Goal: Transaction & Acquisition: Purchase product/service

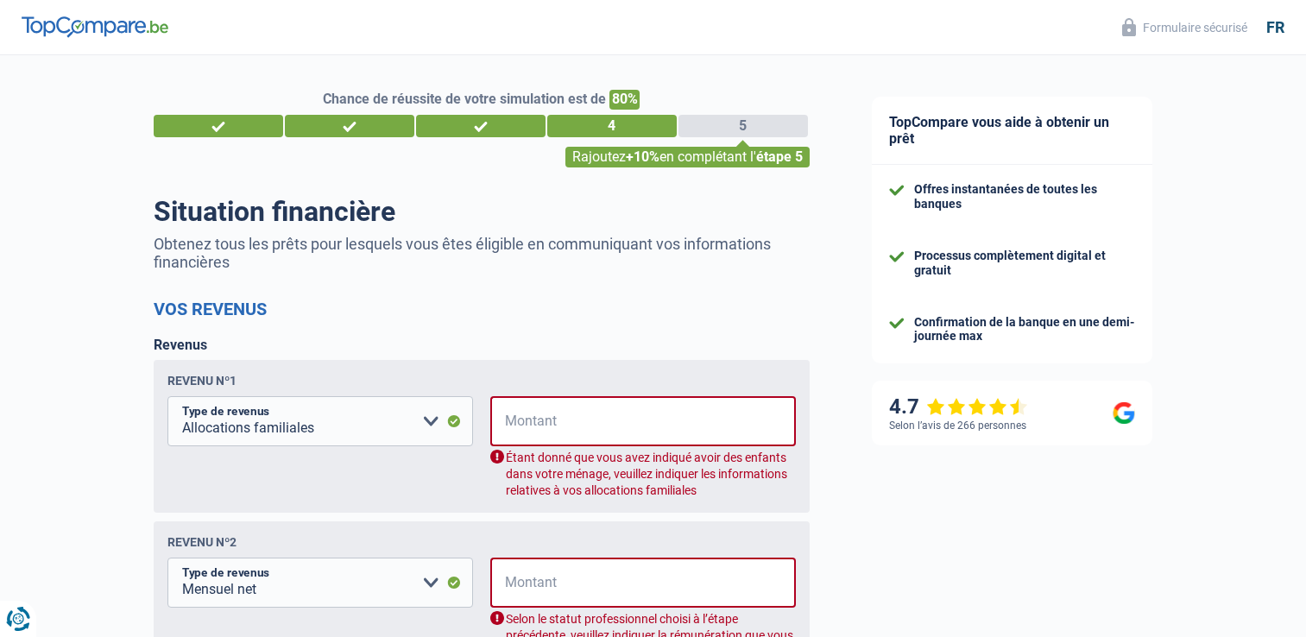
select select "familyAllowances"
select select "netSalary"
select select "mealVouchers"
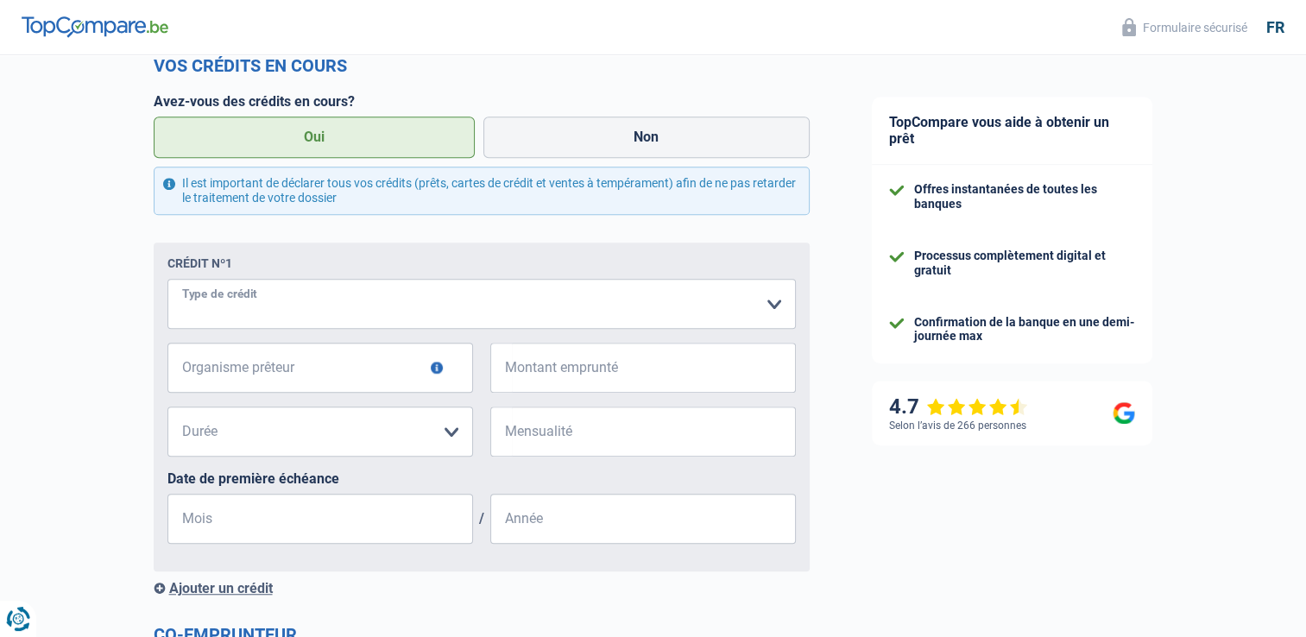
click at [774, 309] on select "Carte ou ouverture de crédit Prêt hypothécaire Vente à tempérament Prêt à tempé…" at bounding box center [481, 304] width 628 height 50
select select "personalLoan"
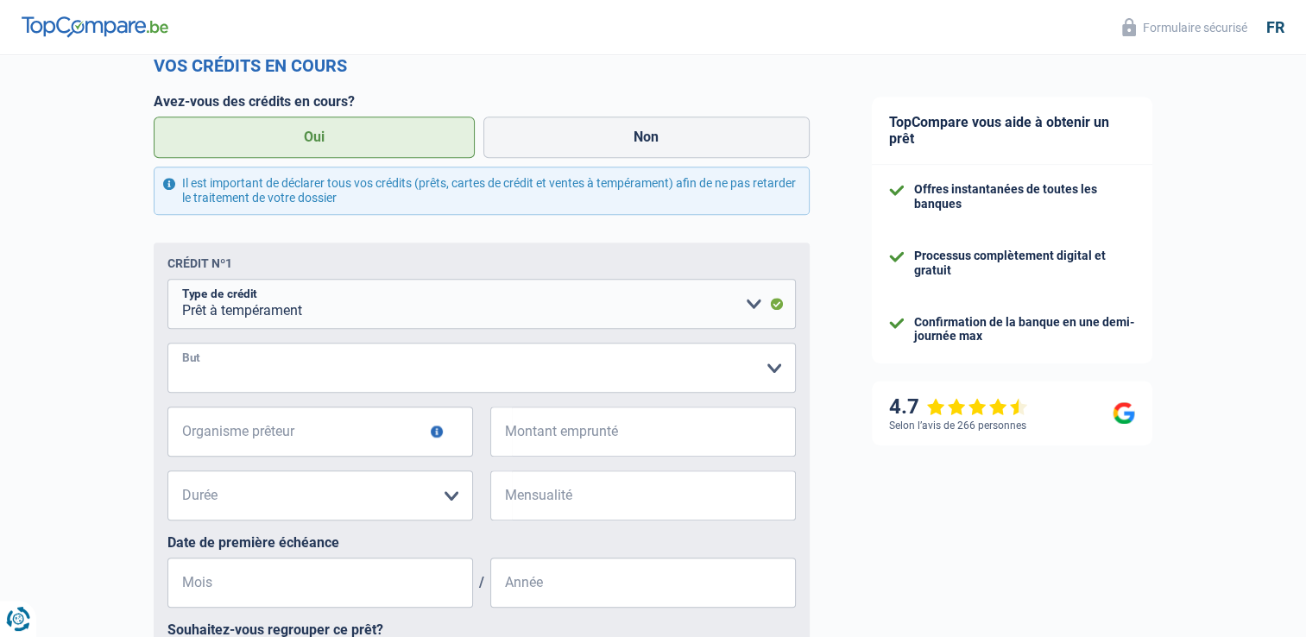
click at [770, 371] on select "Confort maison: meubles, textile, peinture, électroménager, outillage non-profe…" at bounding box center [481, 368] width 628 height 50
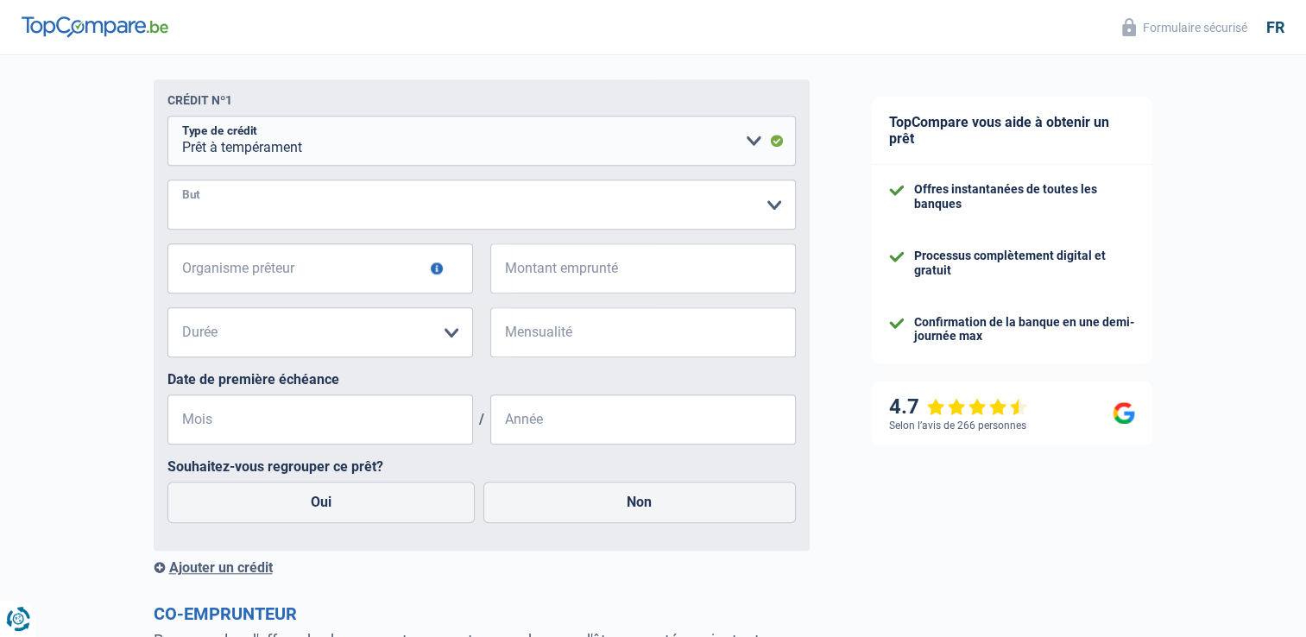
scroll to position [1360, 0]
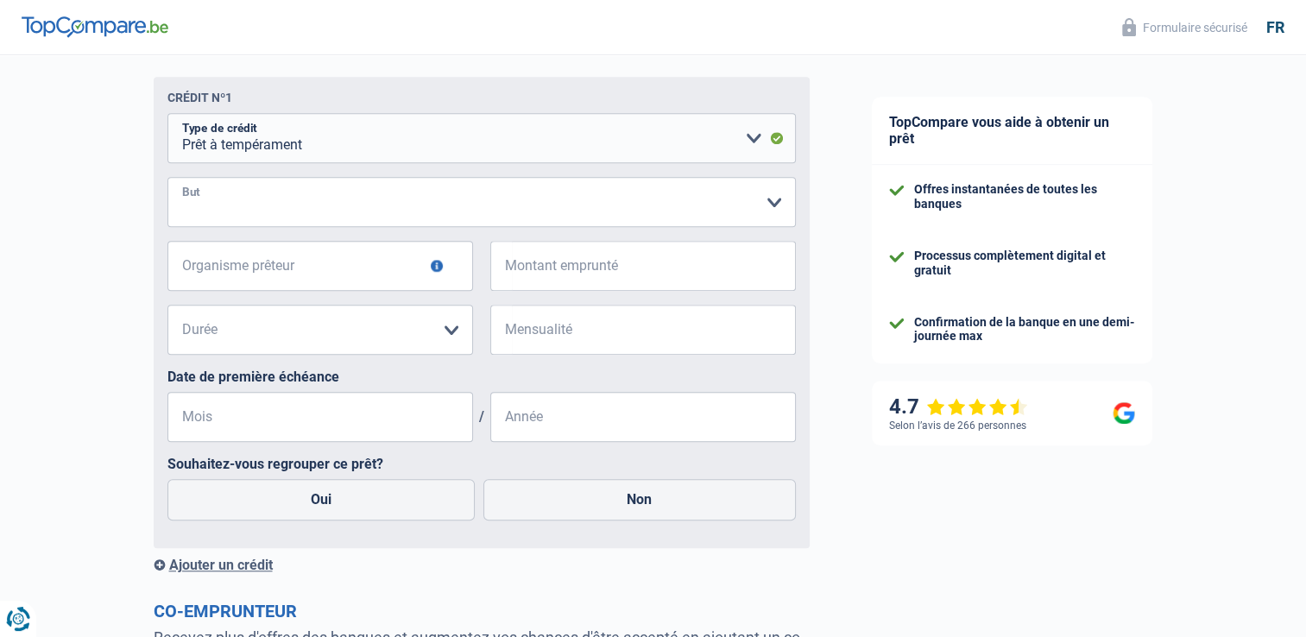
click at [772, 207] on select "Confort maison: meubles, textile, peinture, électroménager, outillage non-profe…" at bounding box center [481, 202] width 628 height 50
select select "familyEvent"
click at [167, 180] on select "Confort maison: meubles, textile, peinture, électroménager, outillage non-profe…" at bounding box center [481, 202] width 628 height 50
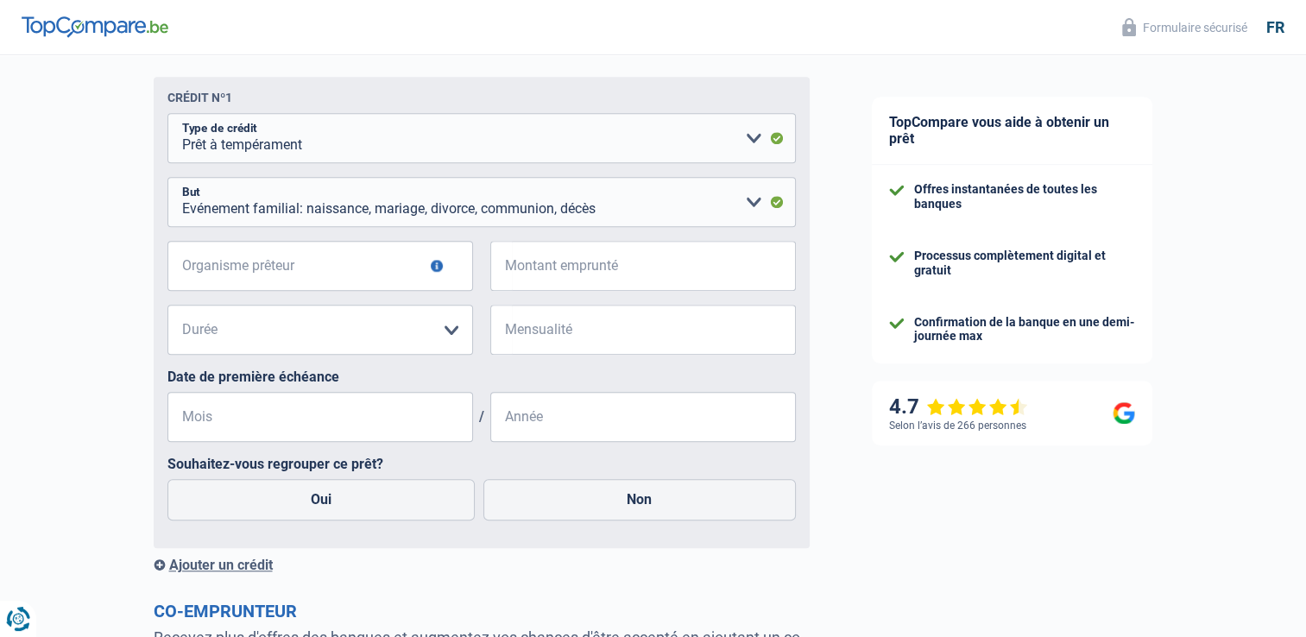
click at [438, 268] on button "button" at bounding box center [437, 266] width 12 height 12
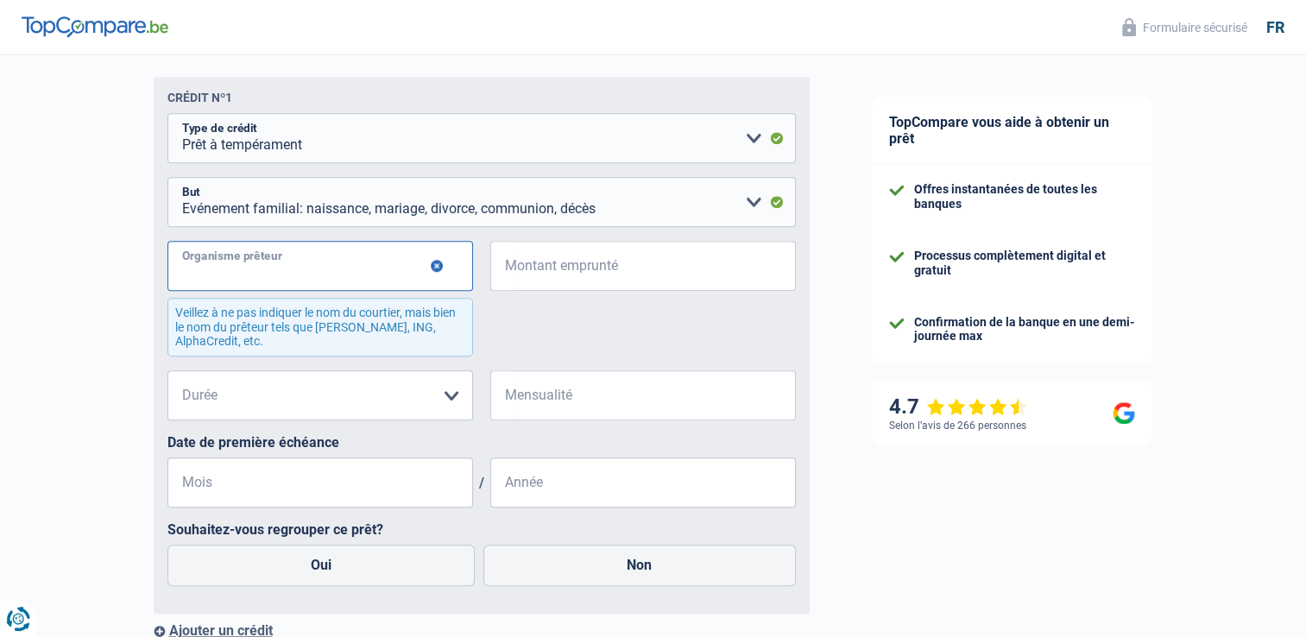
click at [381, 274] on input "Organisme prêteur" at bounding box center [320, 266] width 306 height 50
type input "Beobank"
click at [621, 273] on input "Montant emprunté" at bounding box center [654, 266] width 284 height 50
type input "16.000"
click at [451, 394] on select "12 mois 18 mois 24 mois 30 mois 36 mois 42 mois 48 mois 60 mois 72 mois 84 mois…" at bounding box center [320, 395] width 306 height 50
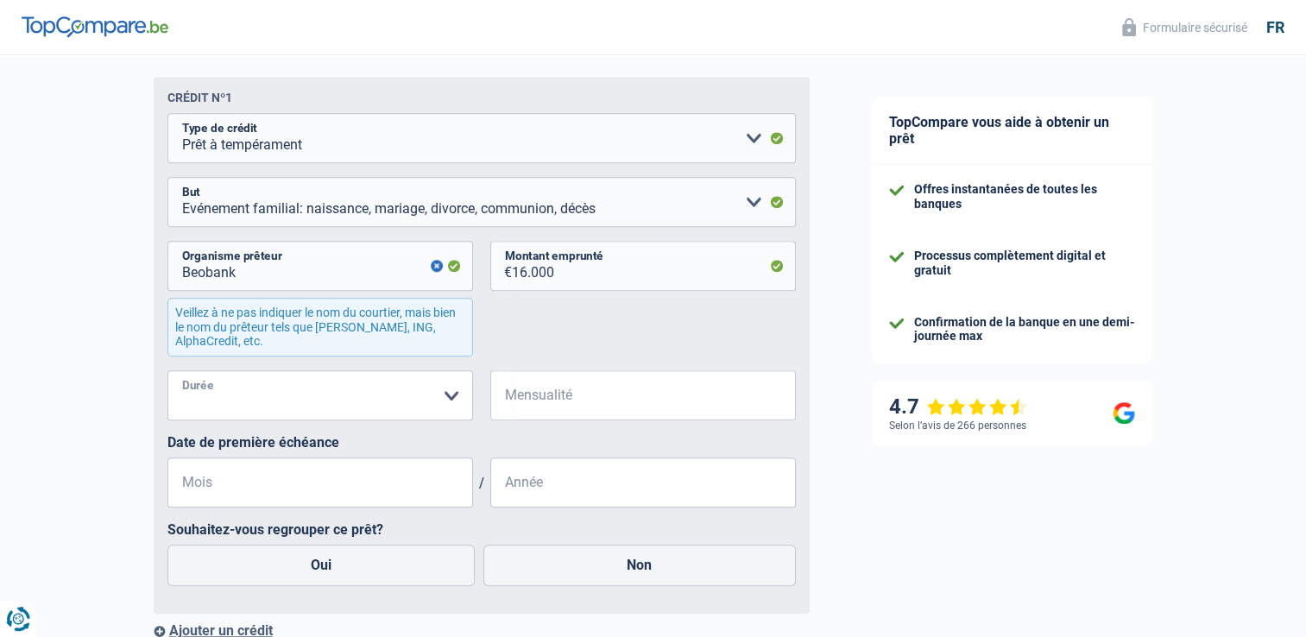
select select "72"
click at [167, 374] on select "12 mois 18 mois 24 mois 30 mois 36 mois 42 mois 48 mois 60 mois 72 mois 84 mois…" at bounding box center [320, 395] width 306 height 50
click at [552, 394] on input "Mensualité" at bounding box center [654, 395] width 284 height 50
click at [602, 407] on input "354" at bounding box center [654, 395] width 284 height 50
type input "355"
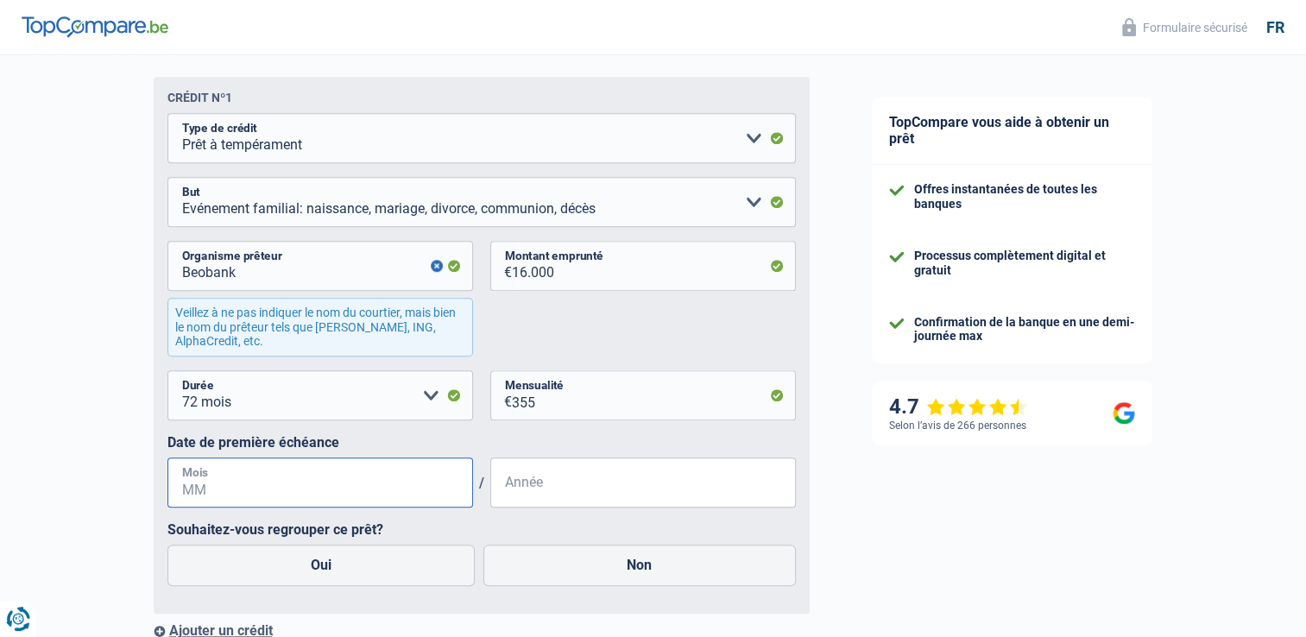
click at [288, 479] on input "Mois" at bounding box center [320, 482] width 306 height 50
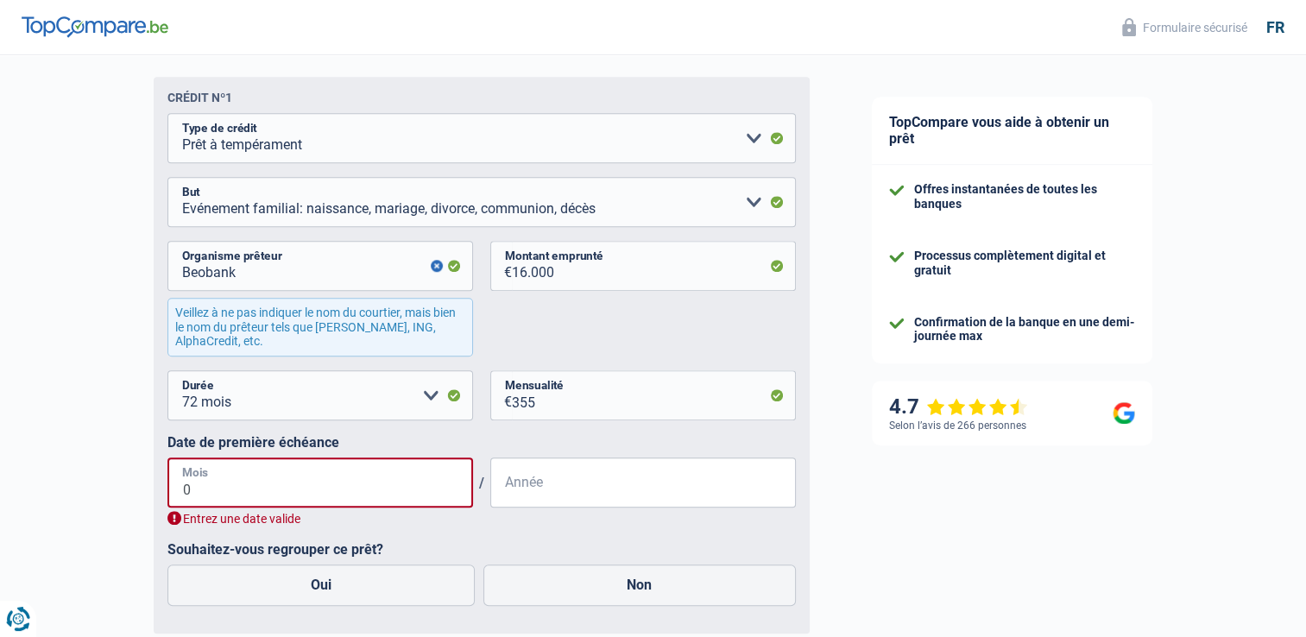
type input "04"
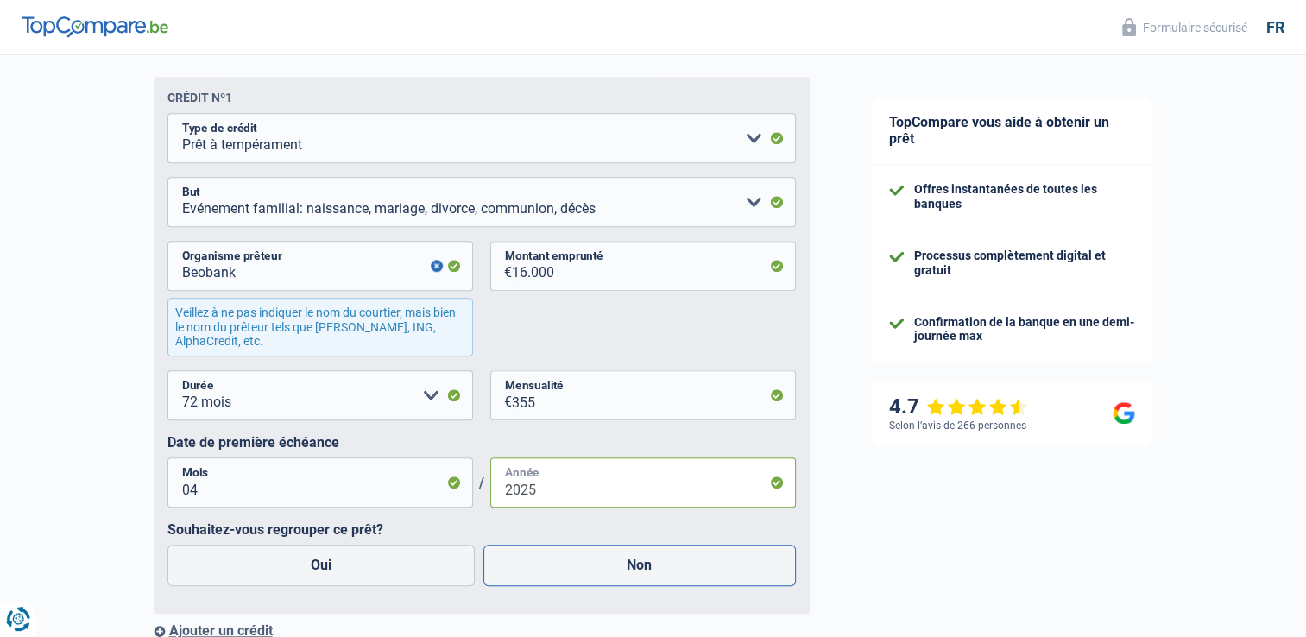
type input "2025"
click at [637, 568] on label "Non" at bounding box center [639, 565] width 312 height 41
click at [637, 568] on input "Non" at bounding box center [639, 565] width 312 height 41
radio input "true"
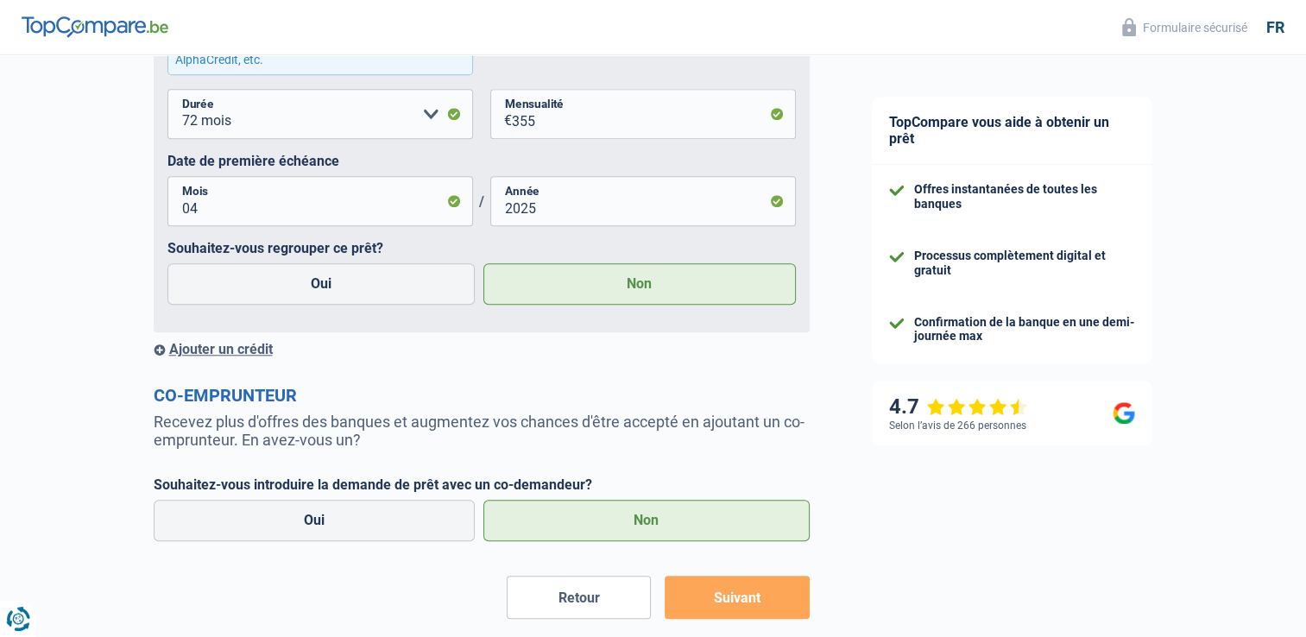
scroll to position [1677, 0]
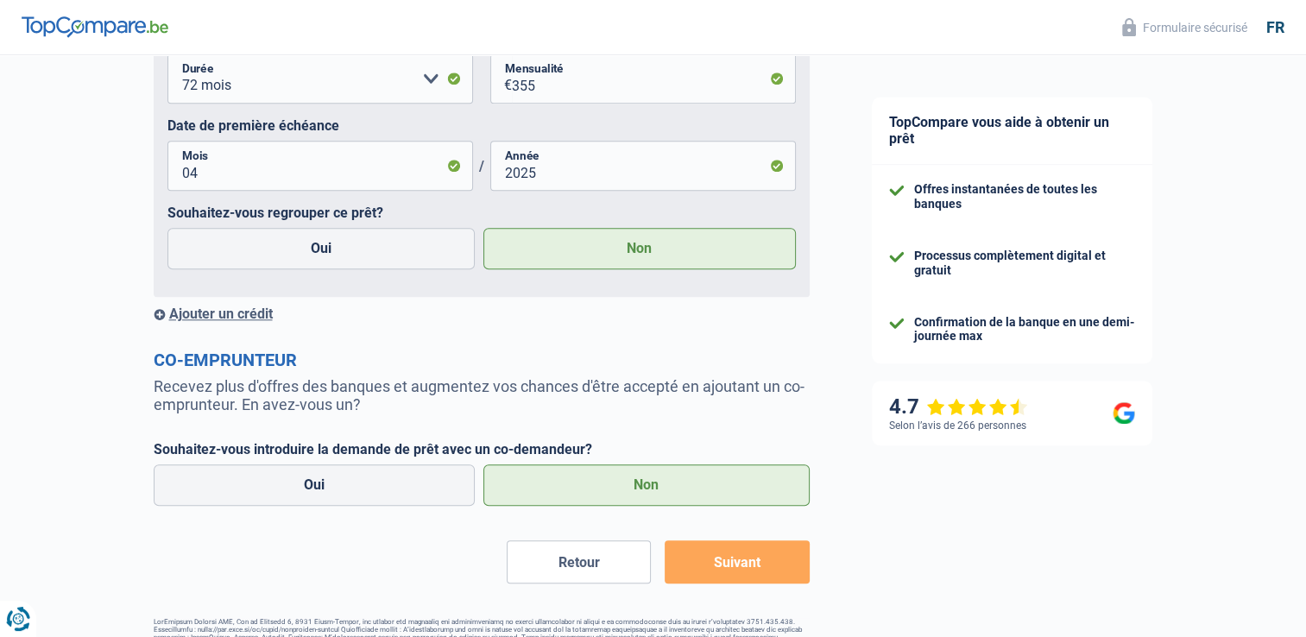
click at [159, 316] on div "Ajouter un crédit" at bounding box center [482, 314] width 656 height 16
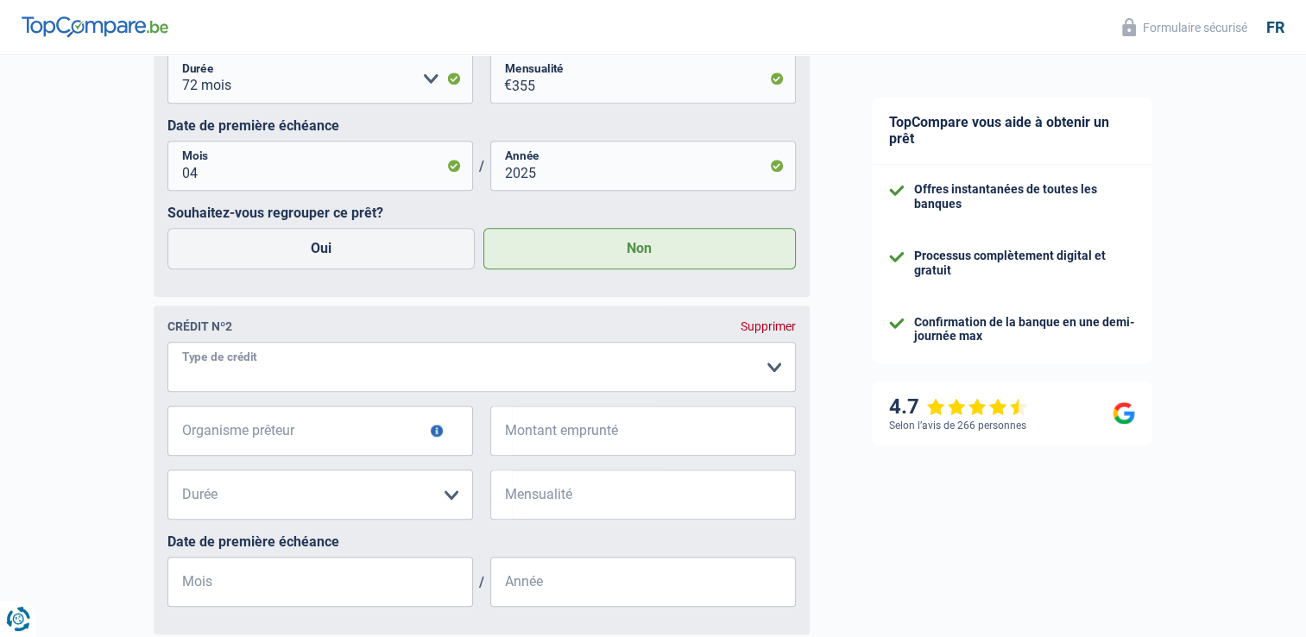
click at [772, 372] on select "Carte ou ouverture de crédit Prêt hypothécaire Vente à tempérament Prêt à tempé…" at bounding box center [481, 367] width 628 height 50
select select "cardOrCredit"
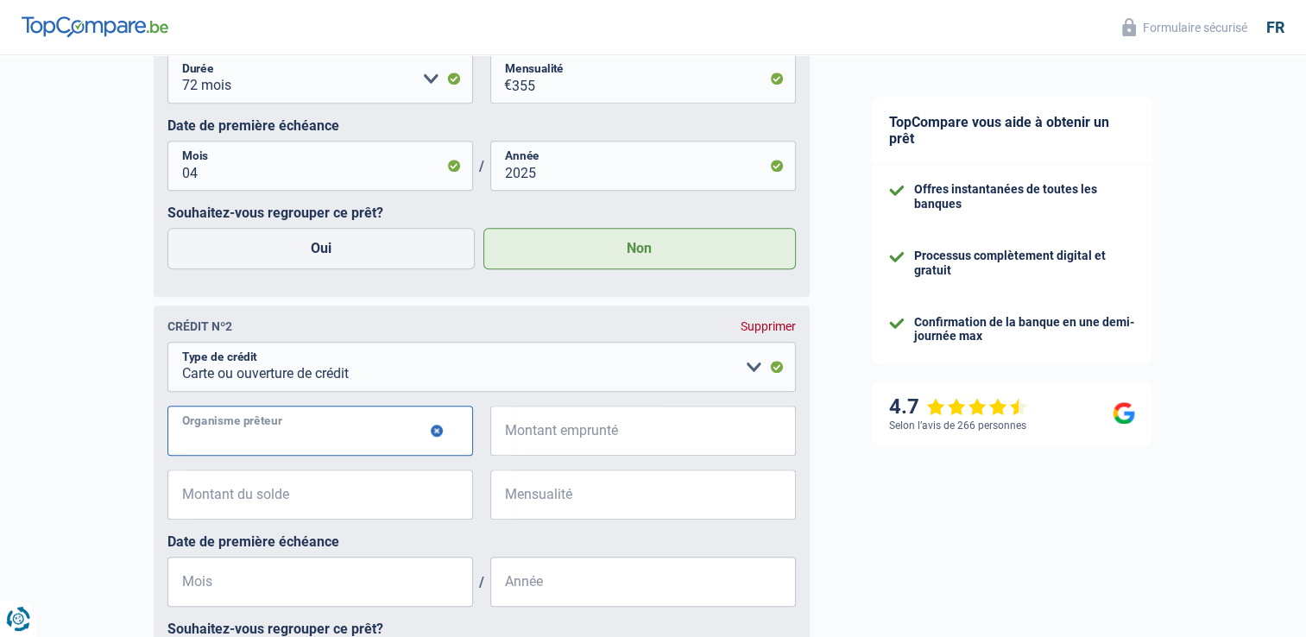
click at [318, 437] on input "Organisme prêteur" at bounding box center [320, 431] width 306 height 50
type input "Beobank"
click at [638, 433] on input "Montant emprunté" at bounding box center [654, 431] width 284 height 50
type input "5.000"
click at [754, 374] on select "Carte ou ouverture de crédit Prêt hypothécaire Vente à tempérament Prêt à tempé…" at bounding box center [481, 367] width 628 height 50
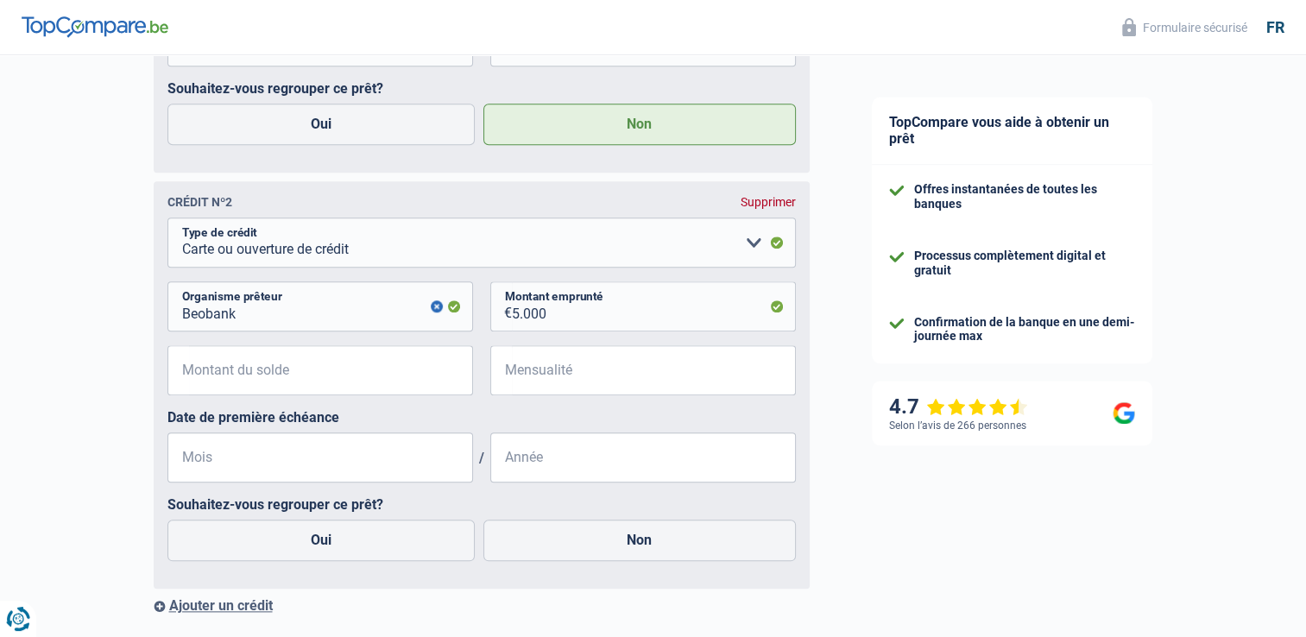
scroll to position [1820, 0]
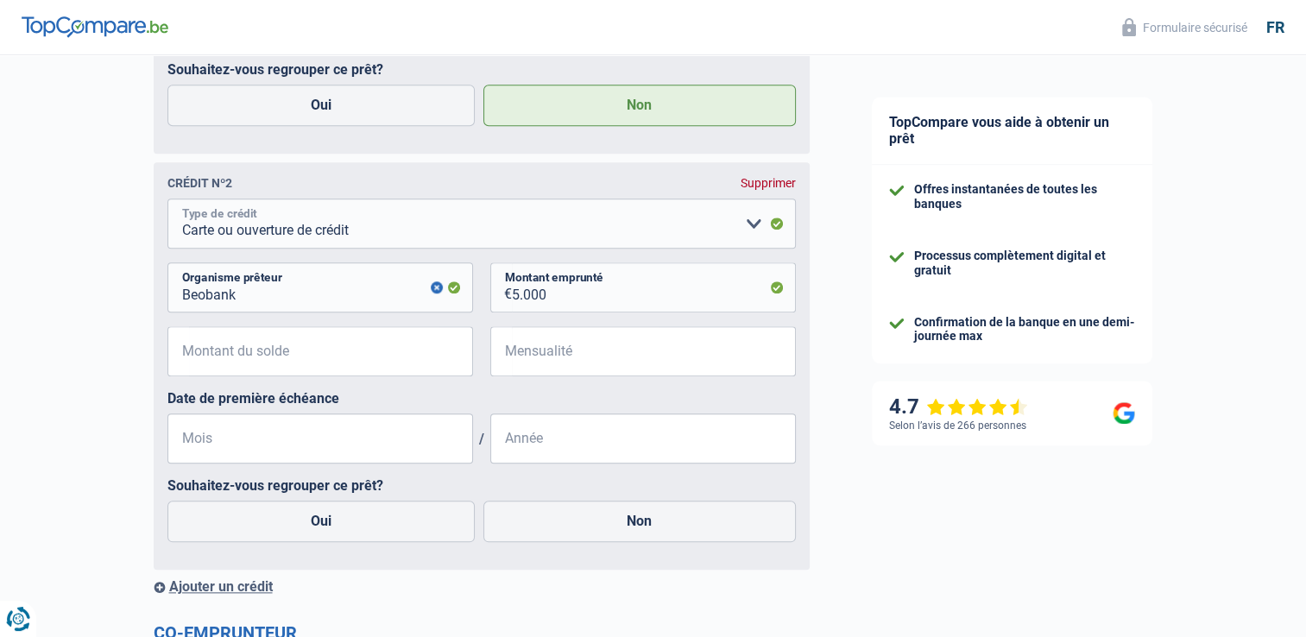
click at [751, 231] on select "Carte ou ouverture de crédit Prêt hypothécaire Vente à tempérament Prêt à tempé…" at bounding box center [481, 224] width 628 height 50
click at [187, 443] on input "Mois" at bounding box center [320, 438] width 306 height 50
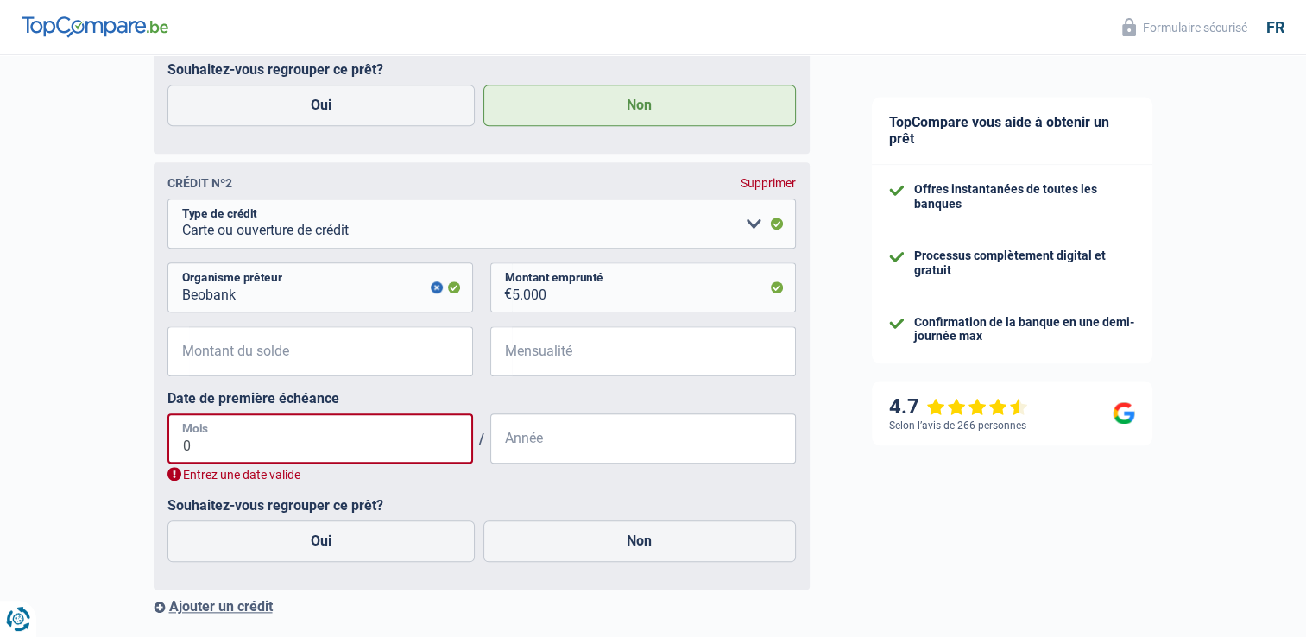
type input "04"
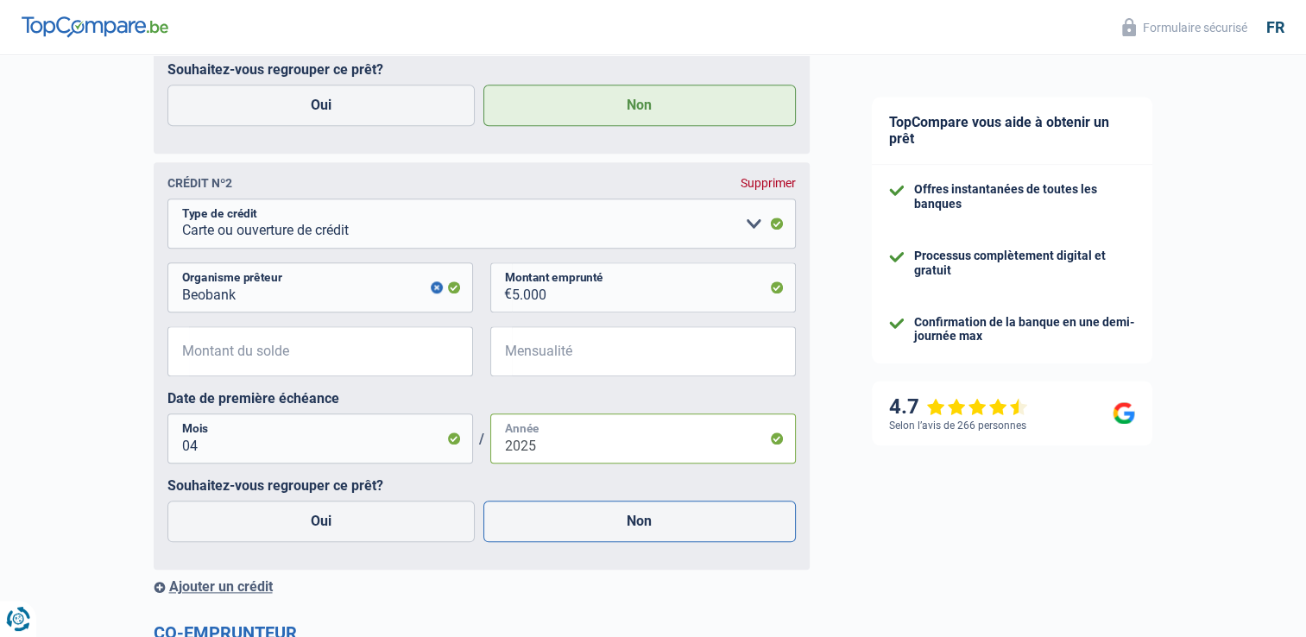
type input "2025"
click at [588, 528] on label "Non" at bounding box center [639, 521] width 312 height 41
click at [588, 528] on input "Non" at bounding box center [639, 521] width 312 height 41
radio input "true"
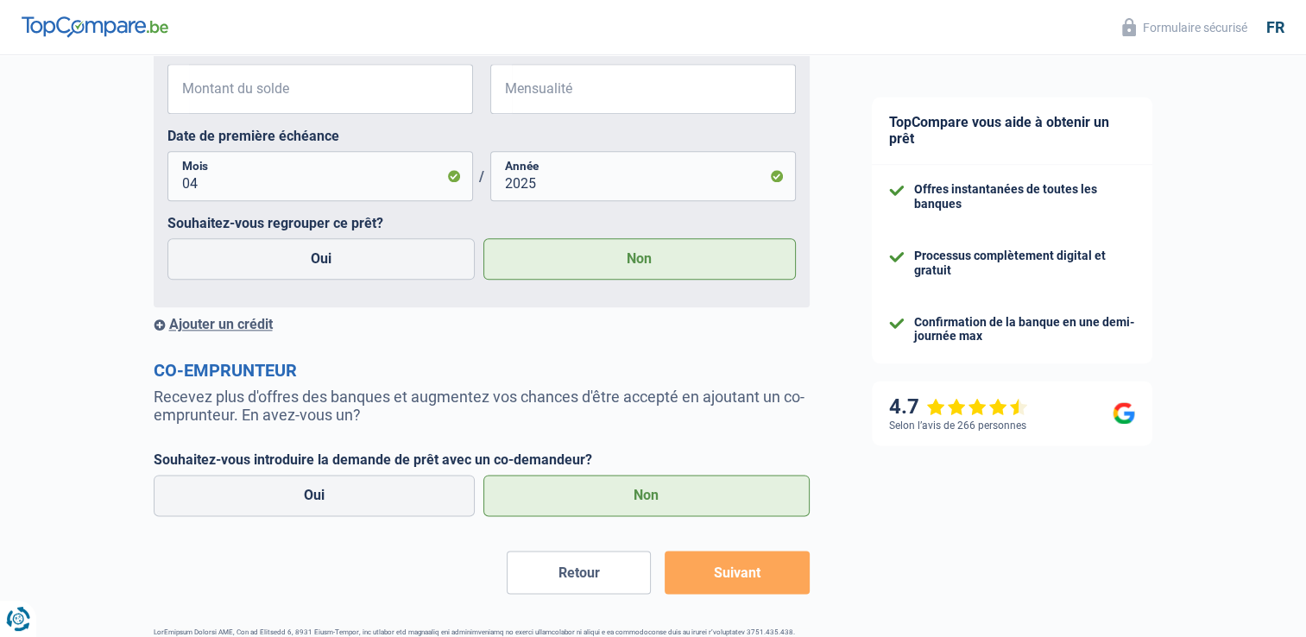
scroll to position [2095, 0]
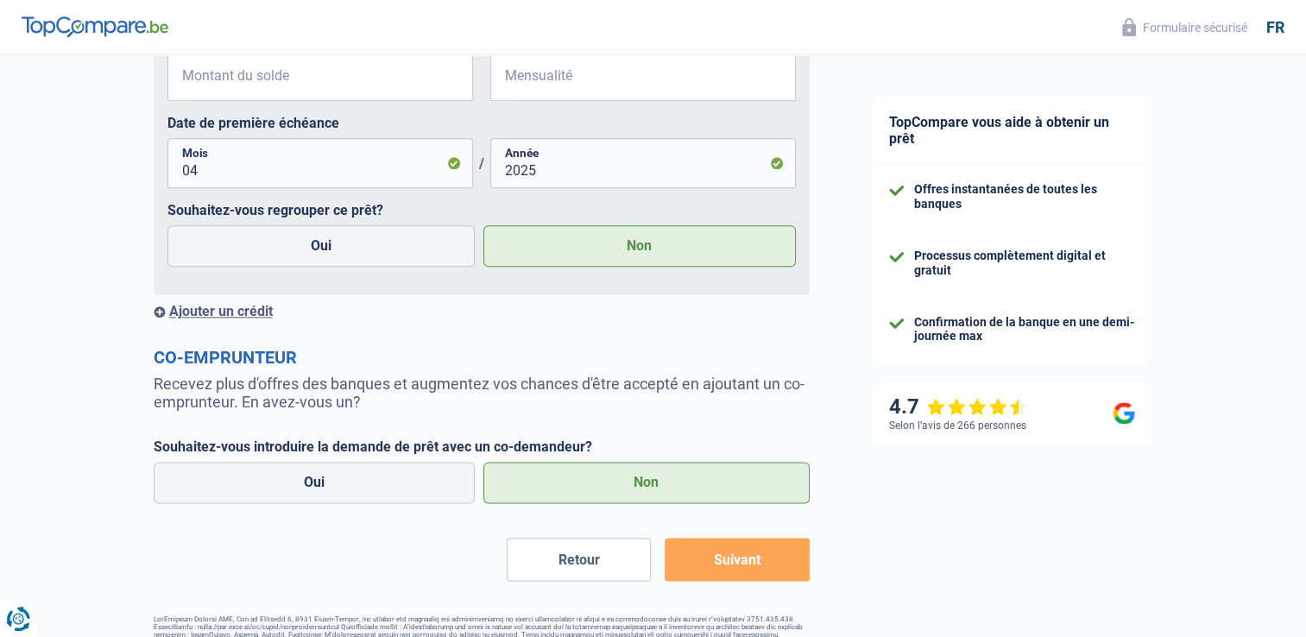
click at [159, 316] on div "Ajouter un crédit" at bounding box center [482, 311] width 656 height 16
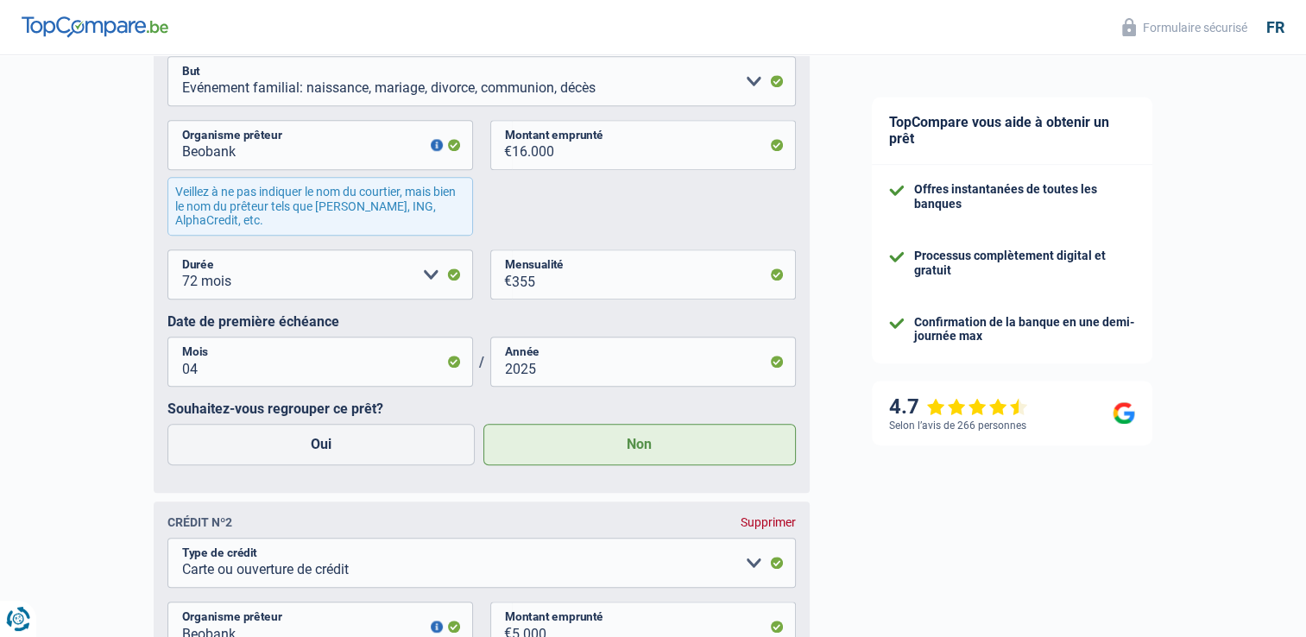
scroll to position [1474, 0]
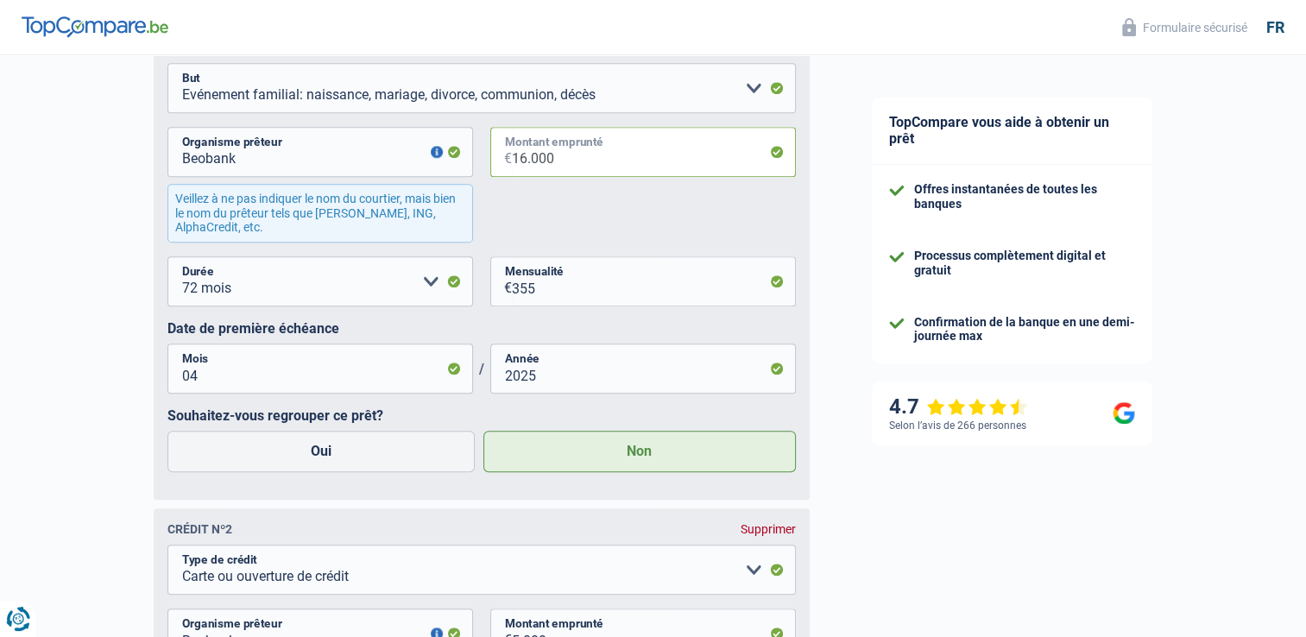
click at [556, 161] on input "16.000" at bounding box center [654, 152] width 284 height 50
type input "1.600"
select select
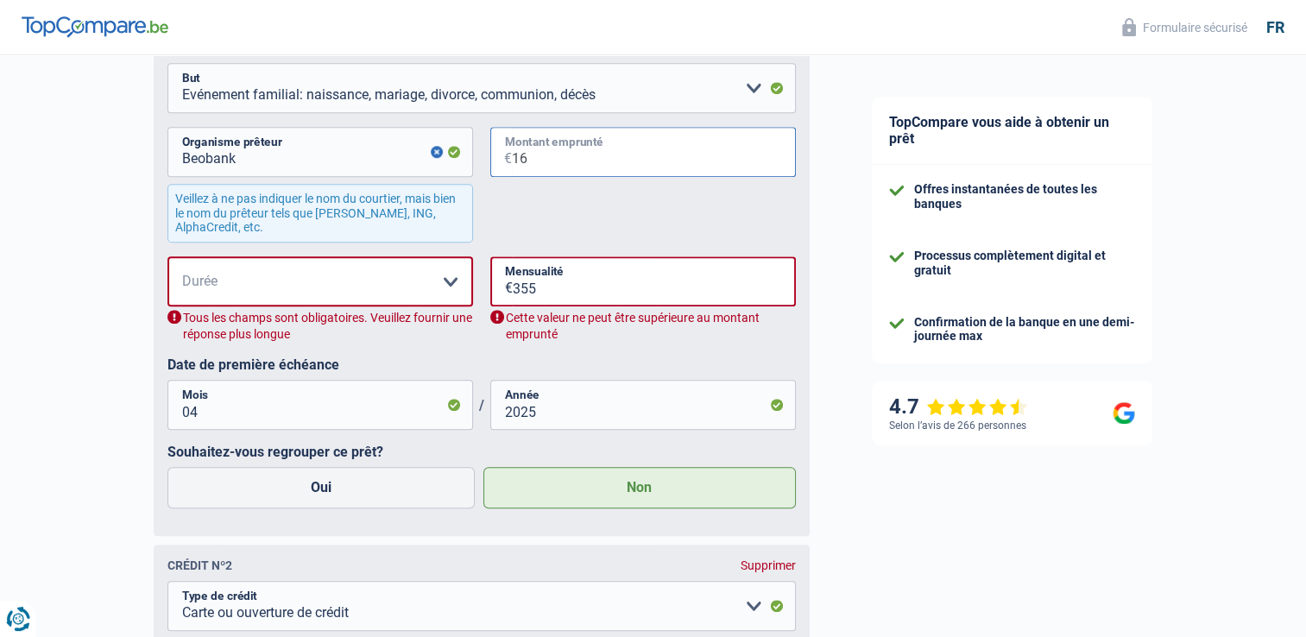
type input "1"
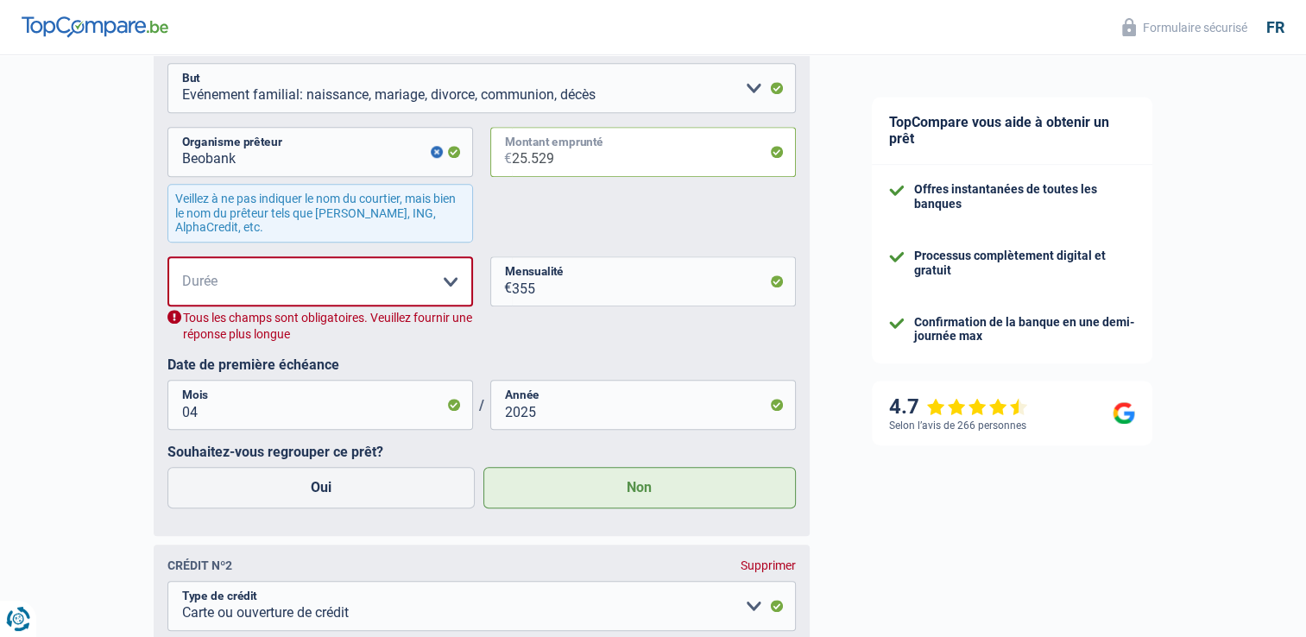
click at [556, 161] on input "25.529" at bounding box center [654, 152] width 284 height 50
type input "25.529"
click at [446, 288] on select "12 mois 18 mois 24 mois 30 mois 36 mois 42 mois 48 mois 60 mois 72 mois 84 mois…" at bounding box center [320, 281] width 306 height 50
select select "72"
click at [167, 260] on select "12 mois 18 mois 24 mois 30 mois 36 mois 42 mois 48 mois 60 mois 72 mois 84 mois…" at bounding box center [320, 281] width 306 height 50
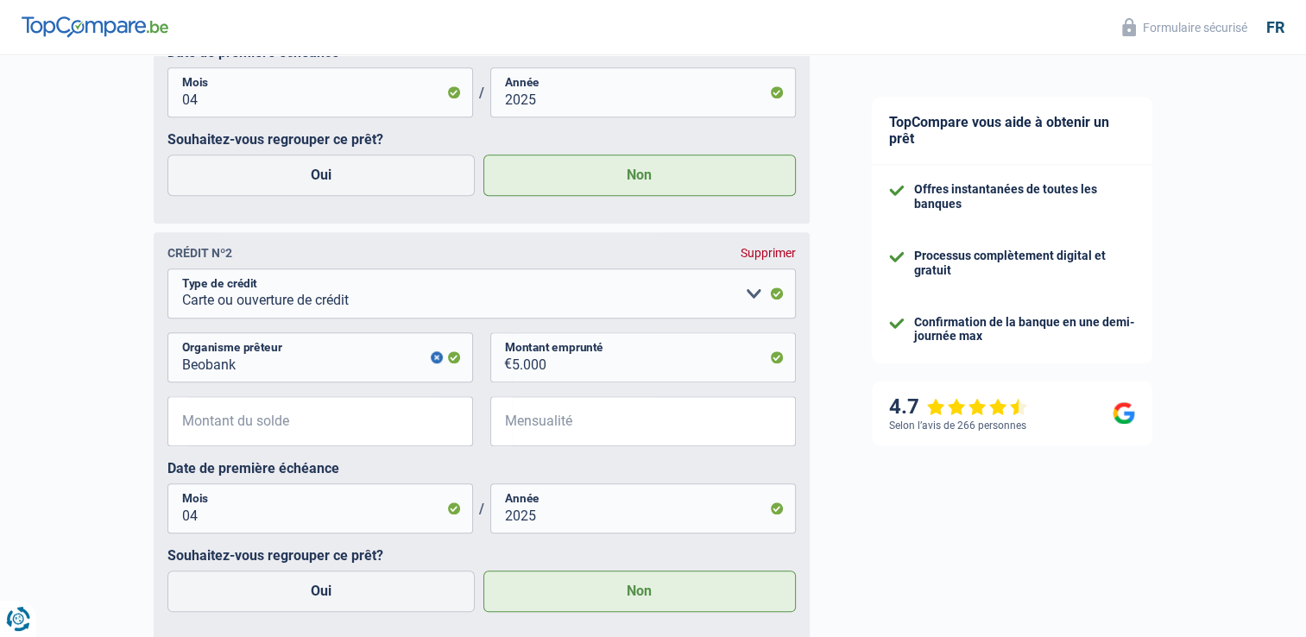
scroll to position [1785, 0]
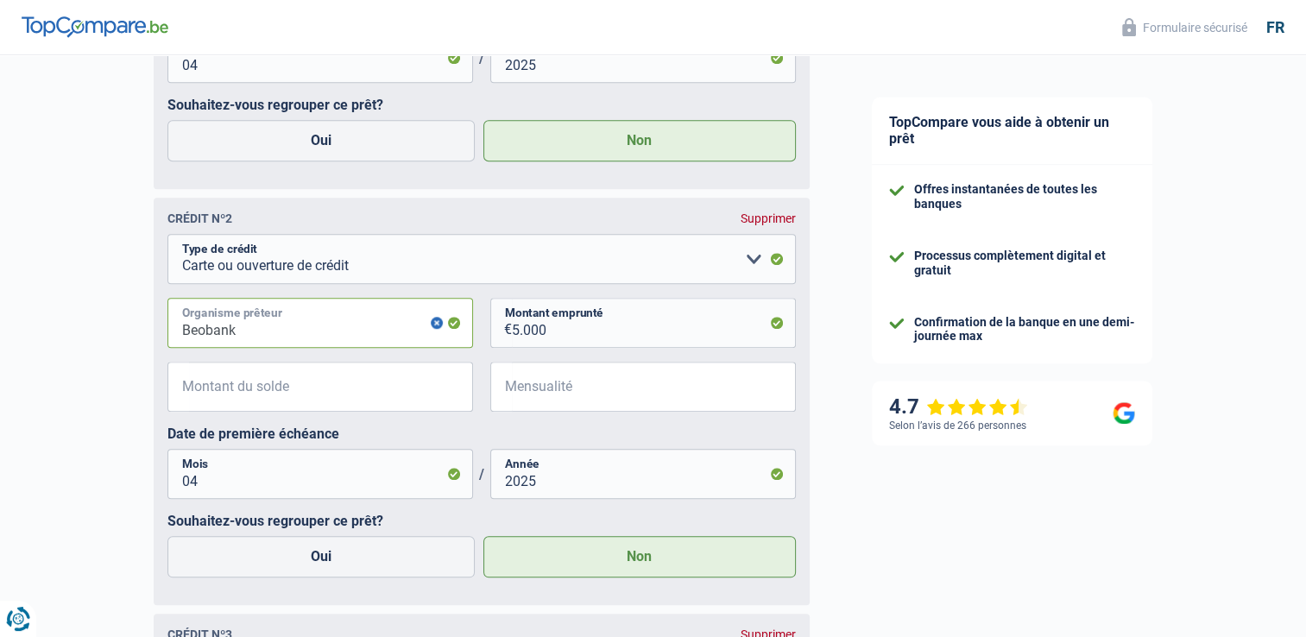
click at [241, 331] on input "Beobank" at bounding box center [320, 323] width 306 height 50
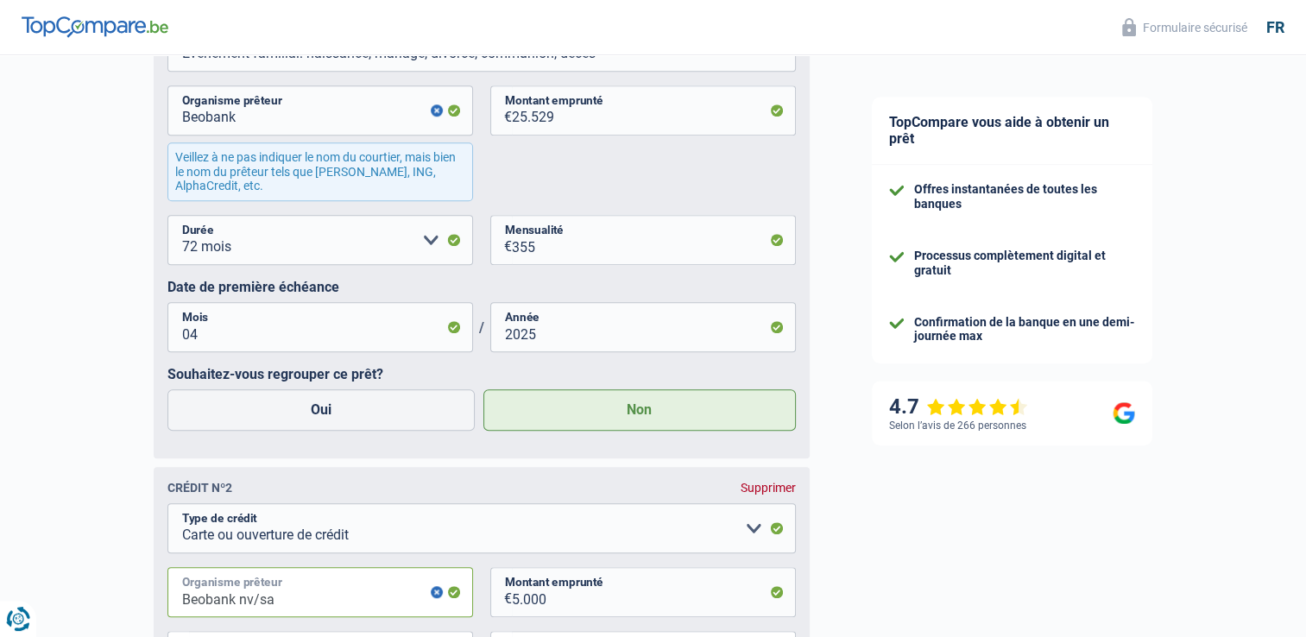
scroll to position [1509, 0]
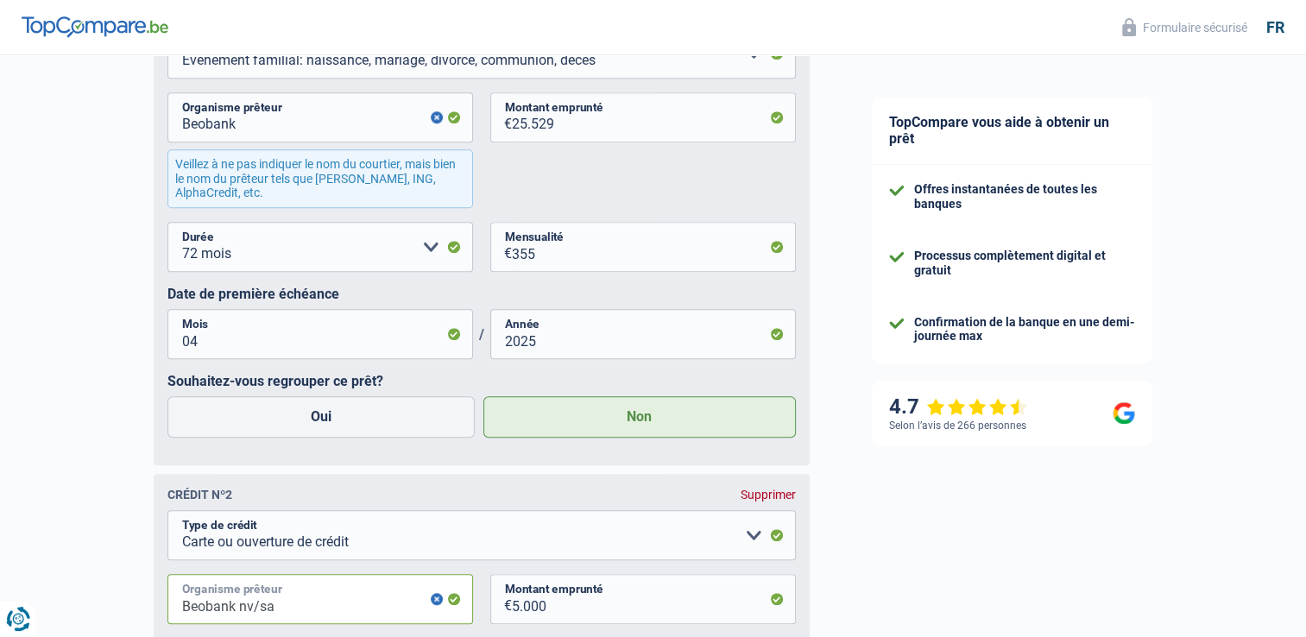
type input "Beobank nv/sa"
click at [238, 129] on input "Beobank" at bounding box center [320, 117] width 306 height 50
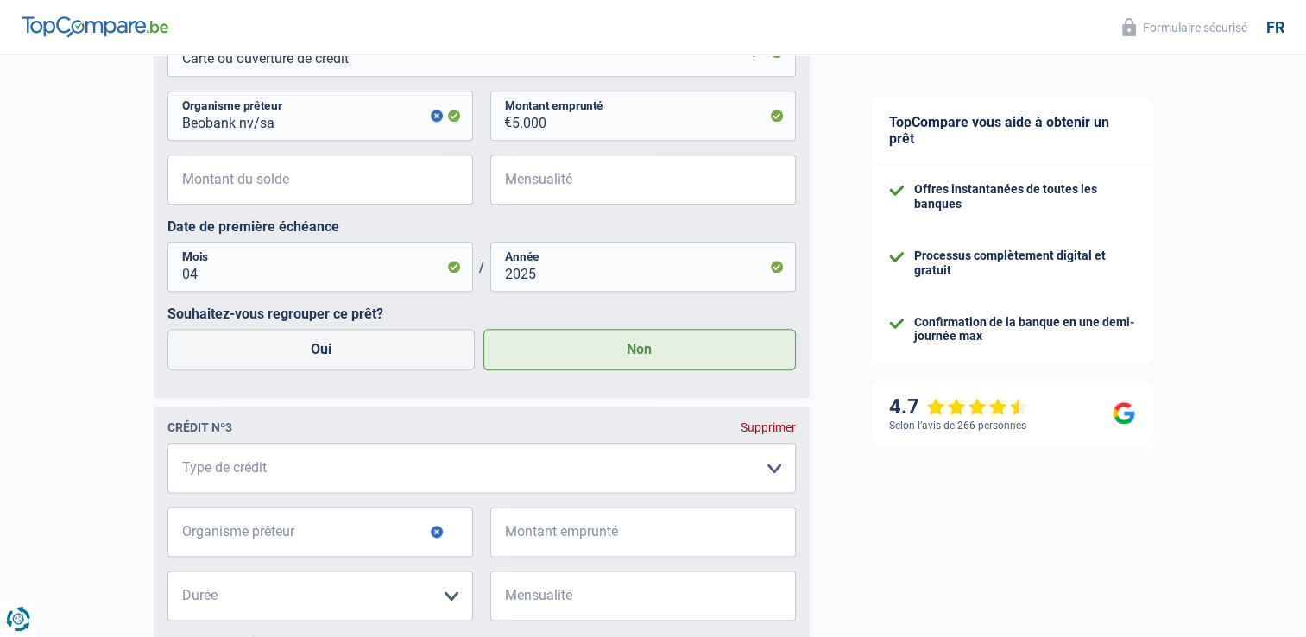
scroll to position [2026, 0]
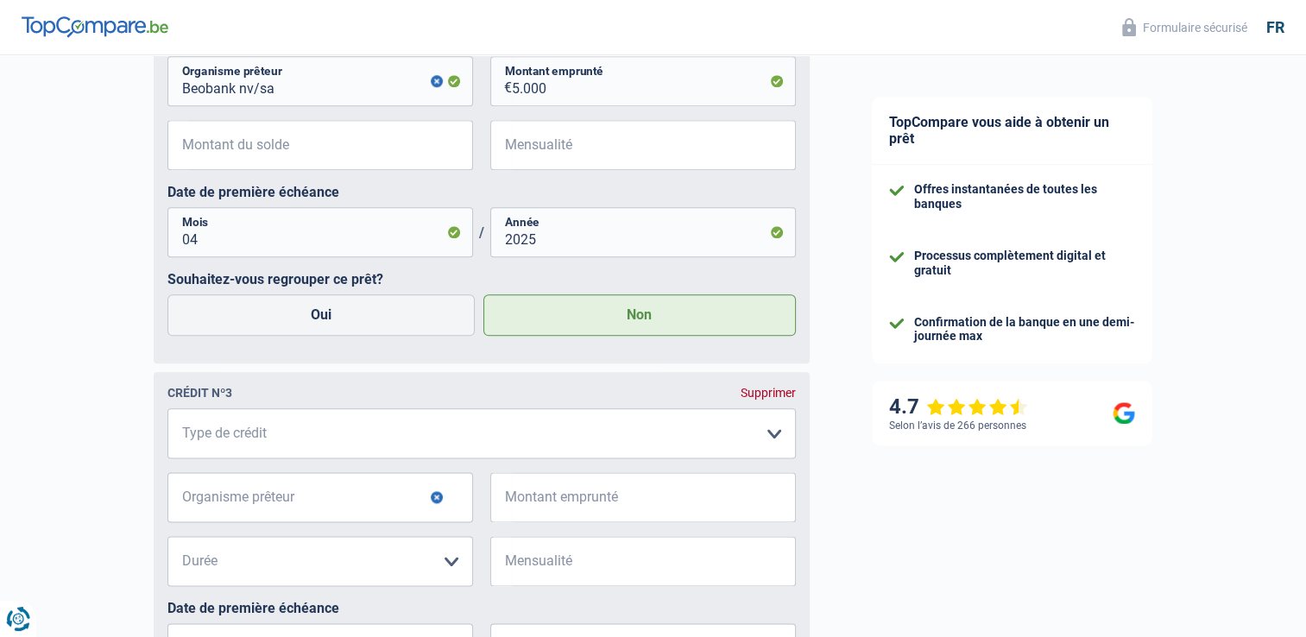
type input "Beobank nv/sa"
click at [773, 441] on select "Carte ou ouverture de crédit Prêt hypothécaire Vente à tempérament Prêt à tempé…" at bounding box center [481, 433] width 628 height 50
click at [776, 438] on select "Carte ou ouverture de crédit Prêt hypothécaire Vente à tempérament Prêt à tempé…" at bounding box center [481, 433] width 628 height 50
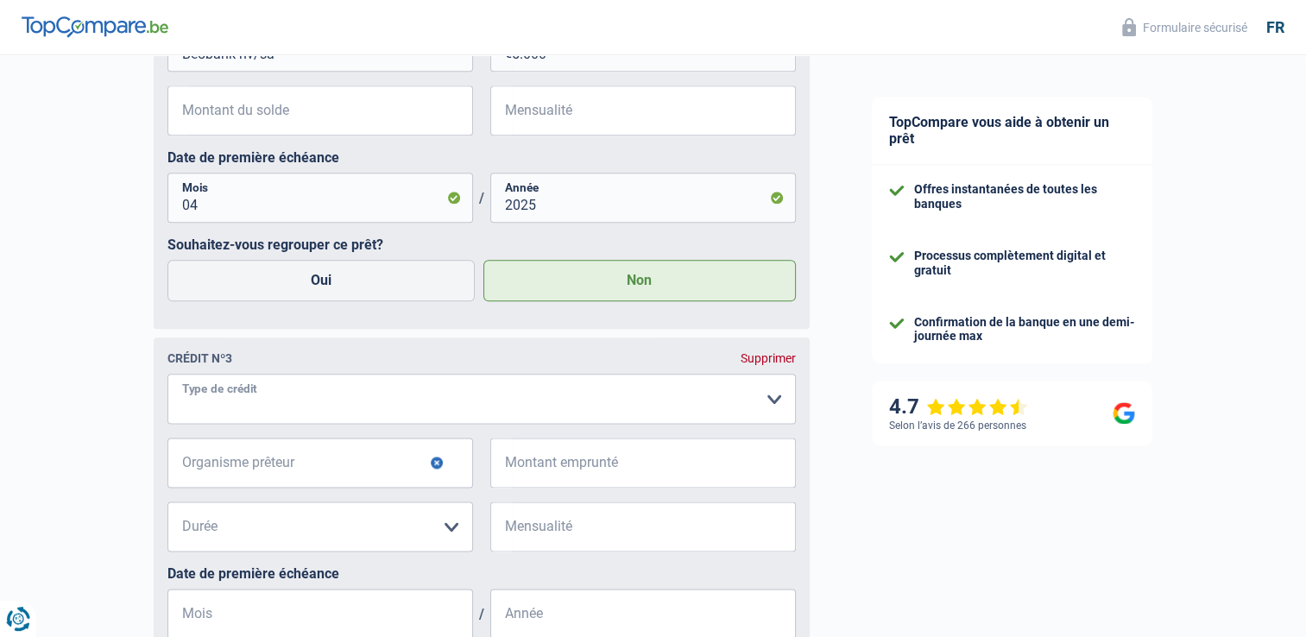
click at [772, 401] on select "Carte ou ouverture de crédit Prêt hypothécaire Vente à tempérament Prêt à tempé…" at bounding box center [481, 399] width 628 height 50
select select "cardOrCredit"
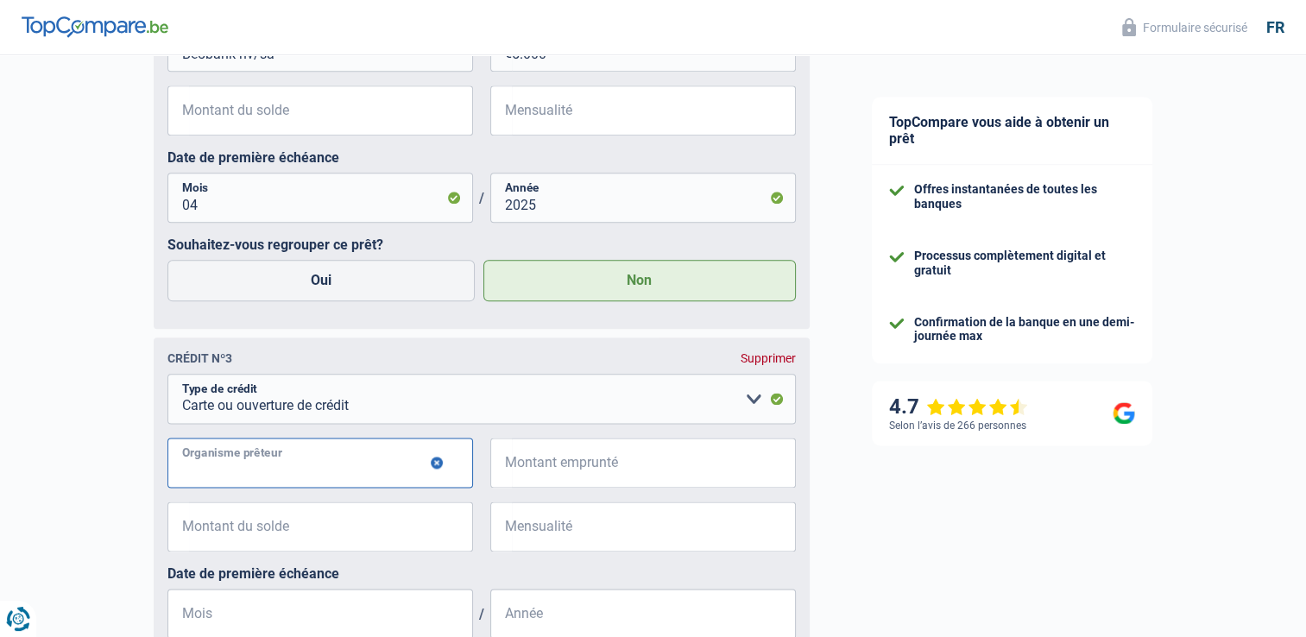
click at [310, 463] on input "Organisme prêteur" at bounding box center [320, 463] width 306 height 50
type input "Belfius Banque"
click at [581, 477] on input "Montant emprunté" at bounding box center [654, 463] width 284 height 50
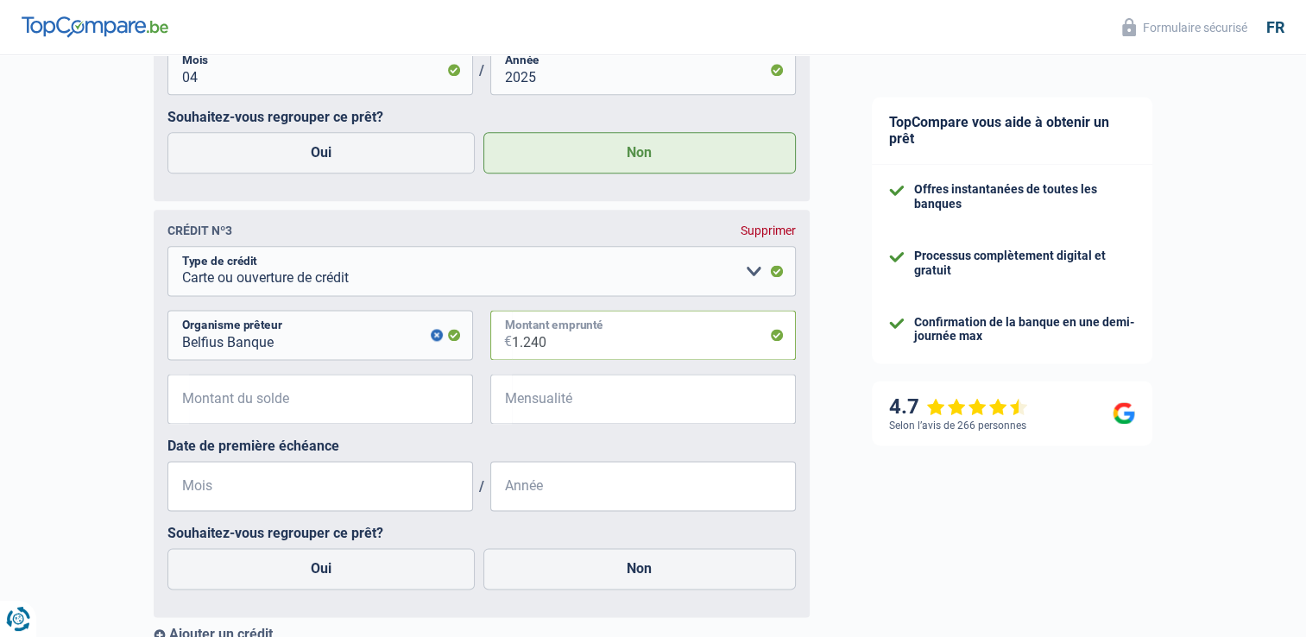
scroll to position [2199, 0]
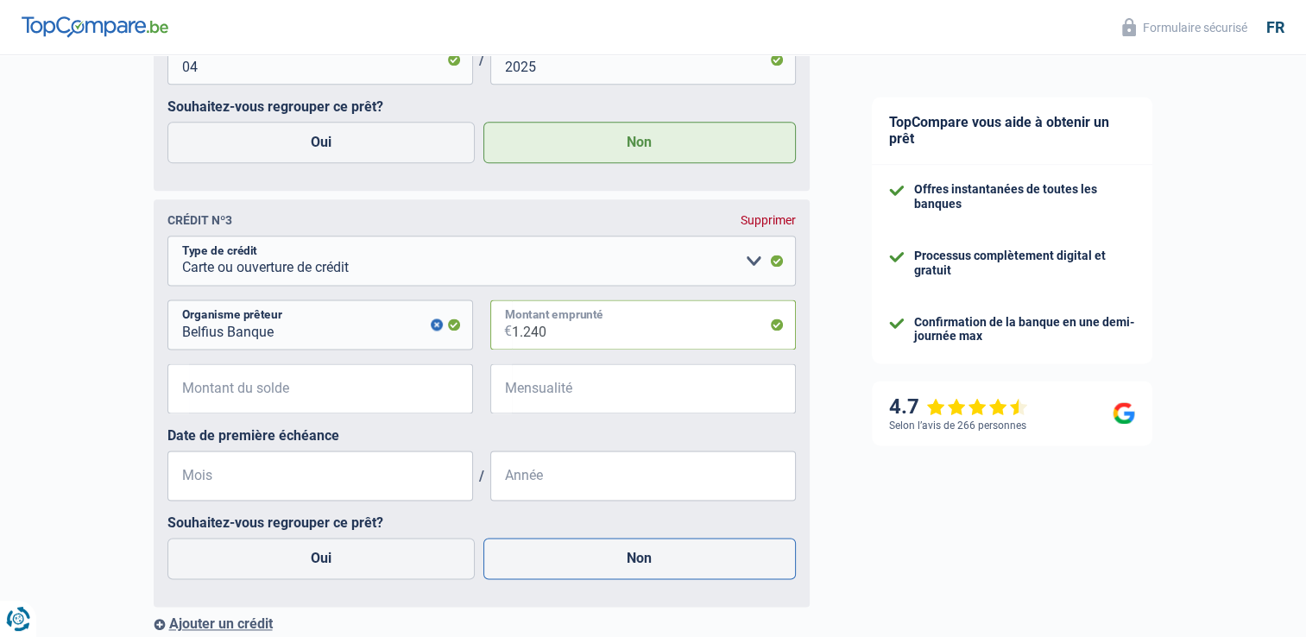
type input "1.240"
click at [663, 563] on label "Non" at bounding box center [639, 558] width 312 height 41
click at [663, 563] on input "Non" at bounding box center [639, 558] width 312 height 41
radio input "true"
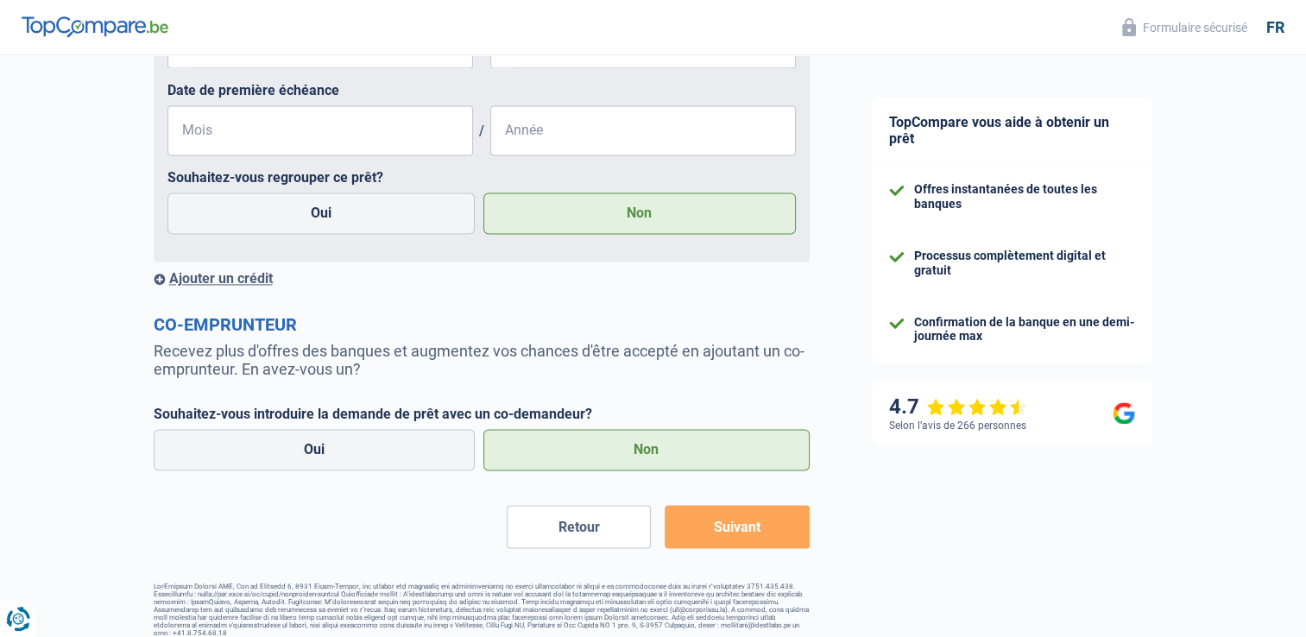
scroll to position [2565, 0]
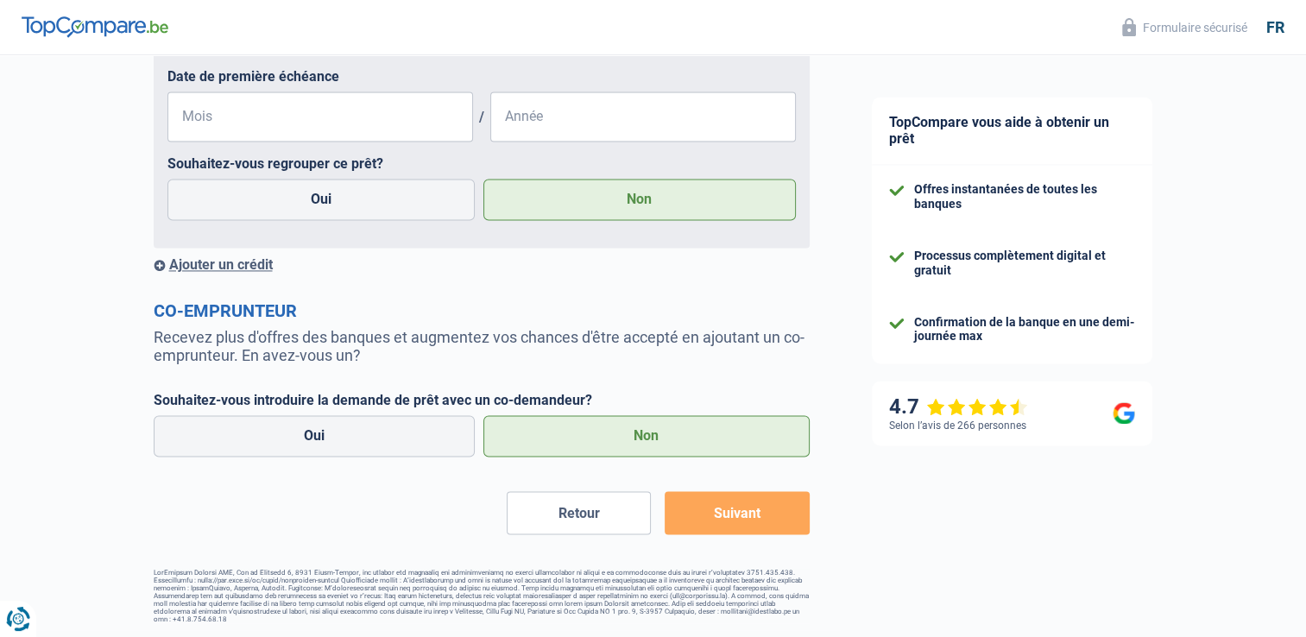
click at [750, 509] on button "Suivant" at bounding box center [737, 512] width 144 height 43
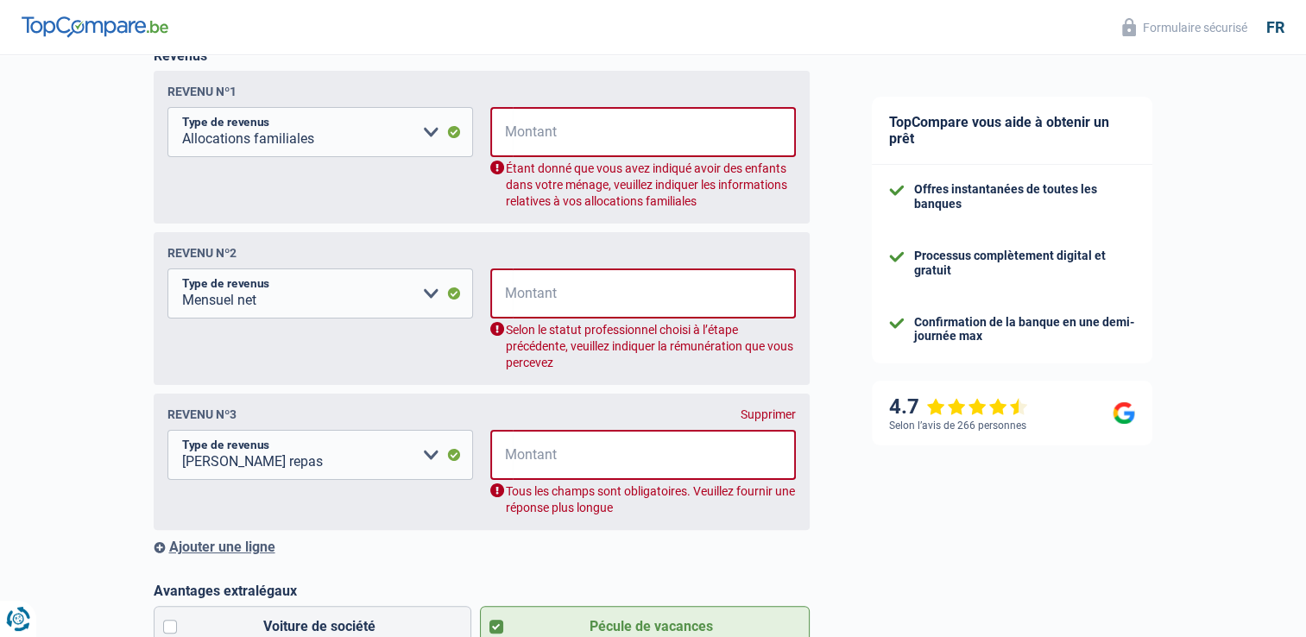
scroll to position [279, 0]
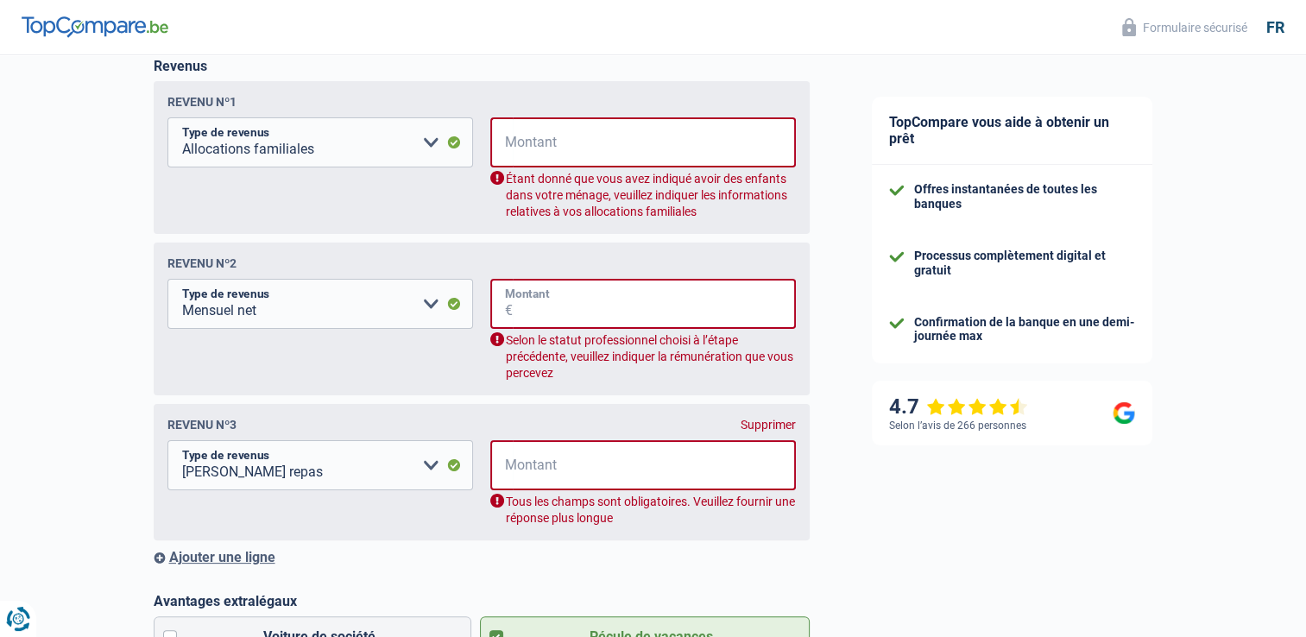
click at [539, 303] on input "Montant" at bounding box center [654, 304] width 283 height 50
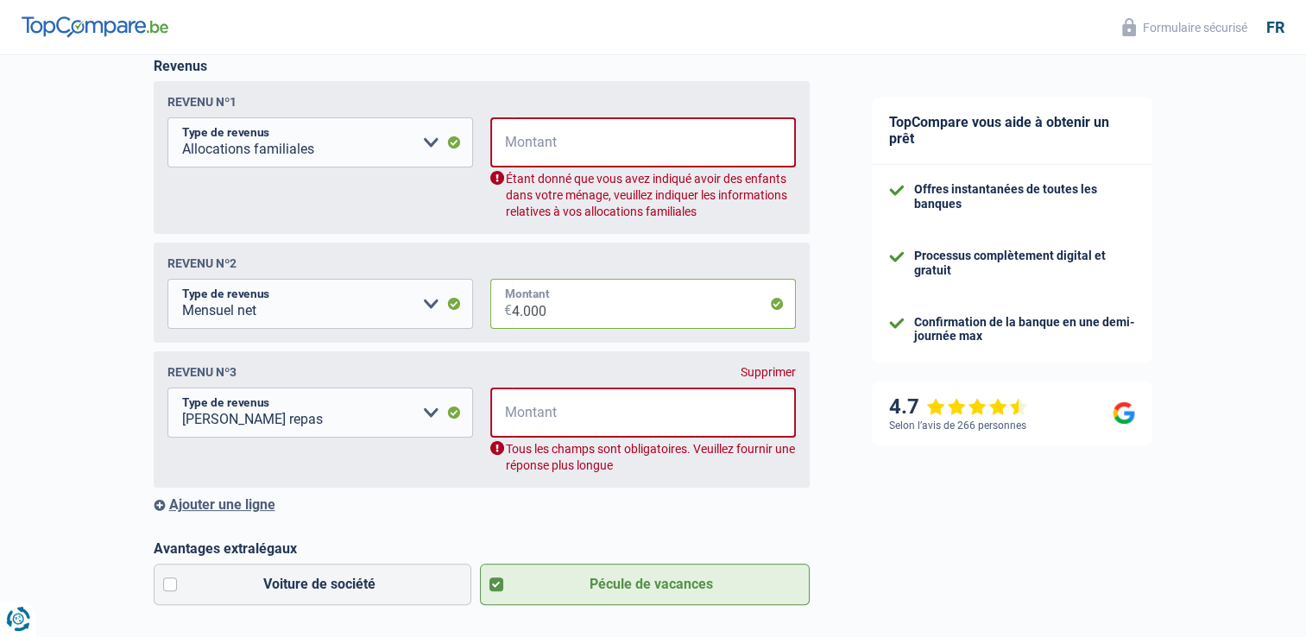
type input "4.000"
click at [566, 413] on input "Montant" at bounding box center [654, 413] width 283 height 50
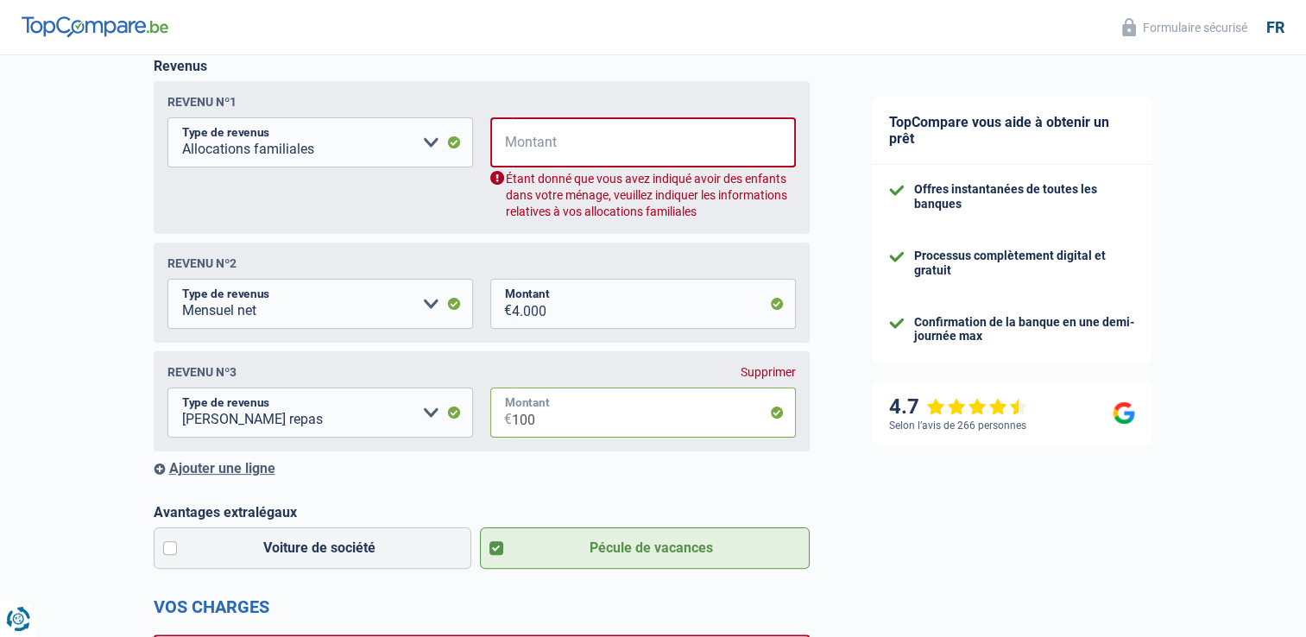
type input "100"
click at [430, 148] on select "Allocation d'handicap Allocations chômage Allocations familiales Chèques repas …" at bounding box center [320, 142] width 306 height 50
click at [607, 143] on input "Montant" at bounding box center [654, 142] width 283 height 50
type input "0"
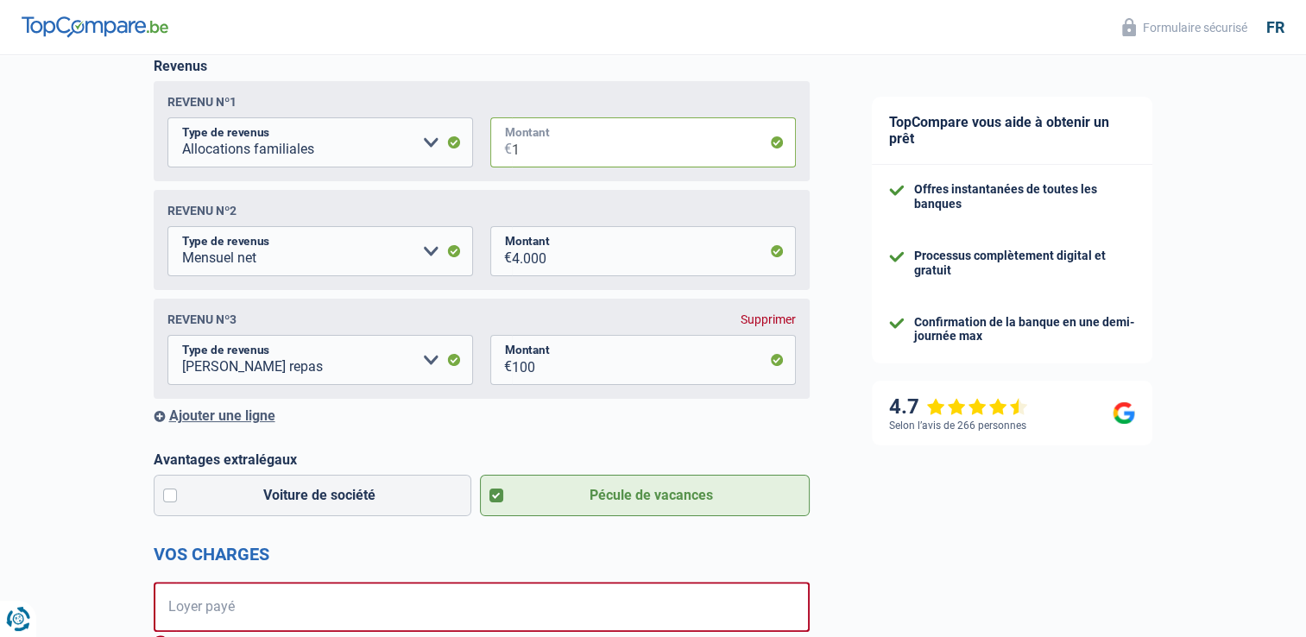
type input "1"
click at [640, 615] on input "Loyer payé" at bounding box center [492, 607] width 633 height 50
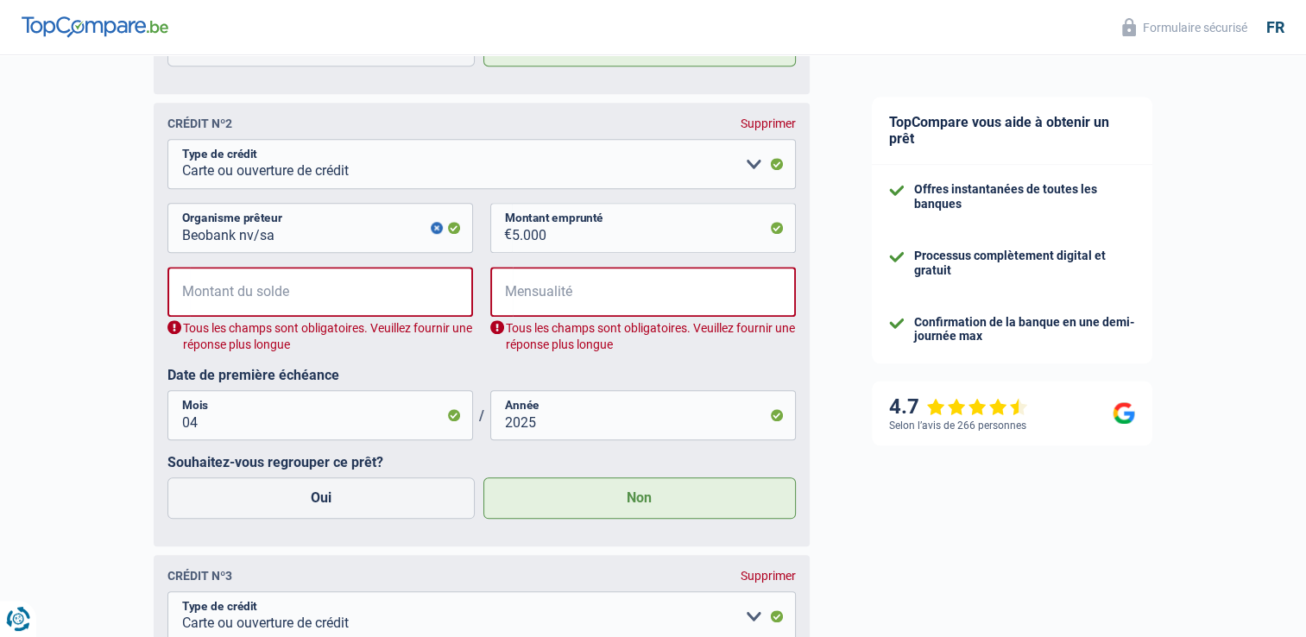
scroll to position [1739, 0]
type input "500"
click at [576, 302] on input "Mensualité" at bounding box center [654, 291] width 283 height 50
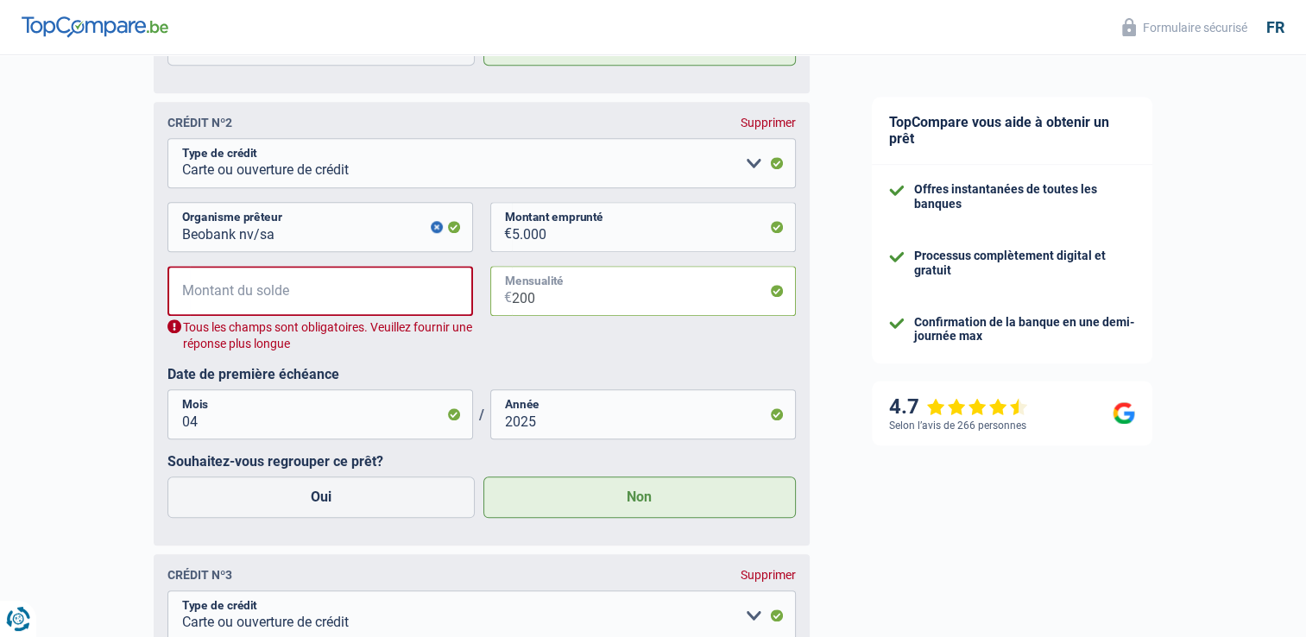
type input "200"
click at [313, 299] on input "Montant du solde" at bounding box center [331, 291] width 283 height 50
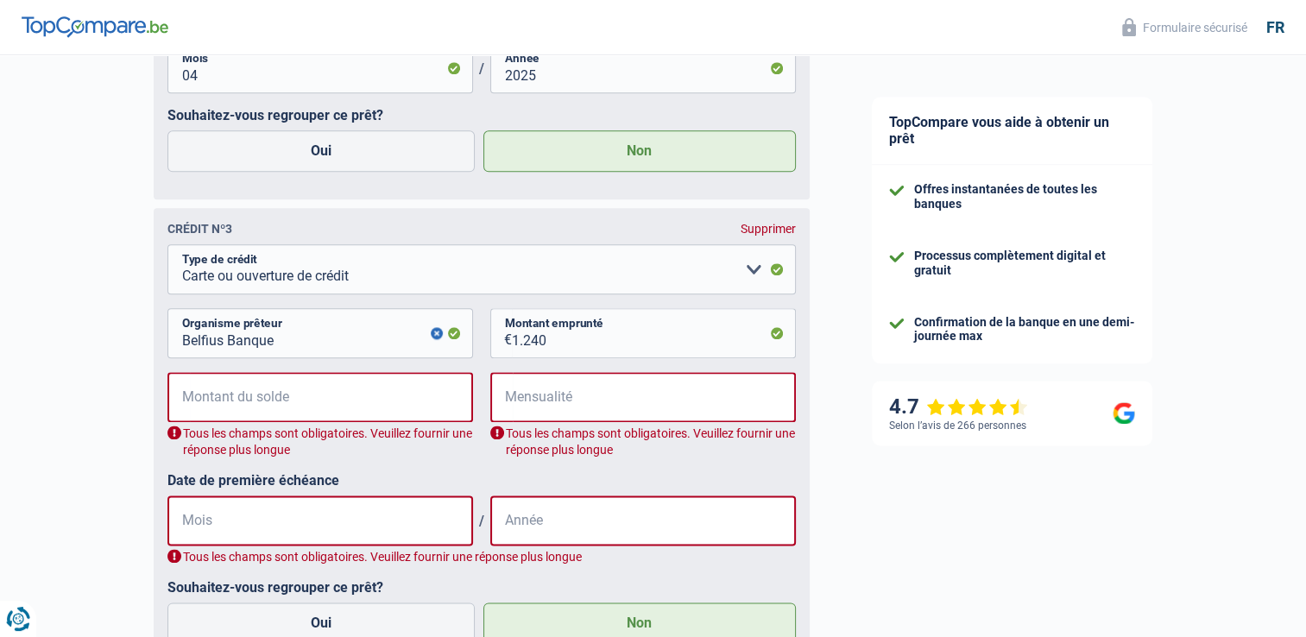
scroll to position [2050, 0]
type input "4.000"
click at [302, 402] on input "Montant du solde" at bounding box center [331, 396] width 283 height 50
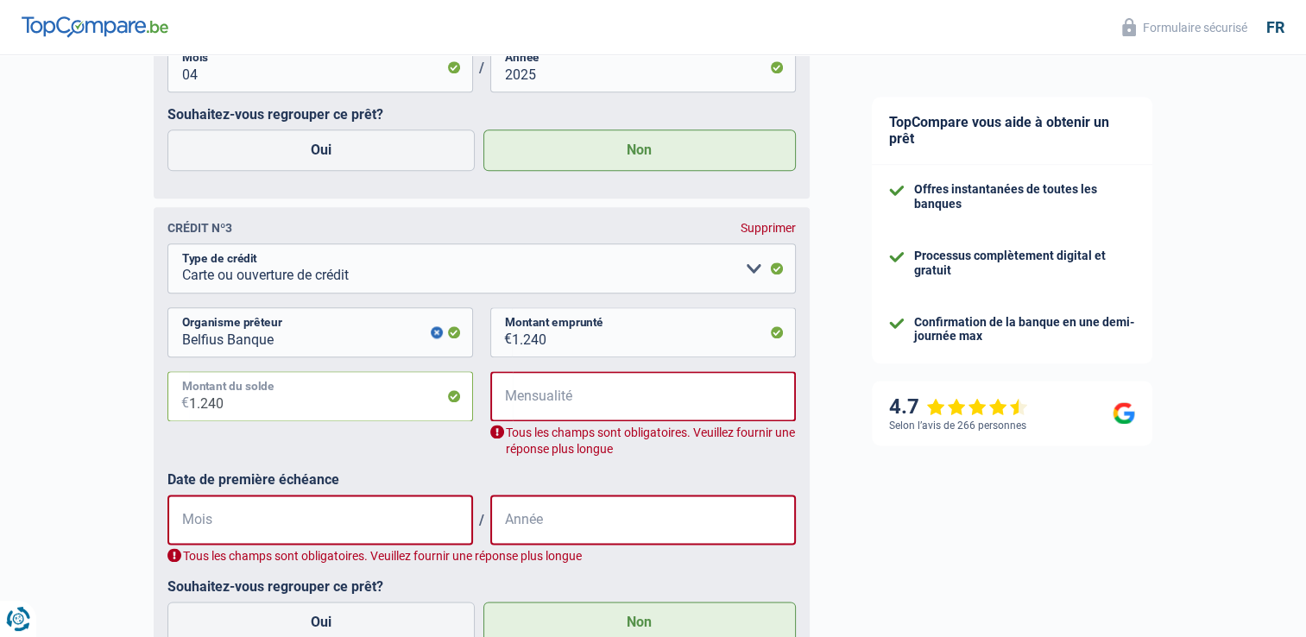
type input "1.240"
click at [583, 406] on input "Mensualité" at bounding box center [654, 396] width 283 height 50
type input "0"
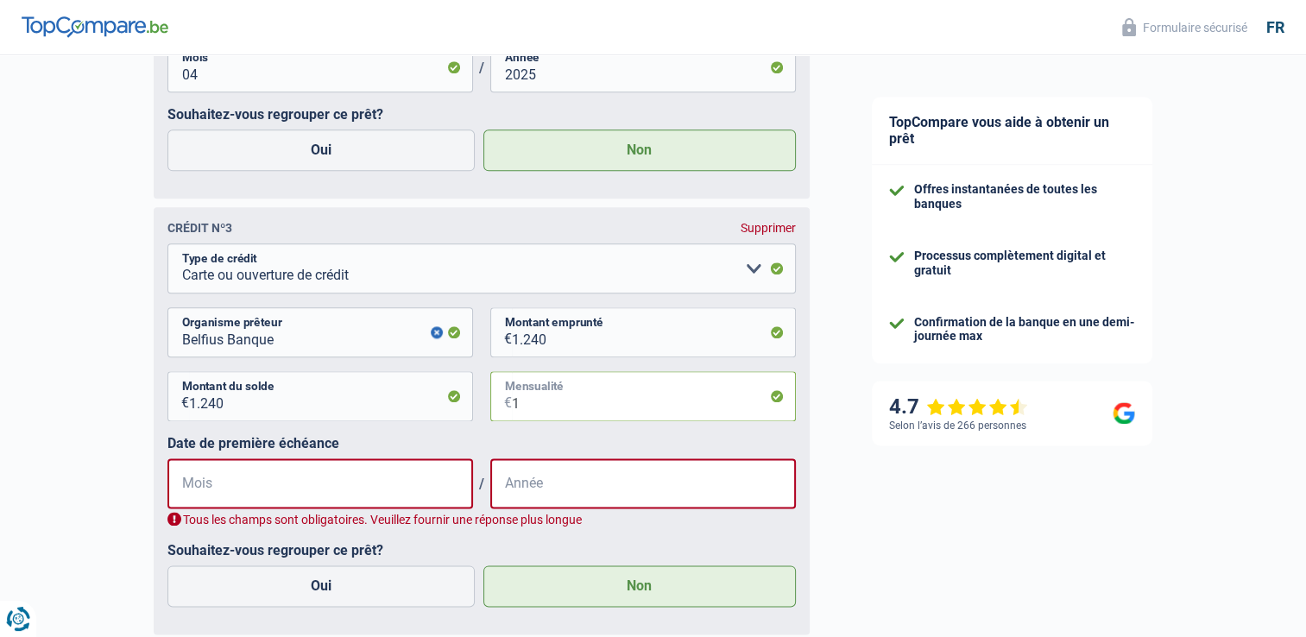
type input "1"
click at [219, 490] on input "Mois" at bounding box center [320, 483] width 306 height 50
type input "01"
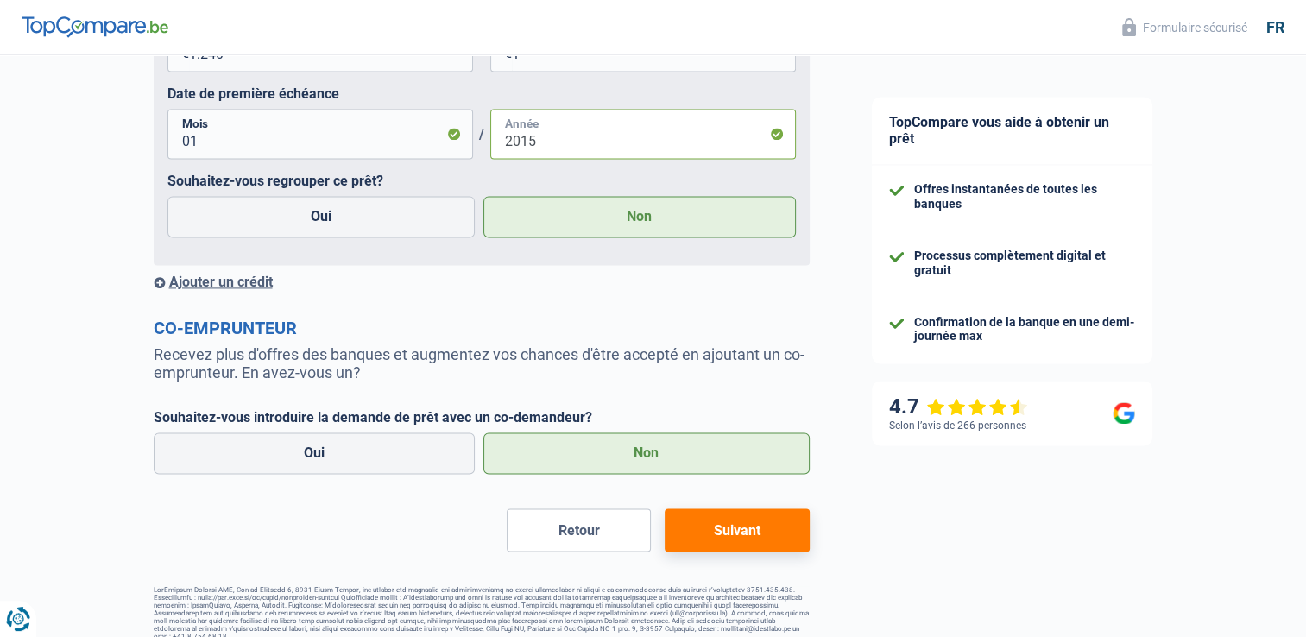
scroll to position [2423, 0]
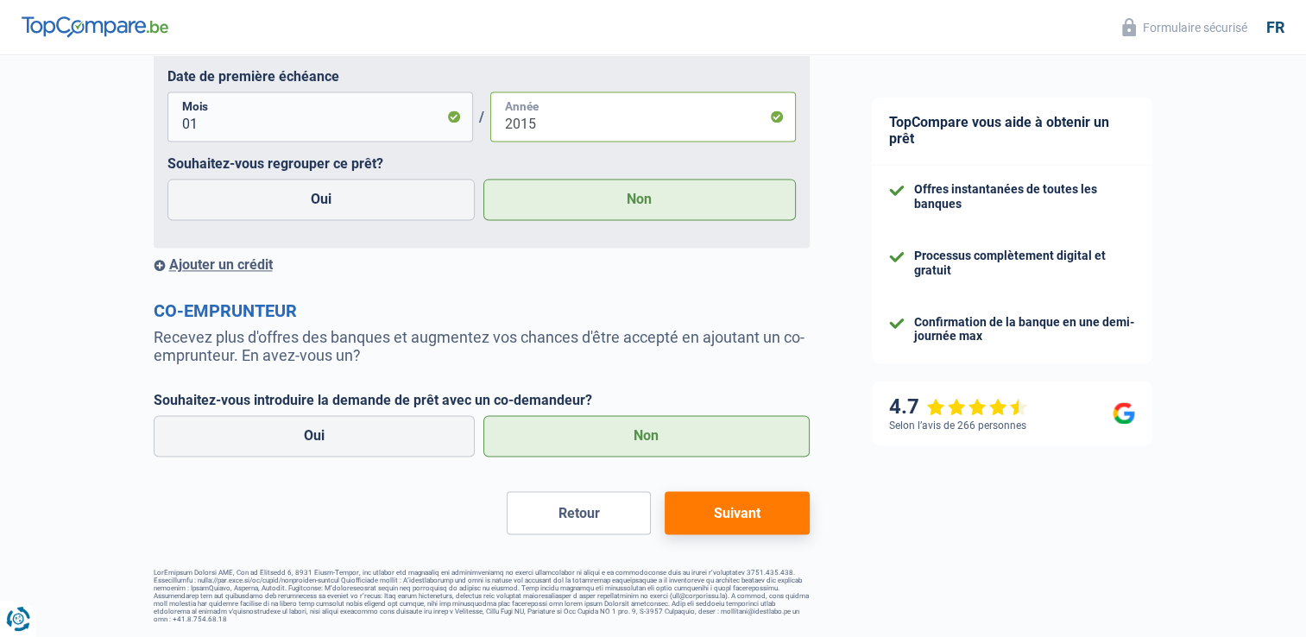
type input "2015"
click at [722, 512] on button "Suivant" at bounding box center [737, 512] width 144 height 43
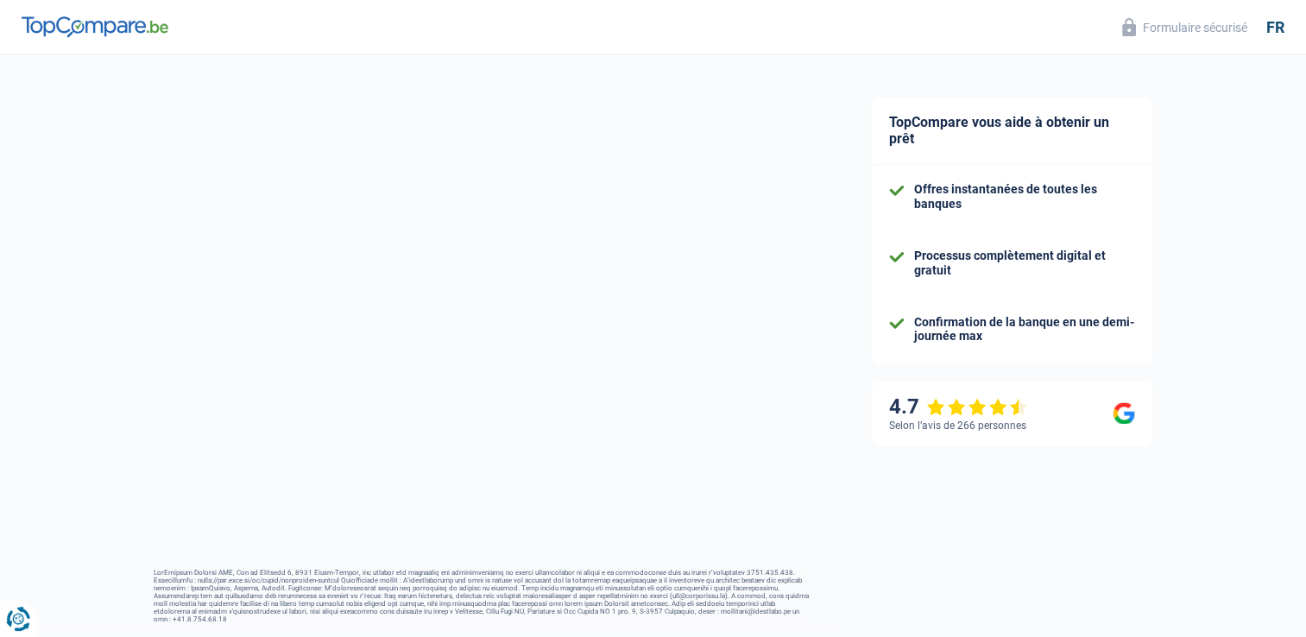
select select "84"
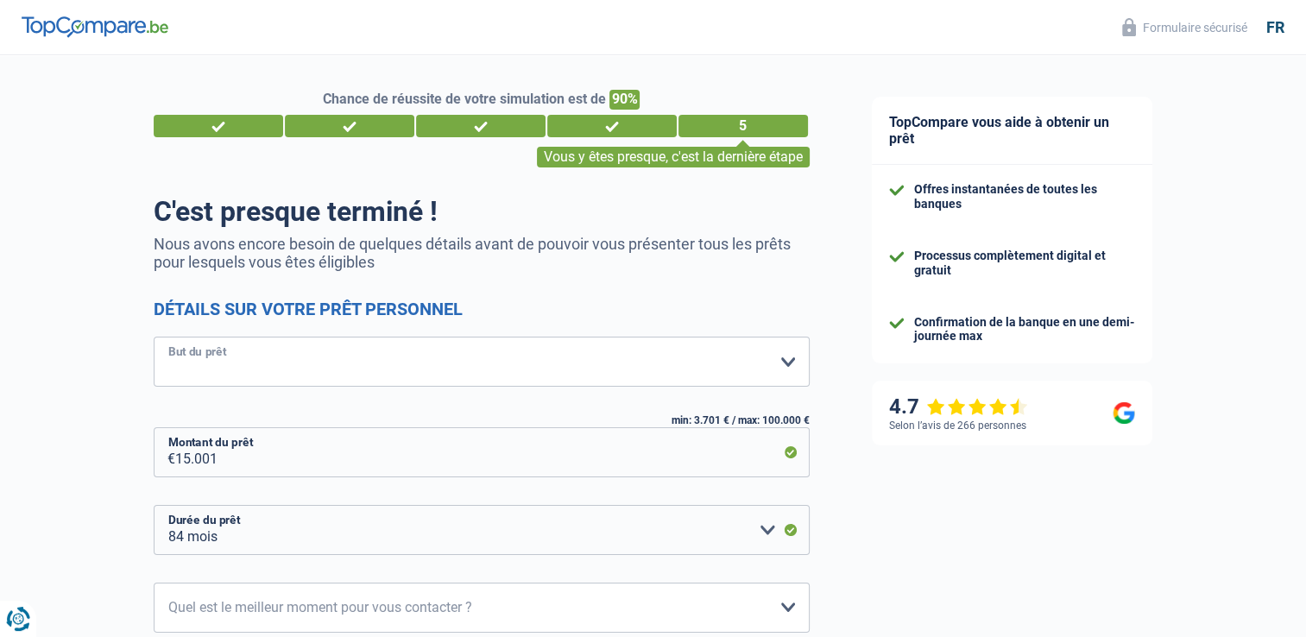
click at [789, 368] on select "Confort maison: meubles, textile, peinture, électroménager, outillage non-profe…" at bounding box center [482, 362] width 656 height 50
click at [785, 607] on select "10h-12h 12h-14h 14h-16h 16h-18h Veuillez sélectionner une option" at bounding box center [482, 608] width 656 height 50
select select "10-12"
click at [154, 583] on select "10h-12h 12h-14h 14h-16h 16h-18h Veuillez sélectionner une option" at bounding box center [482, 608] width 656 height 50
click at [180, 495] on div "Confort maison: meubles, textile, peinture, électroménager, outillage non-profe…" at bounding box center [482, 445] width 656 height 217
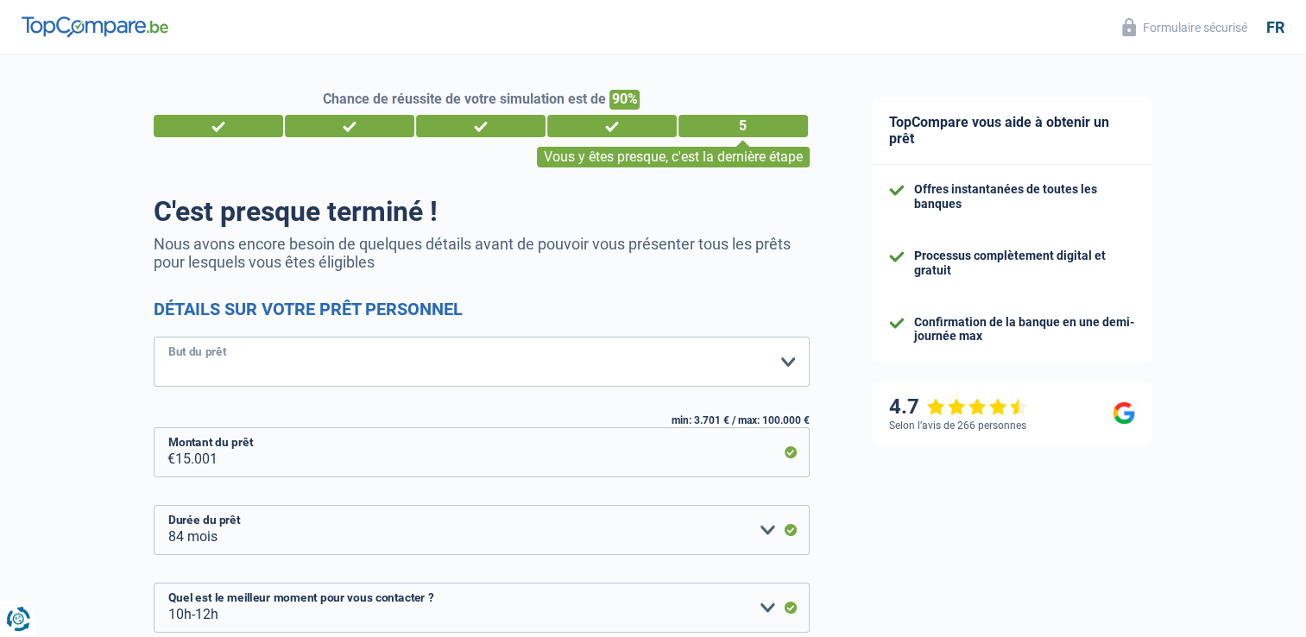
click at [786, 364] on select "Confort maison: meubles, textile, peinture, électroménager, outillage non-profe…" at bounding box center [482, 362] width 656 height 50
select select "other"
click at [154, 337] on select "Confort maison: meubles, textile, peinture, électroménager, outillage non-profe…" at bounding box center [482, 362] width 656 height 50
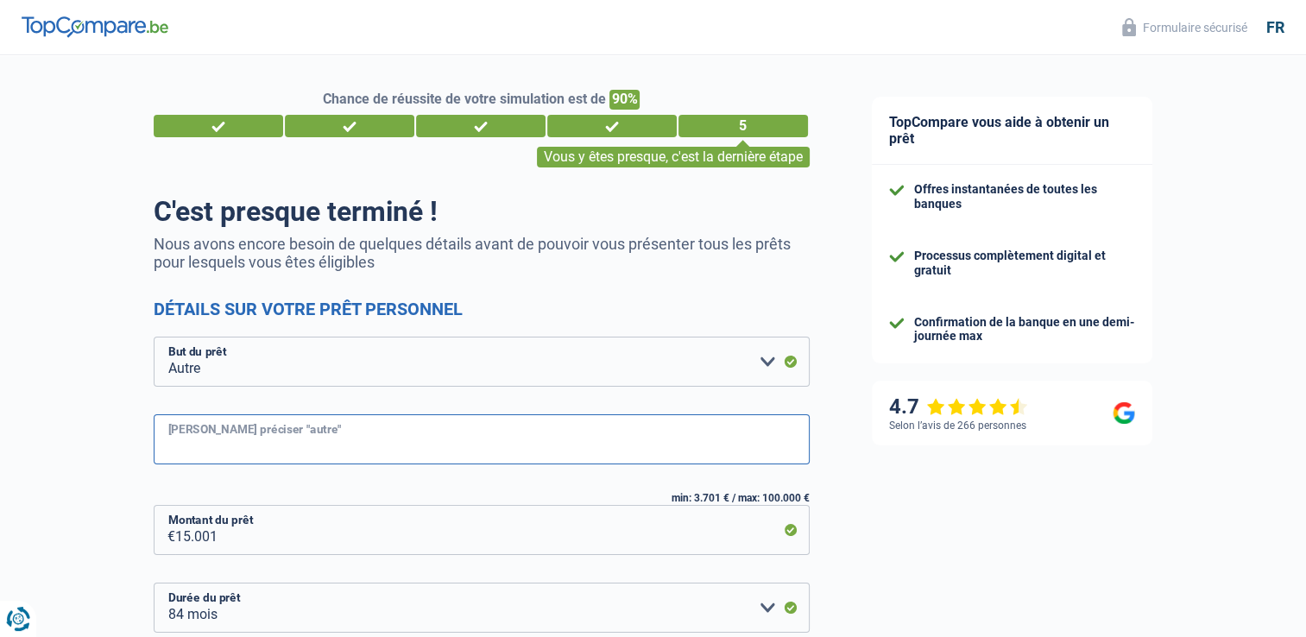
click at [180, 439] on input "[PERSON_NAME] préciser "autre"" at bounding box center [482, 439] width 656 height 50
click at [766, 365] on select "Confort maison: meubles, textile, peinture, électroménager, outillage non-profe…" at bounding box center [482, 362] width 656 height 50
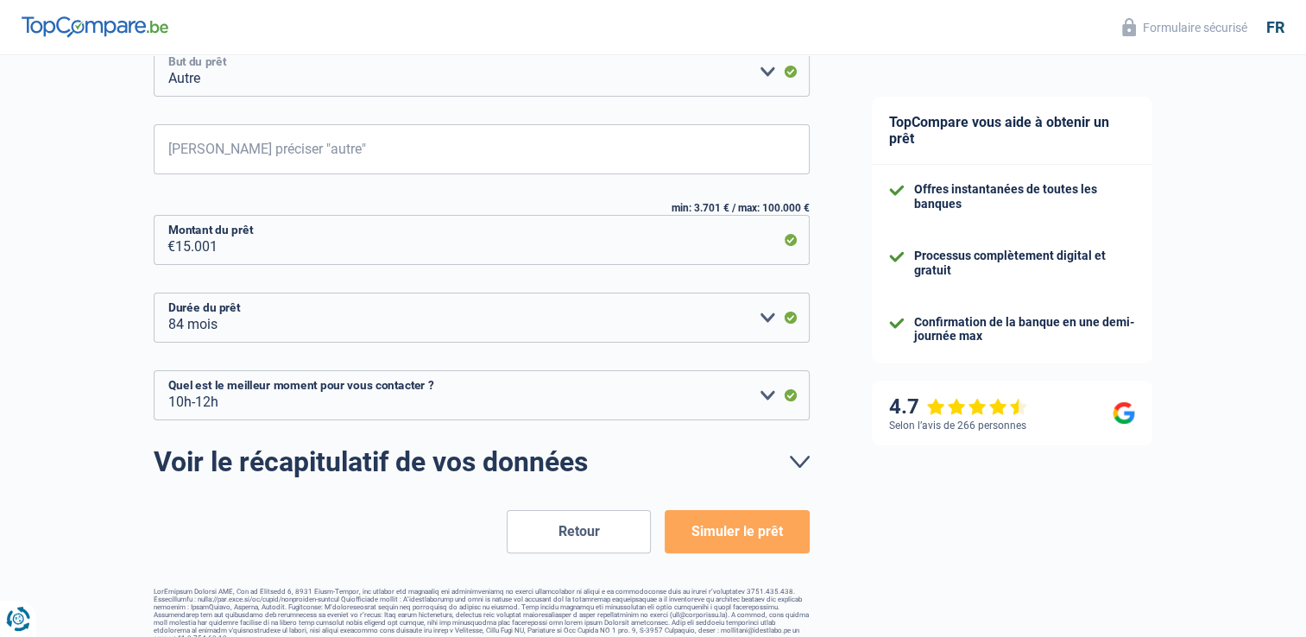
scroll to position [308, 0]
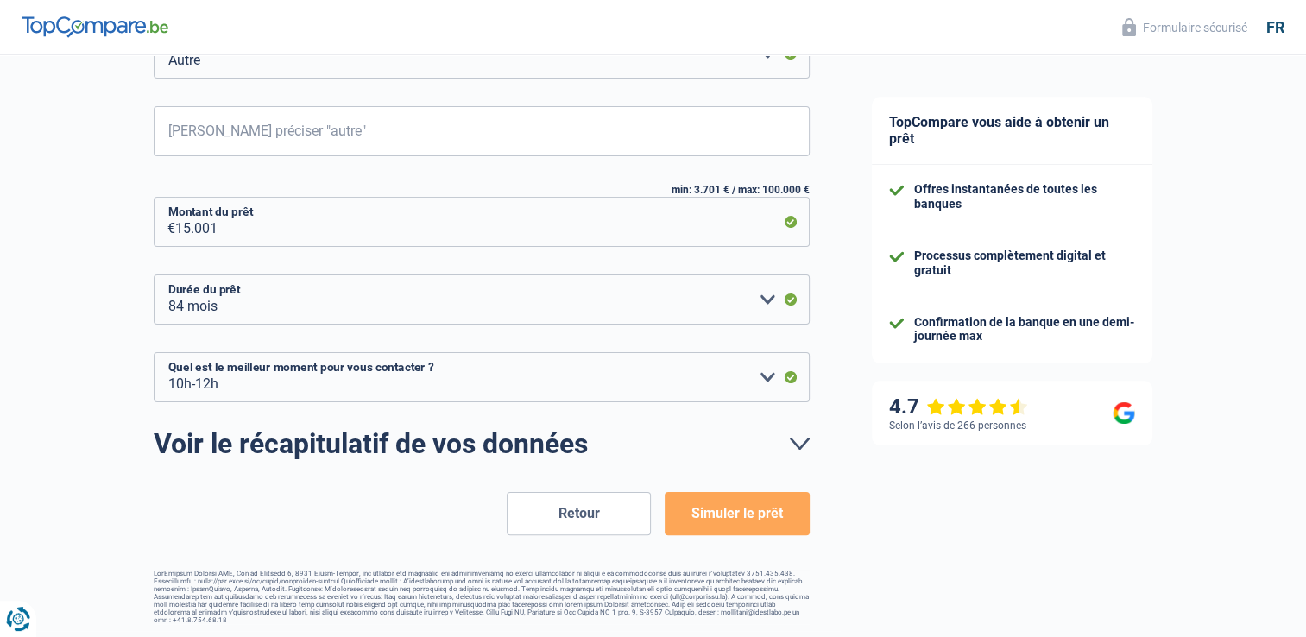
click at [580, 510] on button "Retour" at bounding box center [579, 513] width 144 height 43
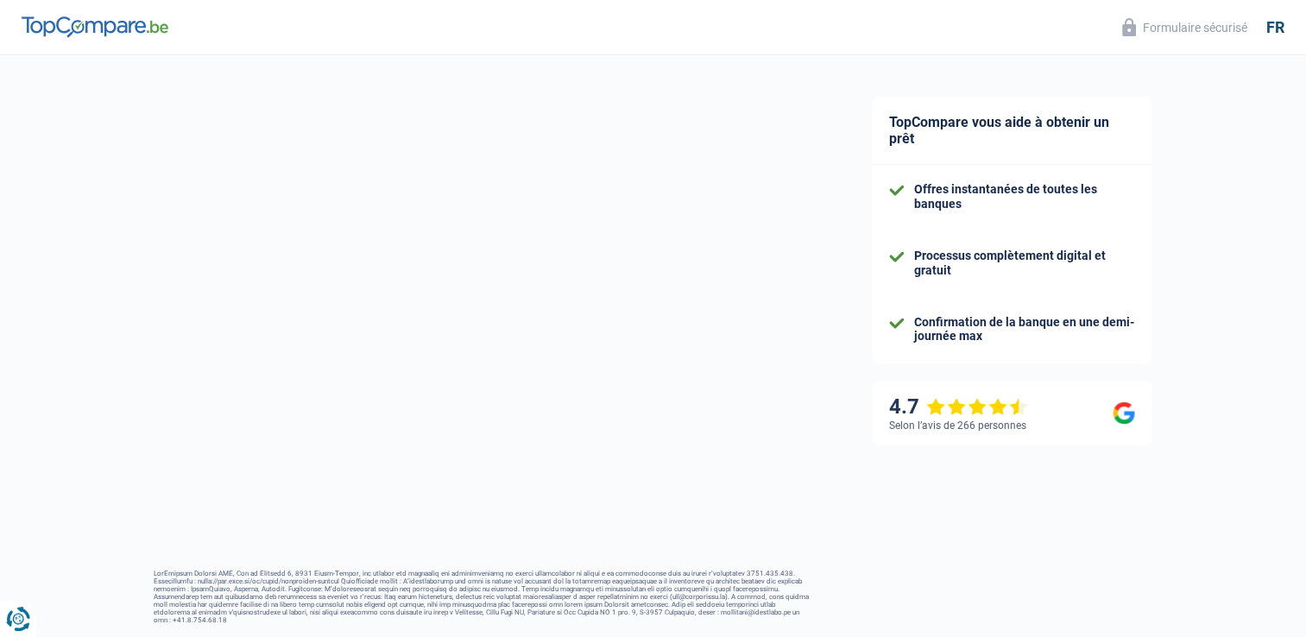
select select "familyAllowances"
select select "netSalary"
select select "mealVouchers"
select select "personalLoan"
select select "familyEvent"
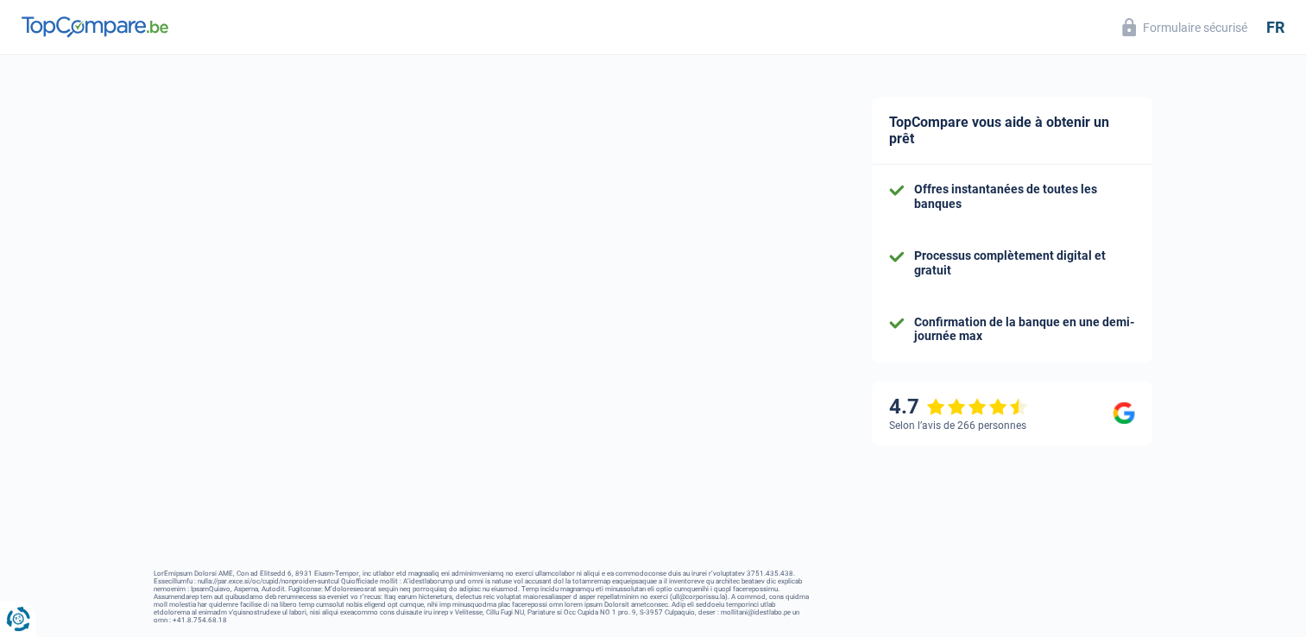
select select "72"
select select "cardOrCredit"
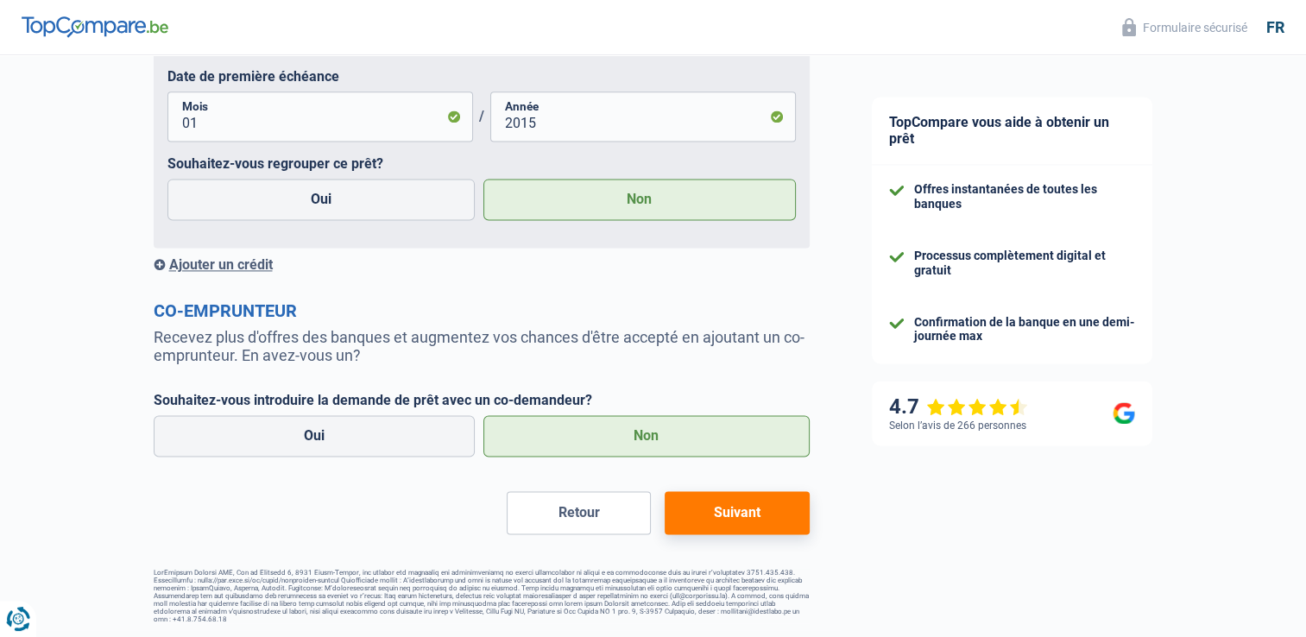
scroll to position [2358, 0]
click at [571, 509] on button "Retour" at bounding box center [579, 512] width 144 height 43
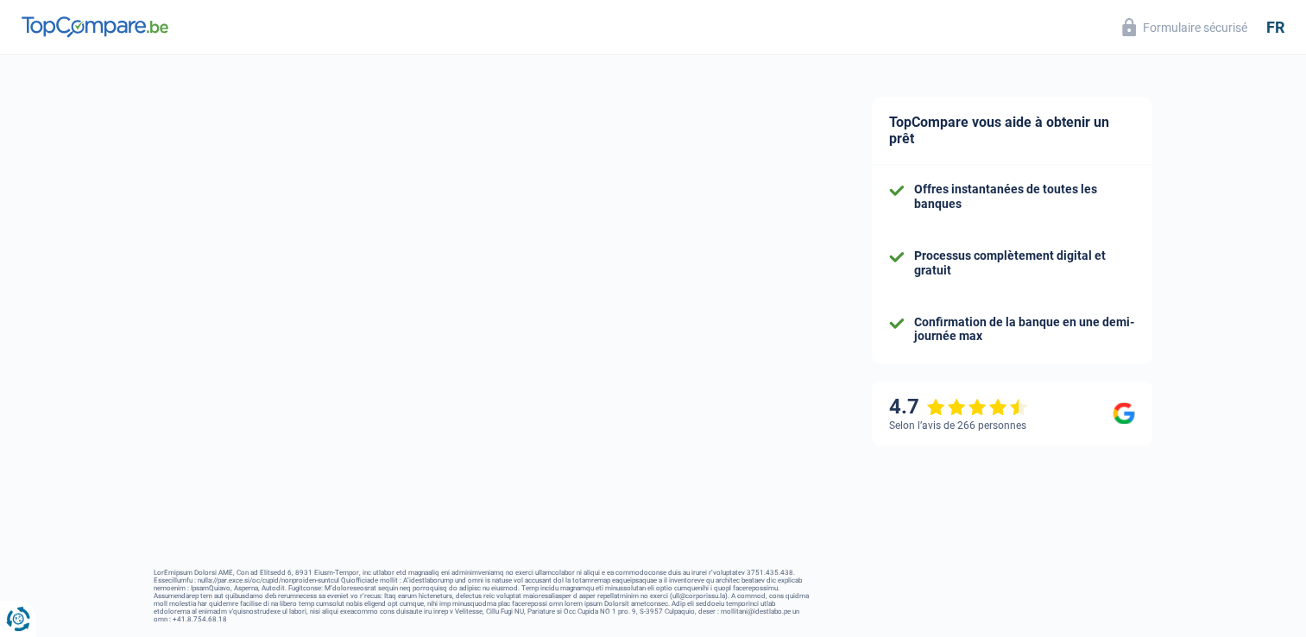
select select "single"
select select "rents"
select select "BE"
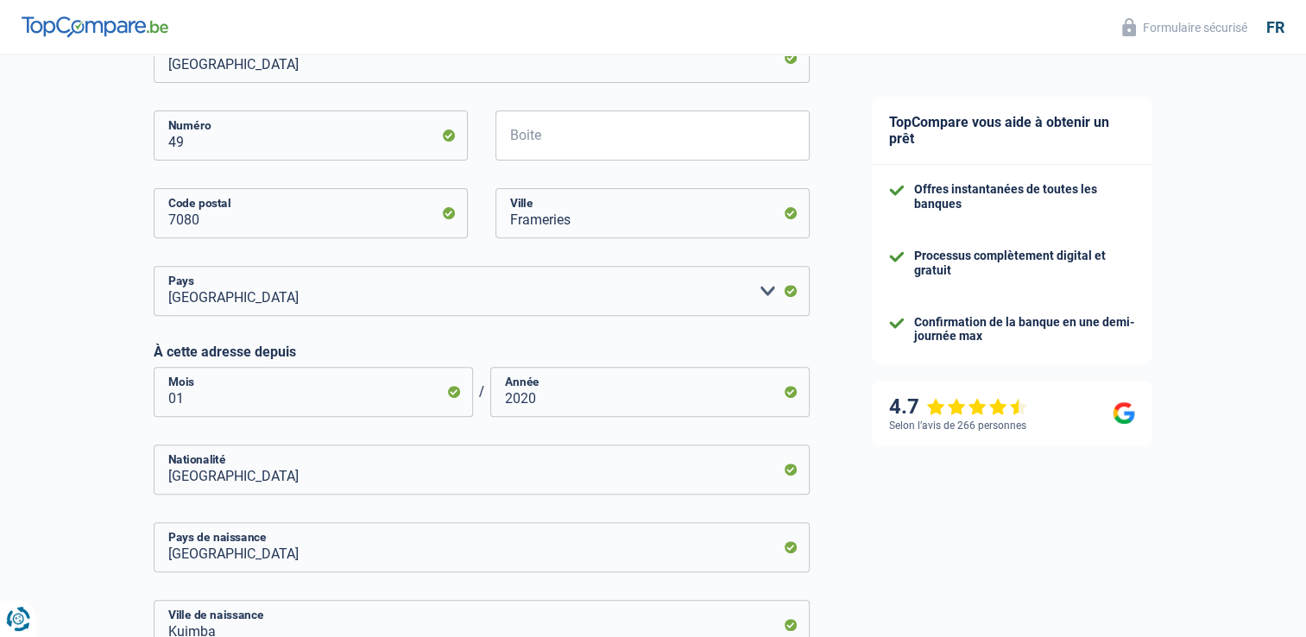
scroll to position [849, 0]
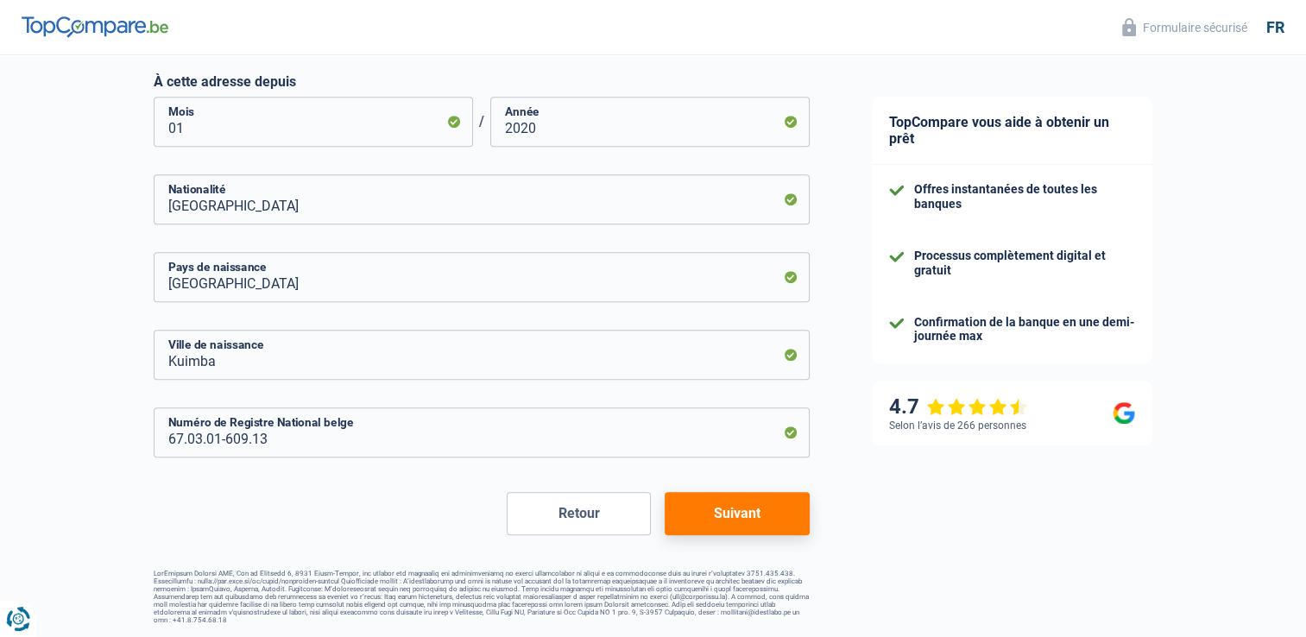
click at [586, 509] on button "Retour" at bounding box center [579, 513] width 144 height 43
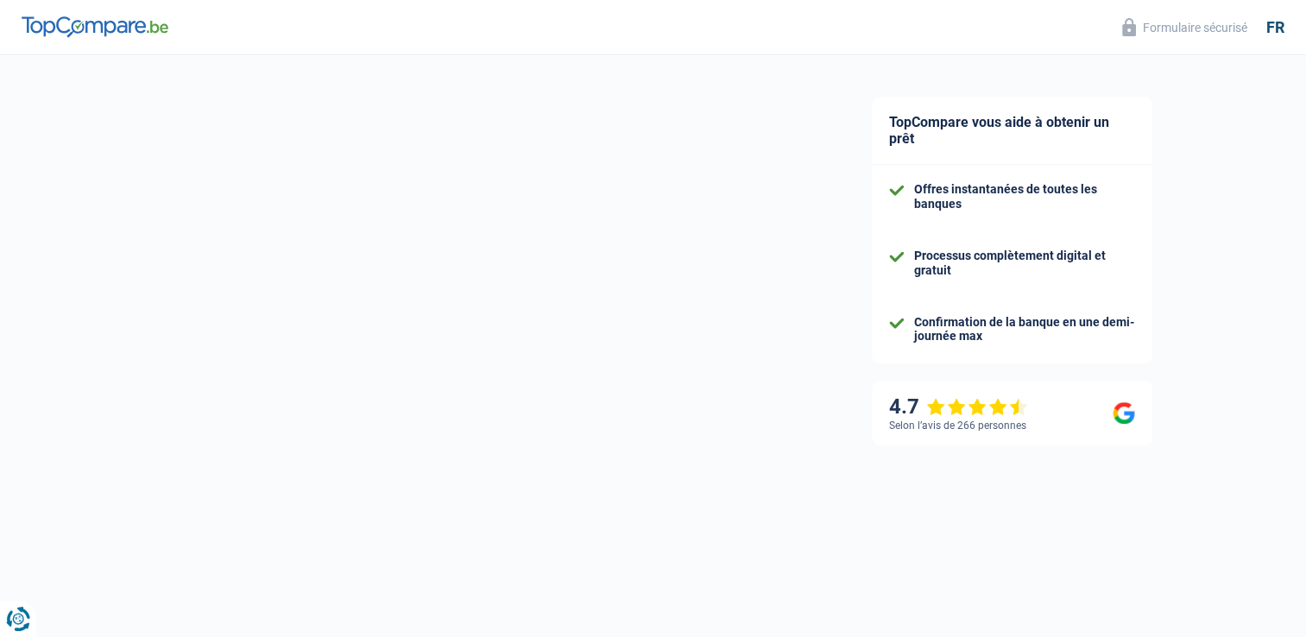
select select "publicEmployee"
select select "BE"
select select "stateUniversityEu"
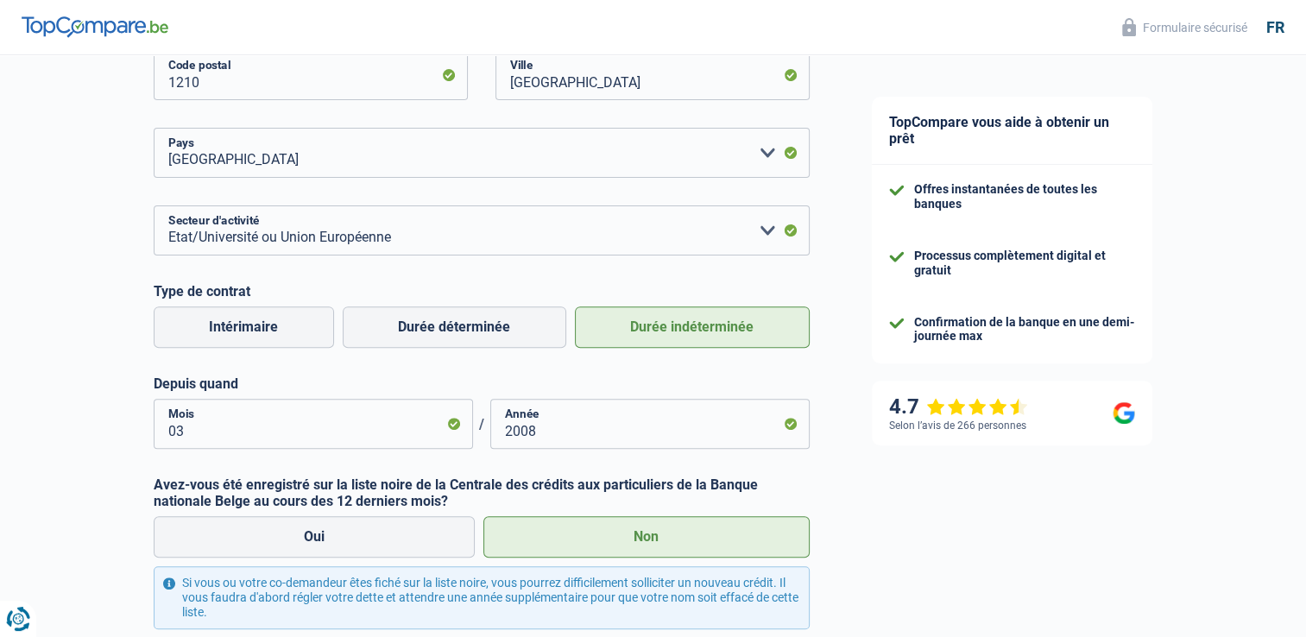
scroll to position [732, 0]
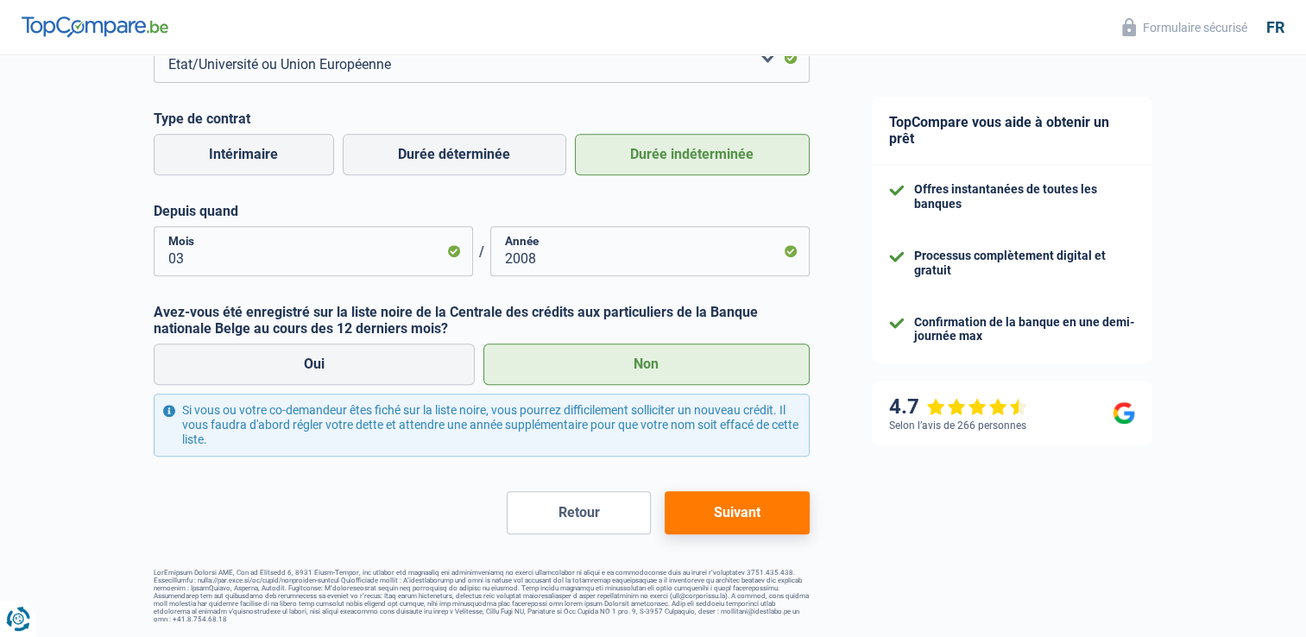
click at [561, 512] on button "Retour" at bounding box center [579, 512] width 144 height 43
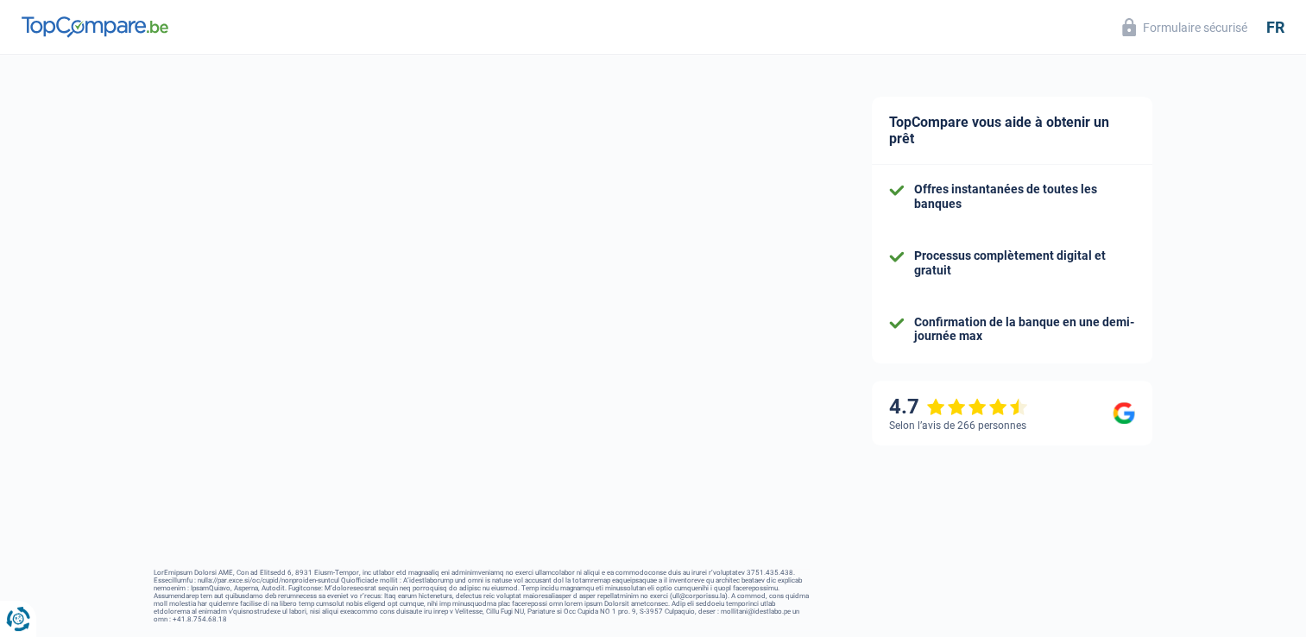
select select "32"
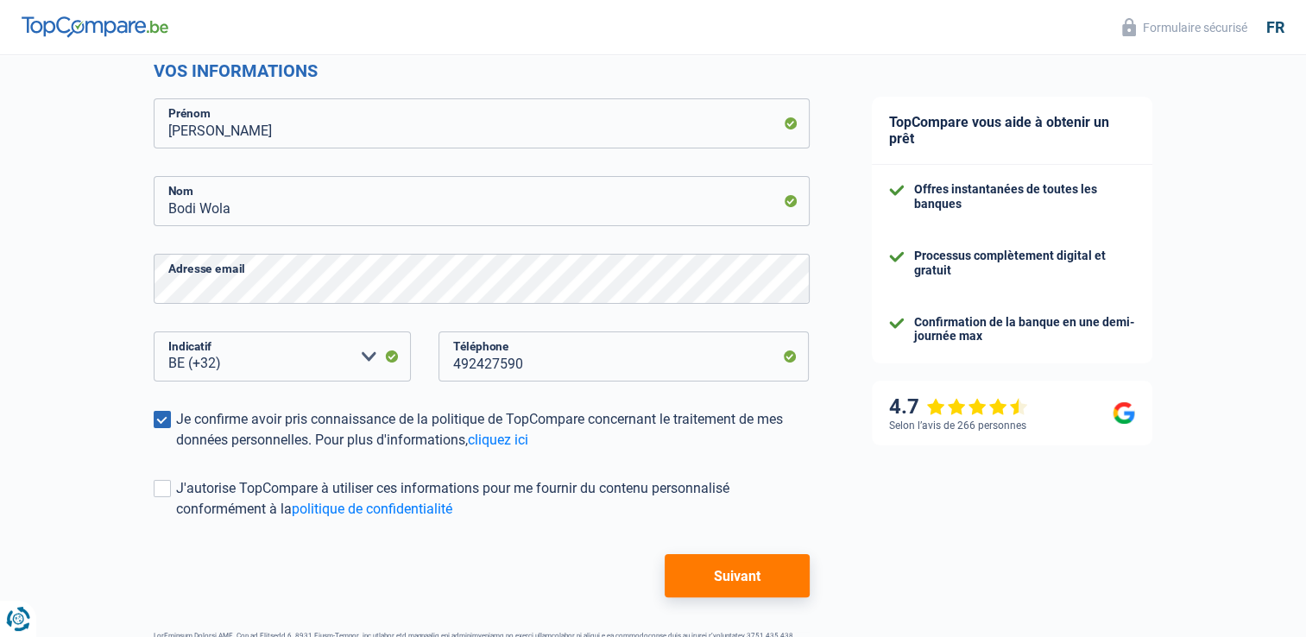
scroll to position [301, 0]
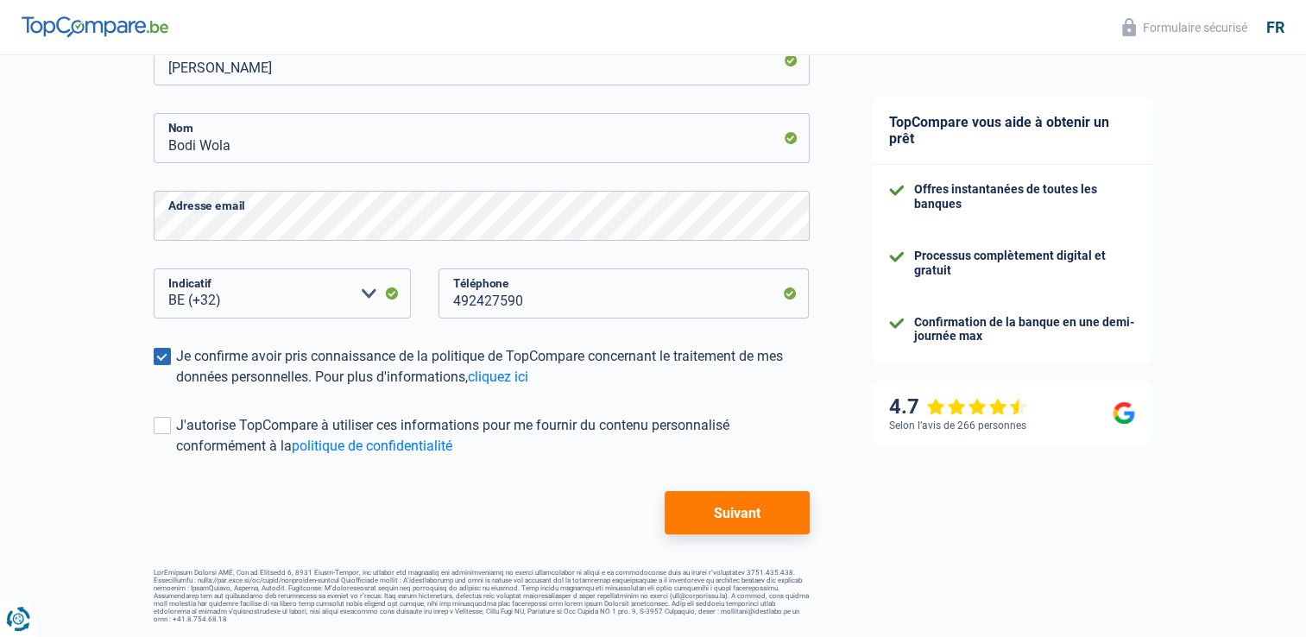
click at [728, 502] on button "Suivant" at bounding box center [737, 512] width 144 height 43
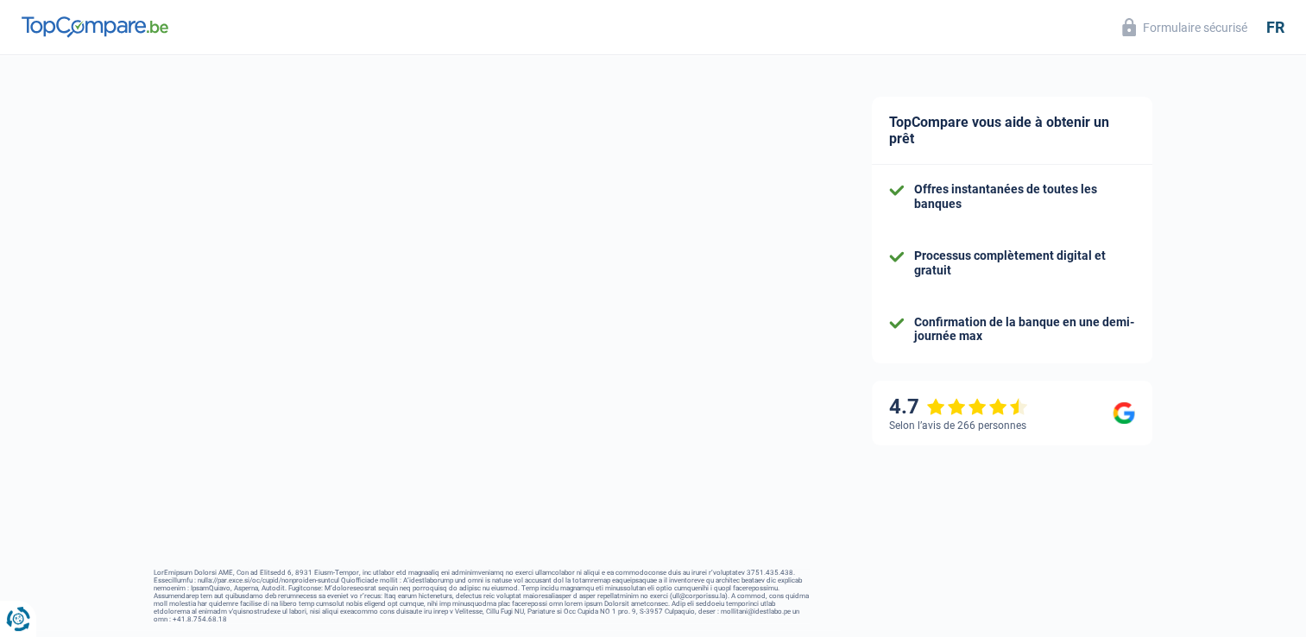
select select "publicEmployee"
select select "BE"
select select "stateUniversityEu"
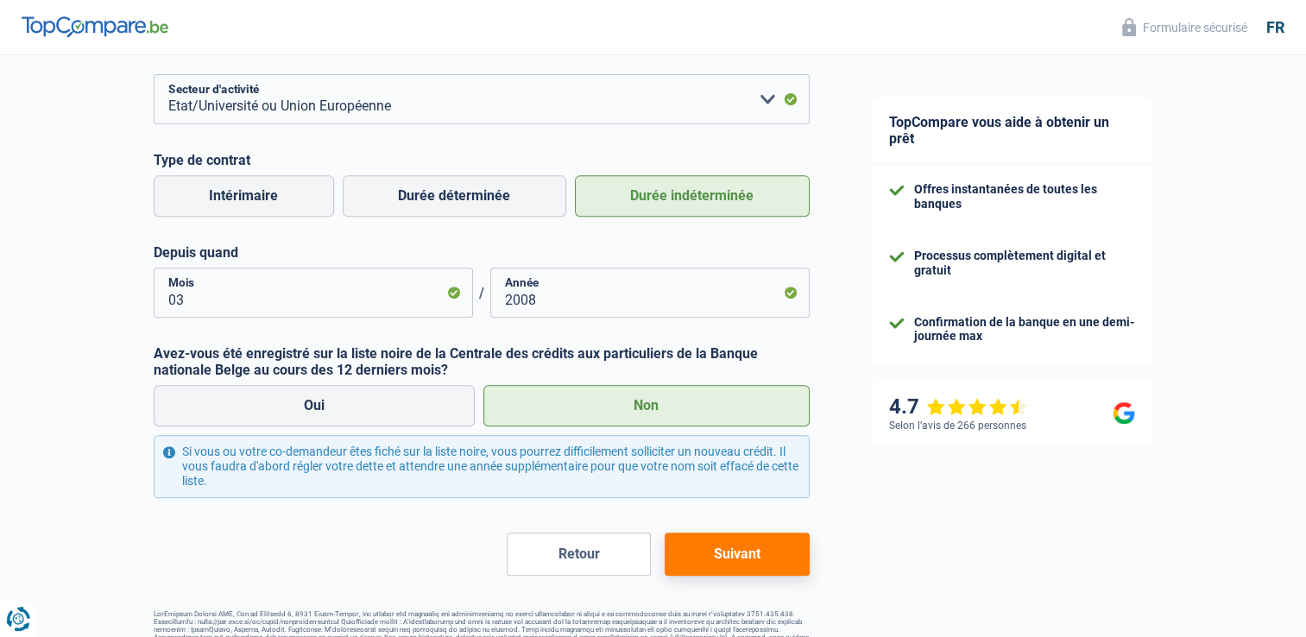
scroll to position [732, 0]
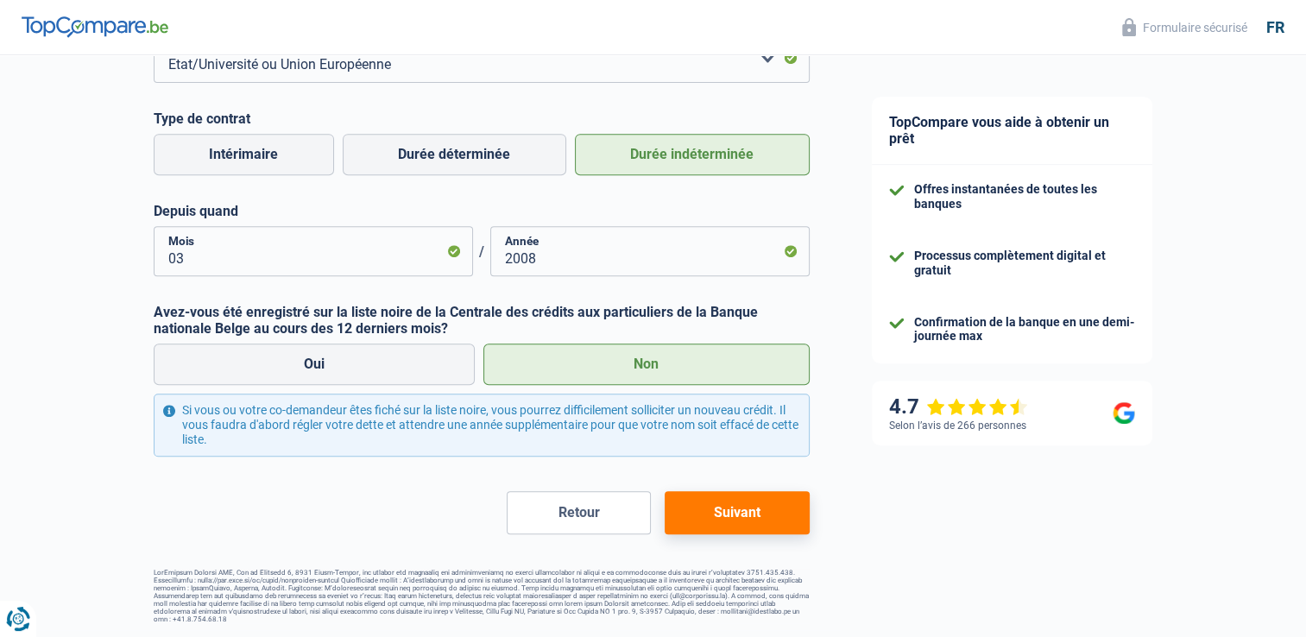
click at [746, 515] on button "Suivant" at bounding box center [737, 512] width 144 height 43
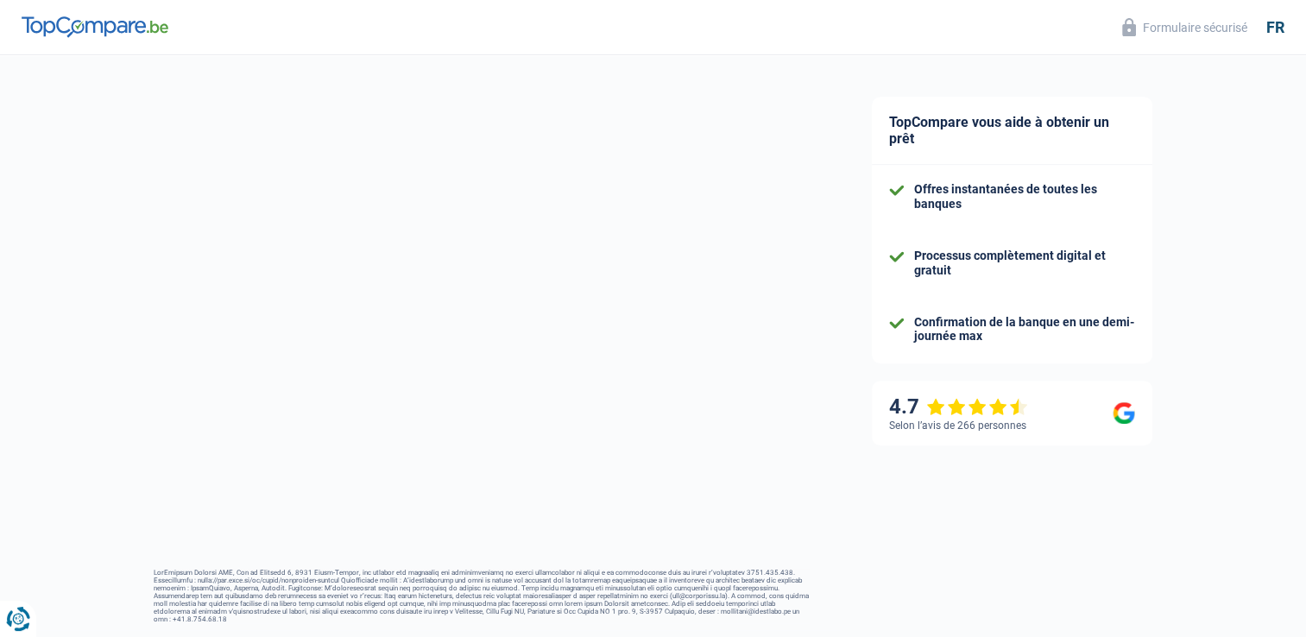
select select "single"
select select "rents"
select select "BE"
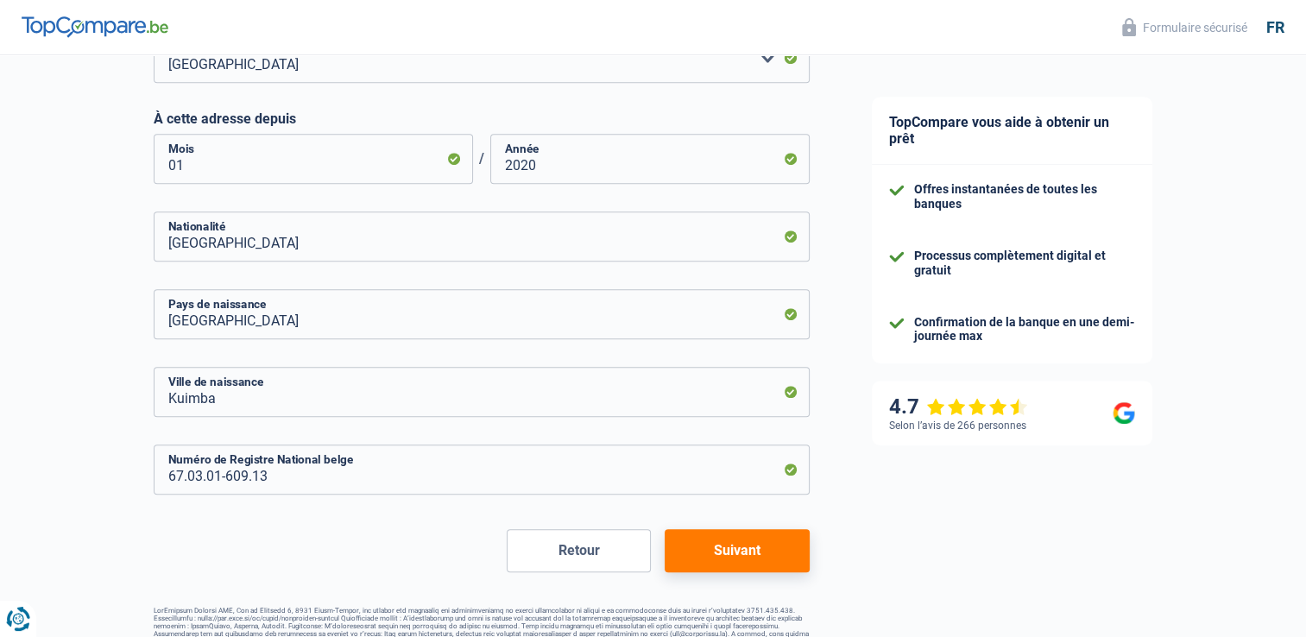
scroll to position [849, 0]
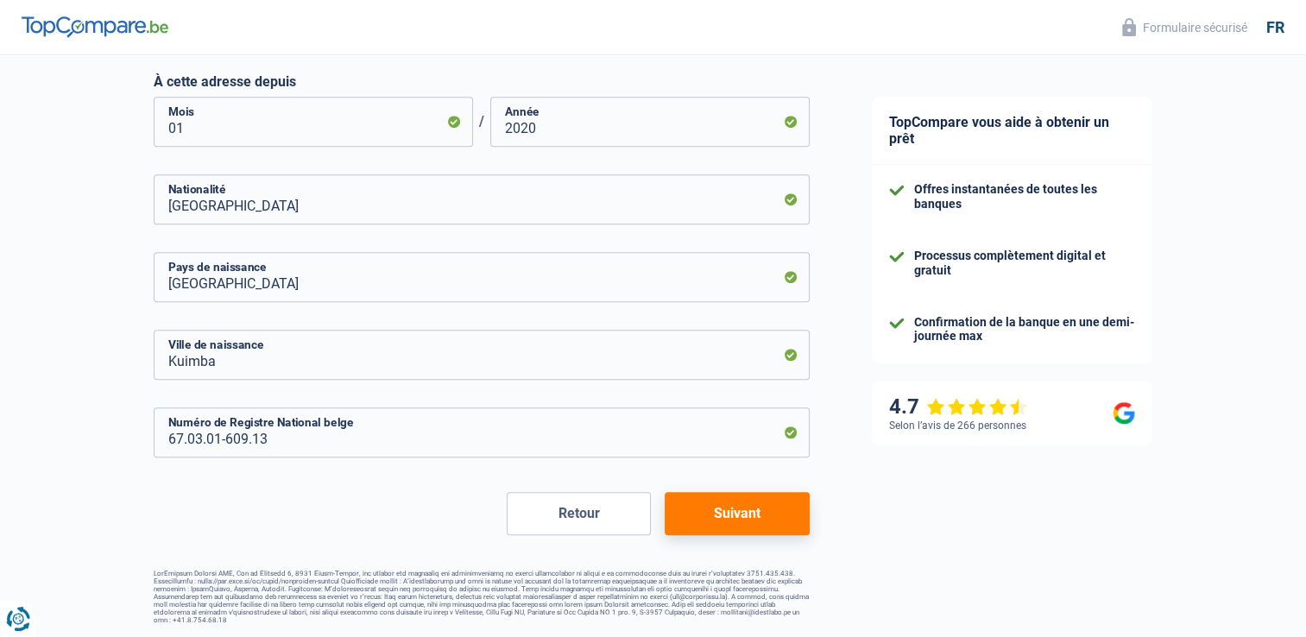
click at [725, 512] on button "Suivant" at bounding box center [737, 513] width 144 height 43
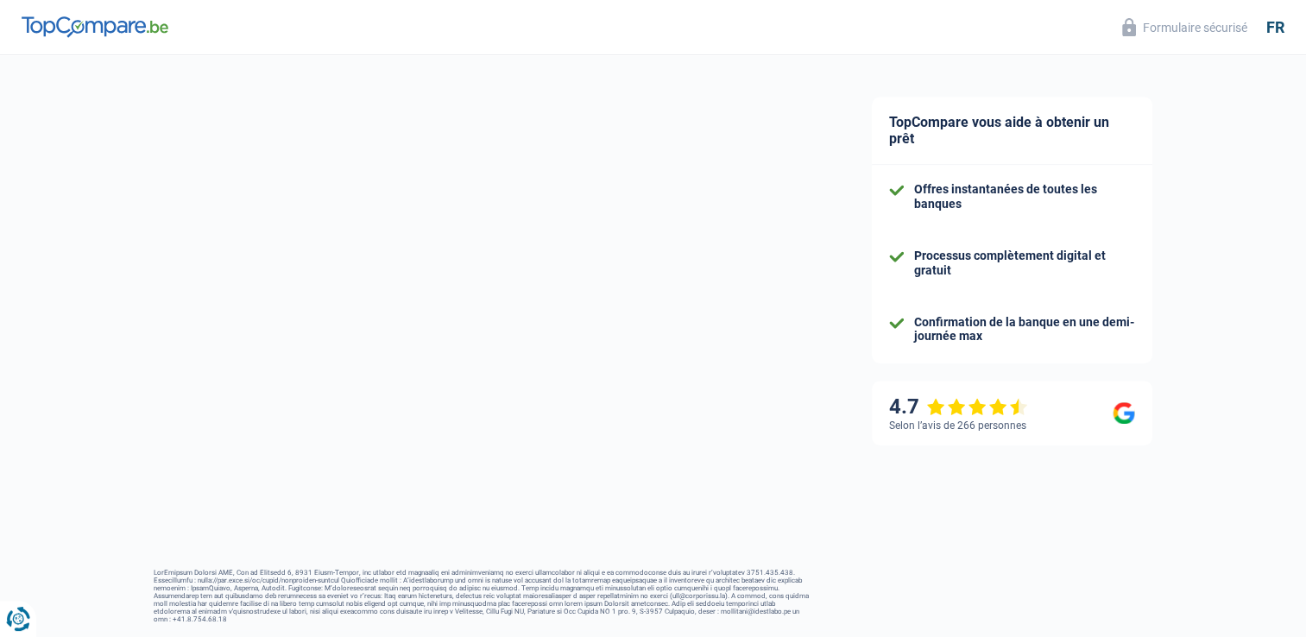
select select "familyAllowances"
select select "netSalary"
select select "mealVouchers"
select select "personalLoan"
select select "familyEvent"
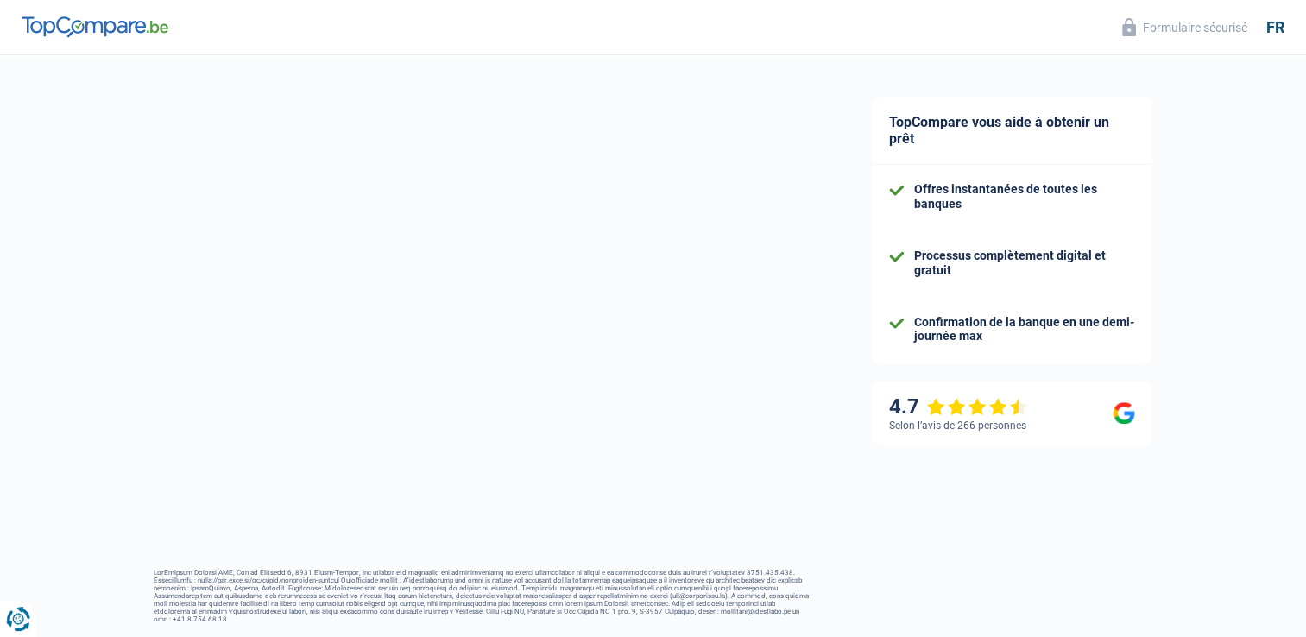
select select "72"
select select "cardOrCredit"
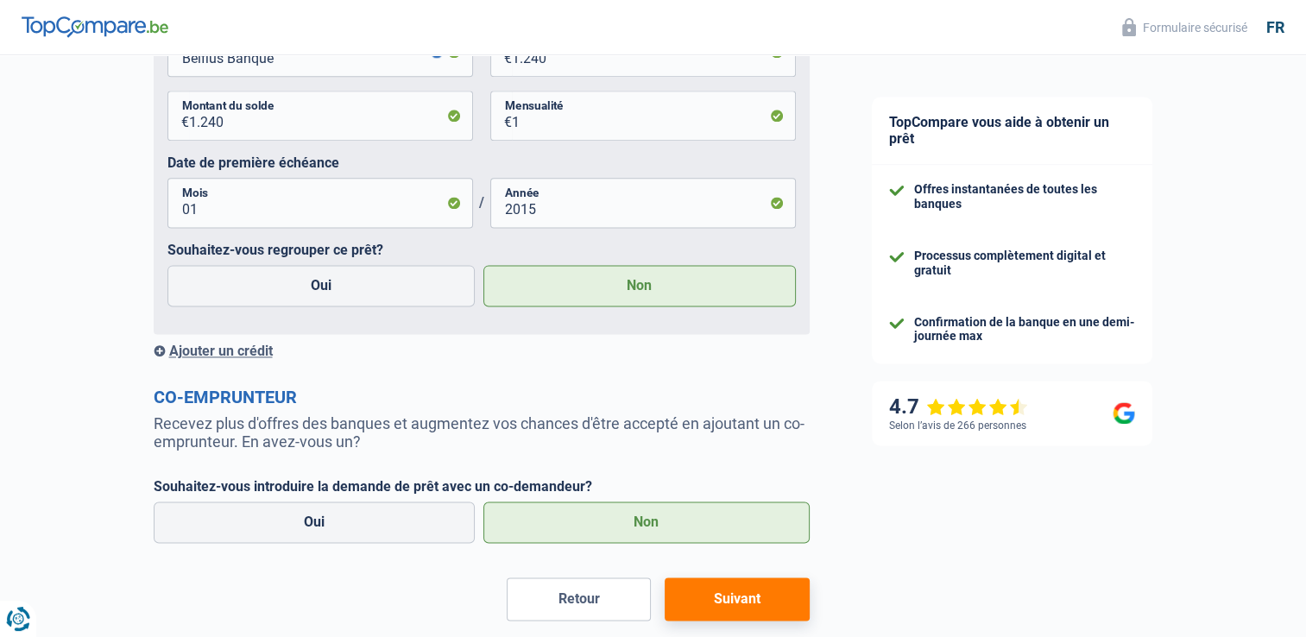
scroll to position [2358, 0]
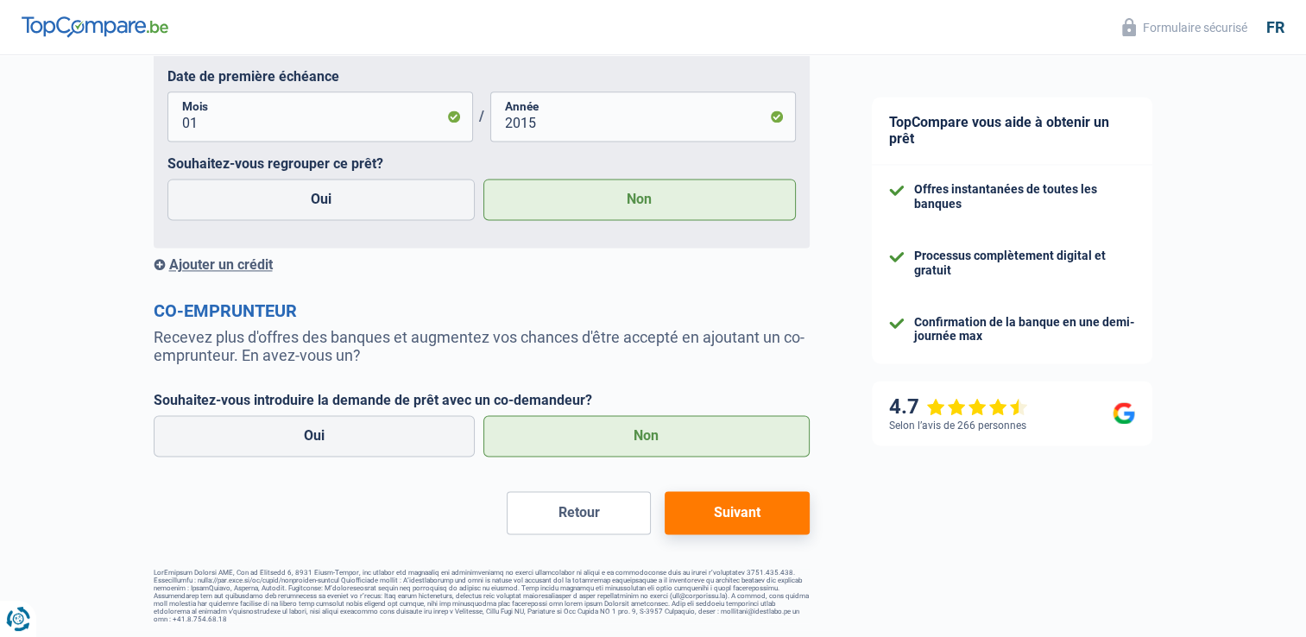
click at [752, 513] on button "Suivant" at bounding box center [737, 512] width 144 height 43
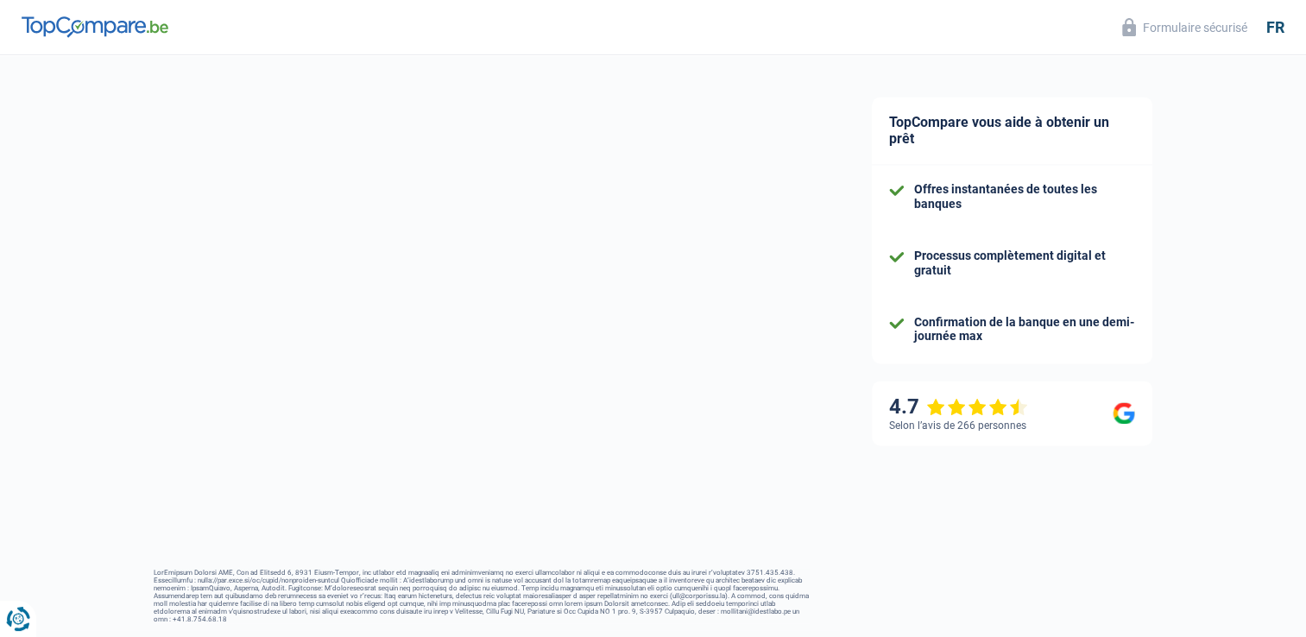
select select "other"
select select "84"
select select "10-12"
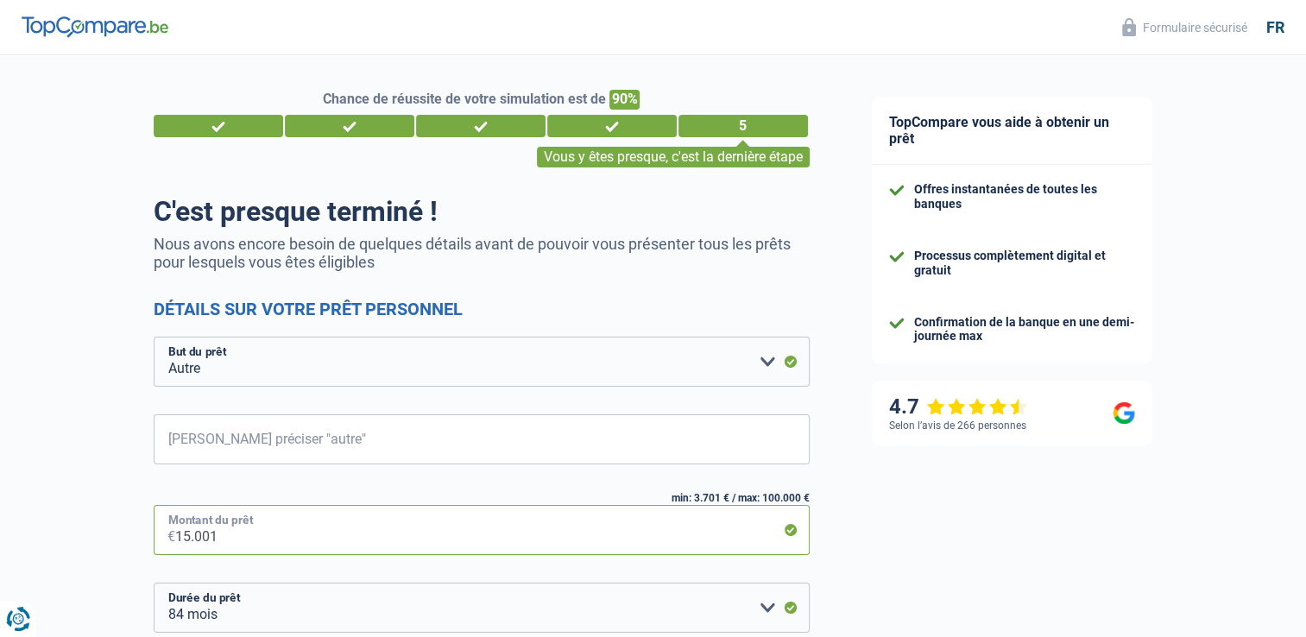
click at [237, 540] on input "15.001" at bounding box center [492, 530] width 634 height 50
type input "1.500"
select select "24"
type input "10.000"
select select "48"
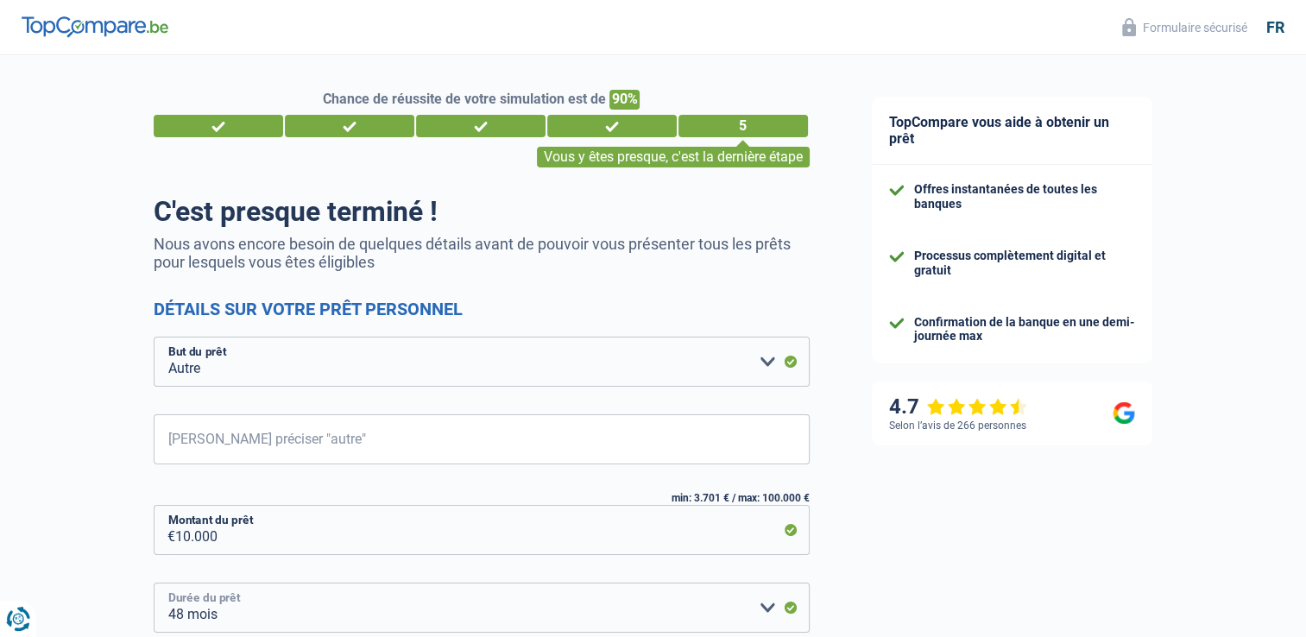
click at [766, 614] on select "12 mois 18 mois 24 mois 30 mois 36 mois 42 mois 48 mois Veuillez sélectionner u…" at bounding box center [482, 608] width 656 height 50
click at [154, 583] on select "12 mois 18 mois 24 mois 30 mois 36 mois 42 mois 48 mois Veuillez sélectionner u…" at bounding box center [482, 608] width 656 height 50
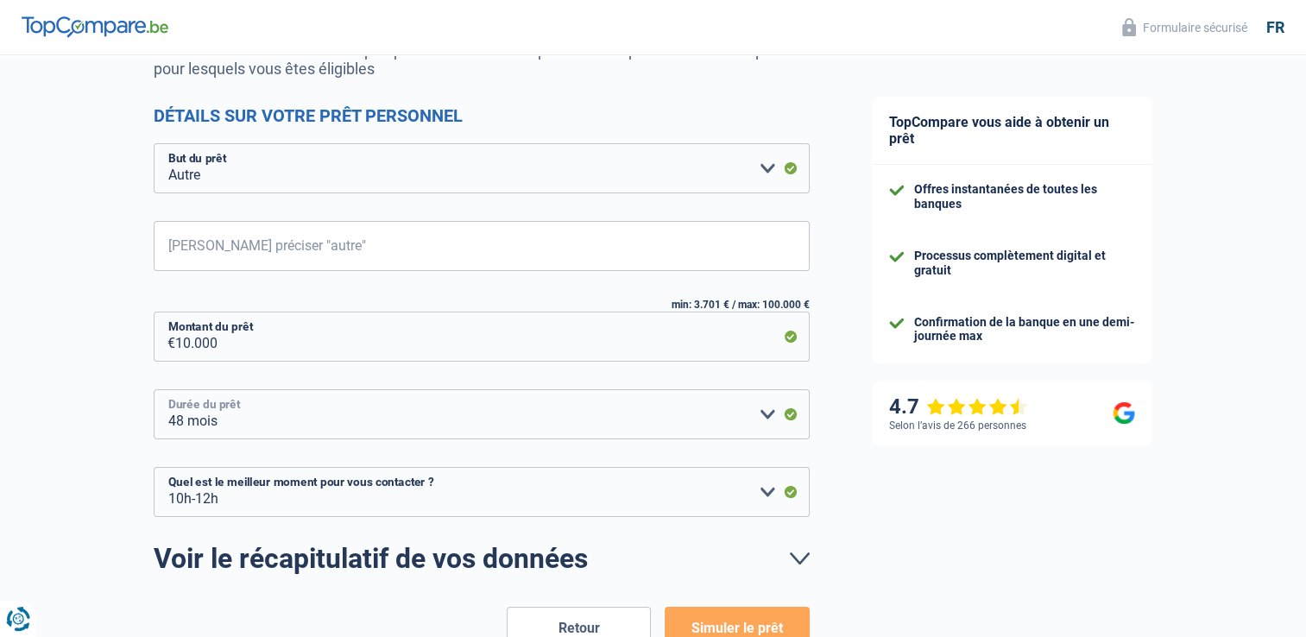
scroll to position [200, 0]
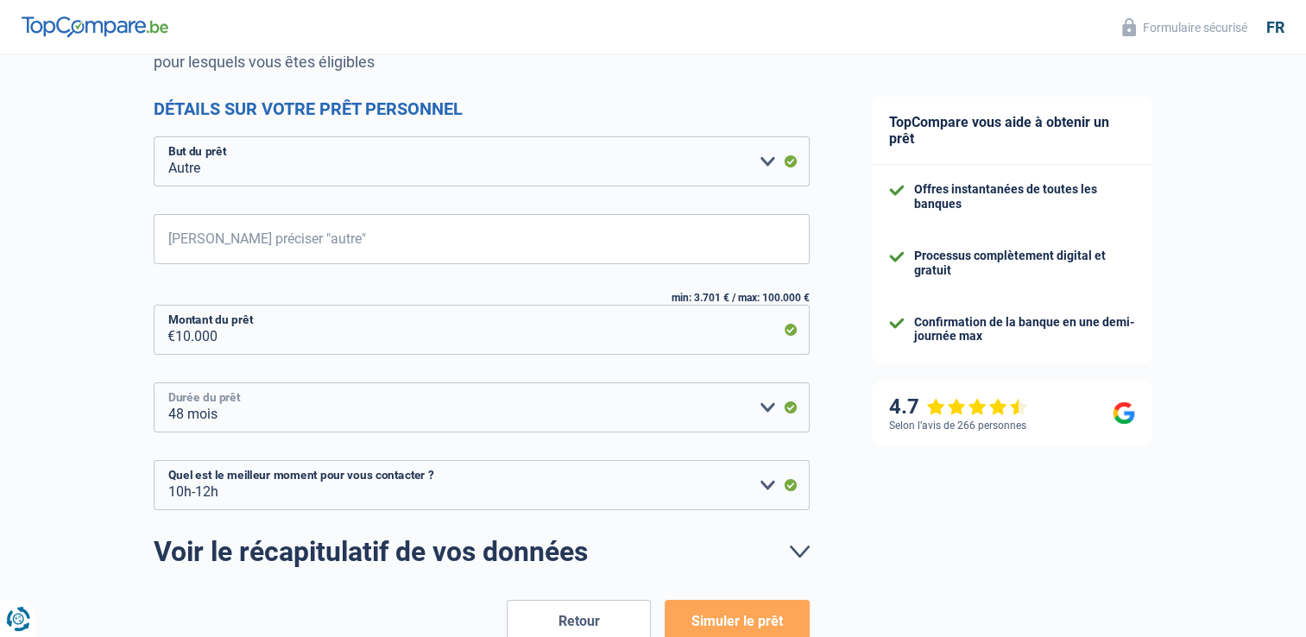
click at [766, 409] on select "12 mois 18 mois 24 mois 30 mois 36 mois 42 mois 48 mois Veuillez sélectionner u…" at bounding box center [482, 407] width 656 height 50
click at [190, 337] on input "10.000" at bounding box center [492, 330] width 634 height 50
type input "1.000"
select select "24"
type input "11.000"
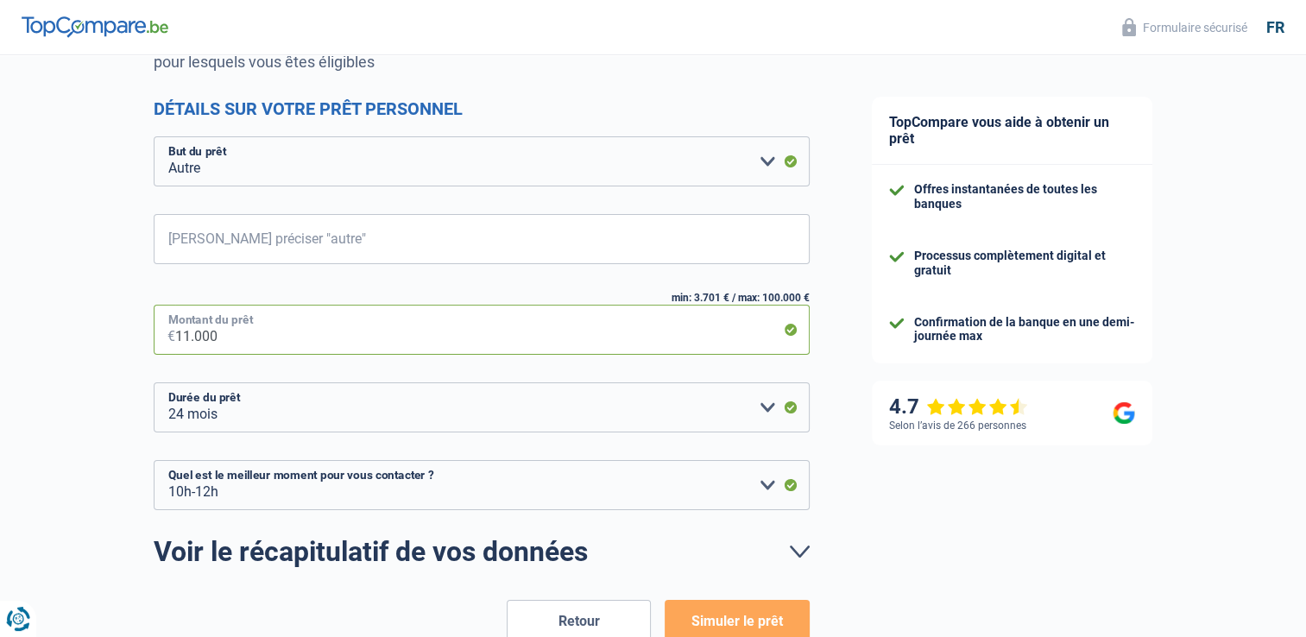
select select "60"
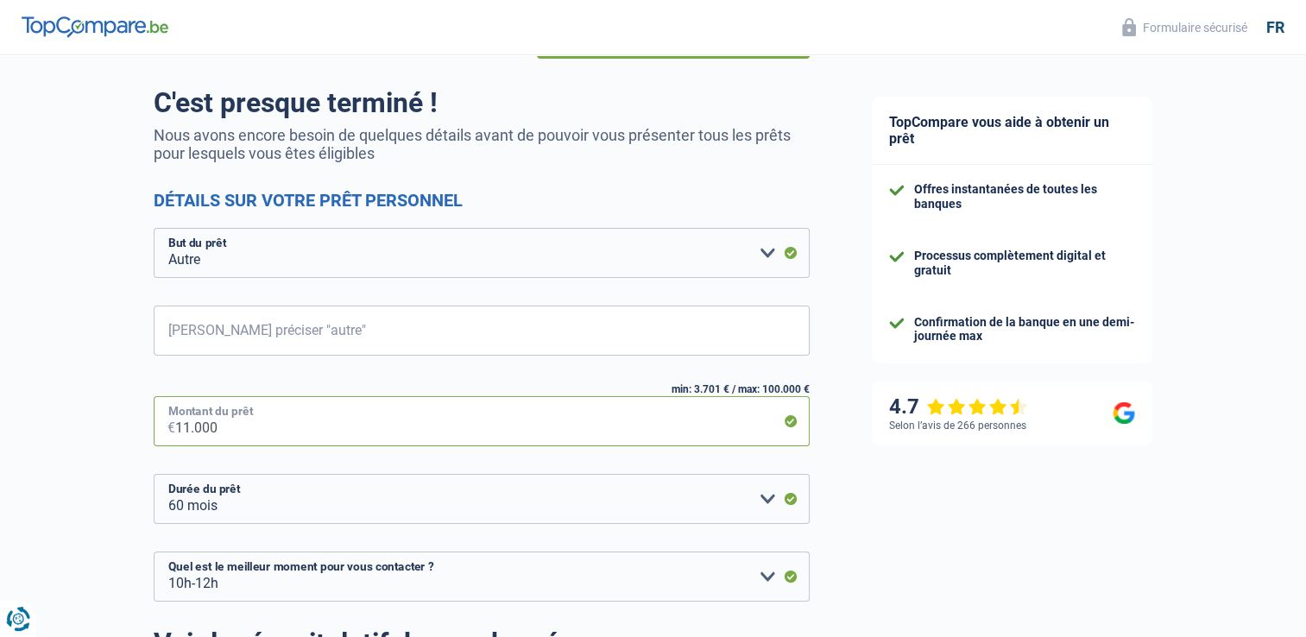
scroll to position [105, 0]
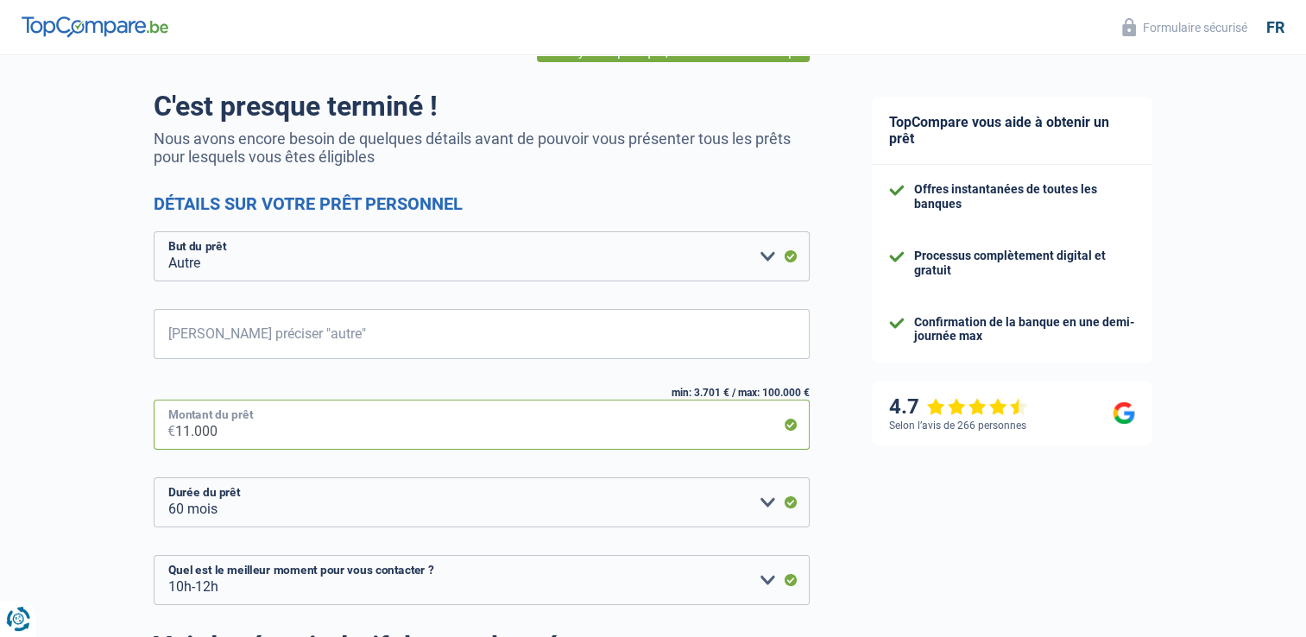
type input "11.000"
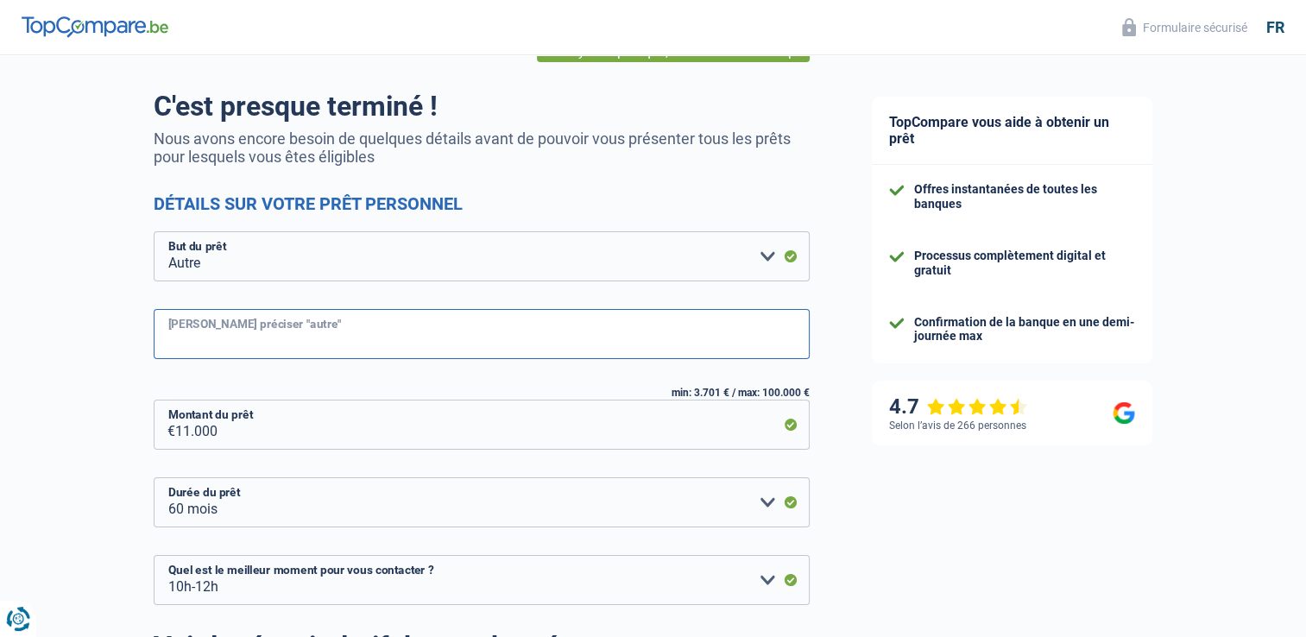
click at [325, 339] on input "[PERSON_NAME] préciser "autre"" at bounding box center [482, 334] width 656 height 50
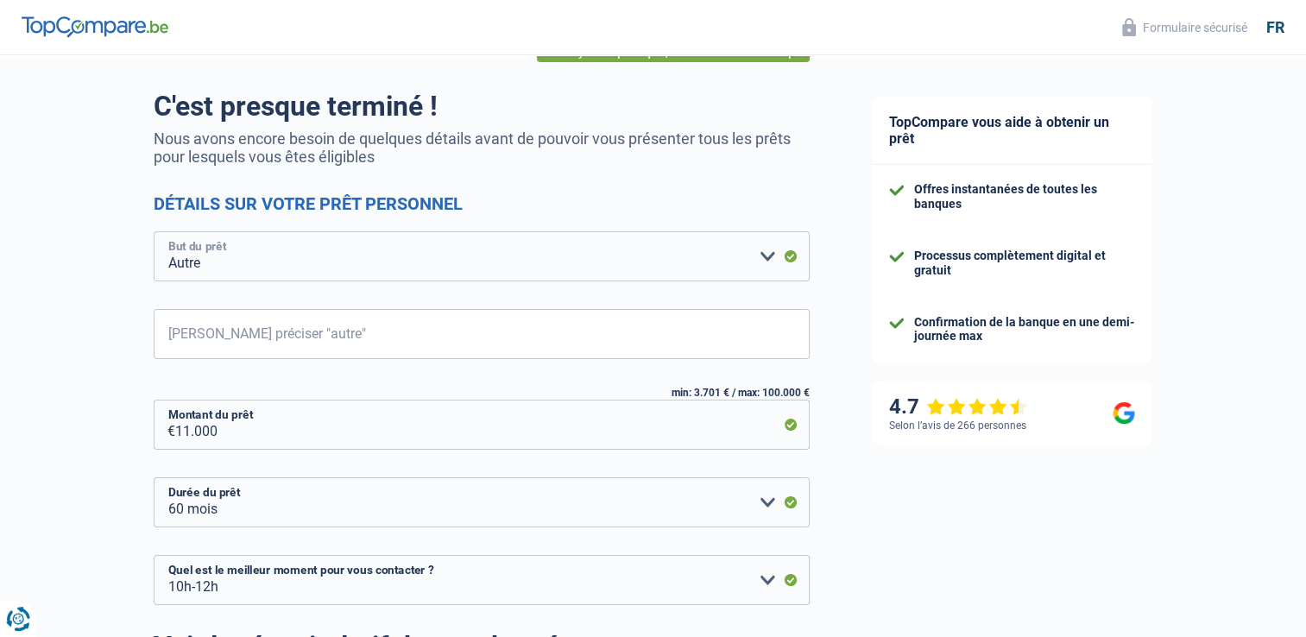
click at [767, 260] on select "Confort maison: meubles, textile, peinture, électroménager, outillage non-profe…" at bounding box center [482, 256] width 656 height 50
select select "car"
click at [154, 232] on select "Confort maison: meubles, textile, peinture, électroménager, outillage non-profe…" at bounding box center [482, 256] width 656 height 50
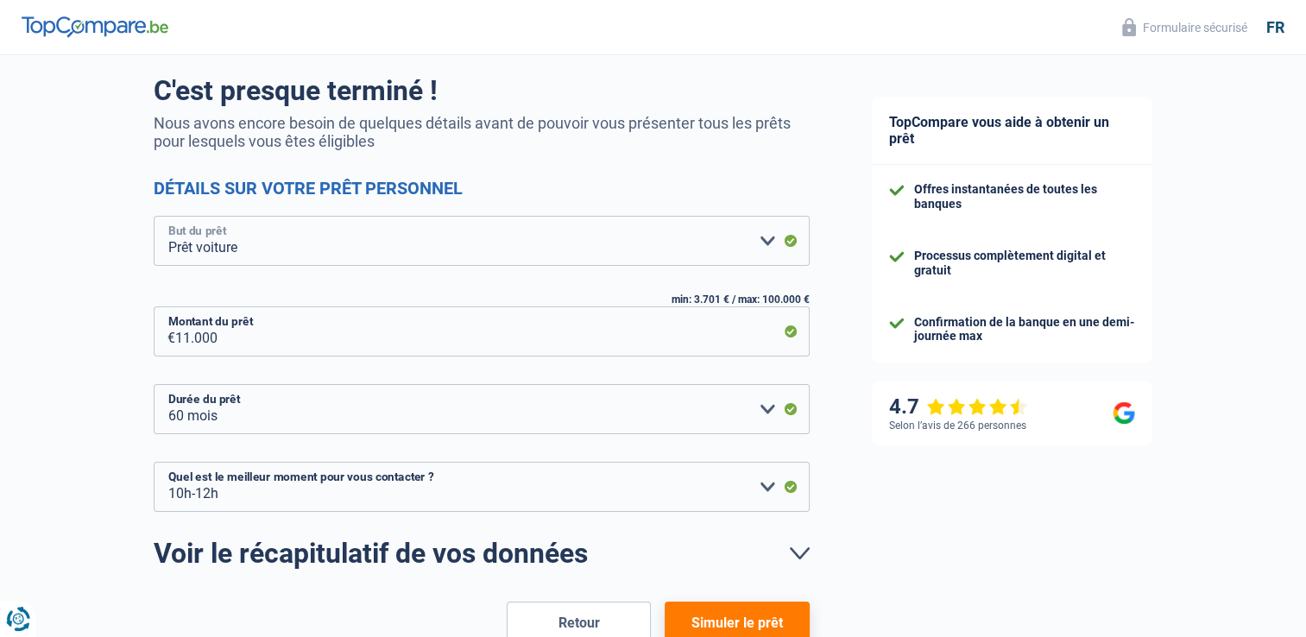
scroll to position [122, 0]
click at [741, 619] on button "Simuler le prêt" at bounding box center [737, 622] width 144 height 43
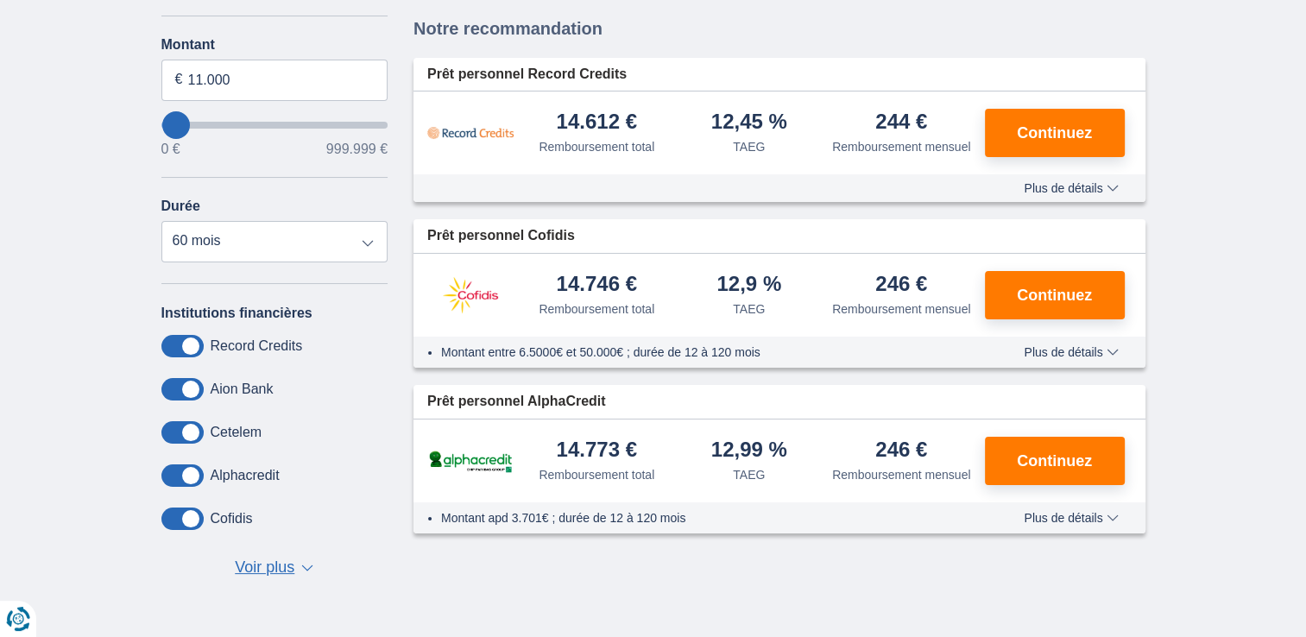
scroll to position [273, 0]
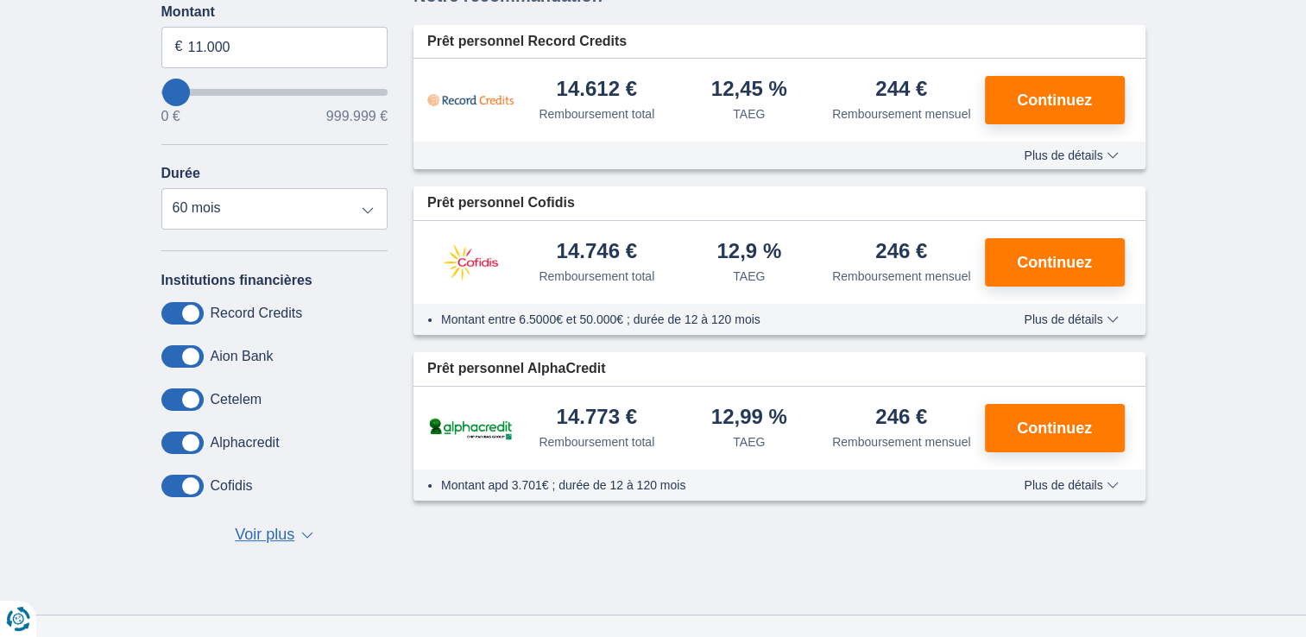
click at [304, 532] on span "▼" at bounding box center [307, 535] width 12 height 7
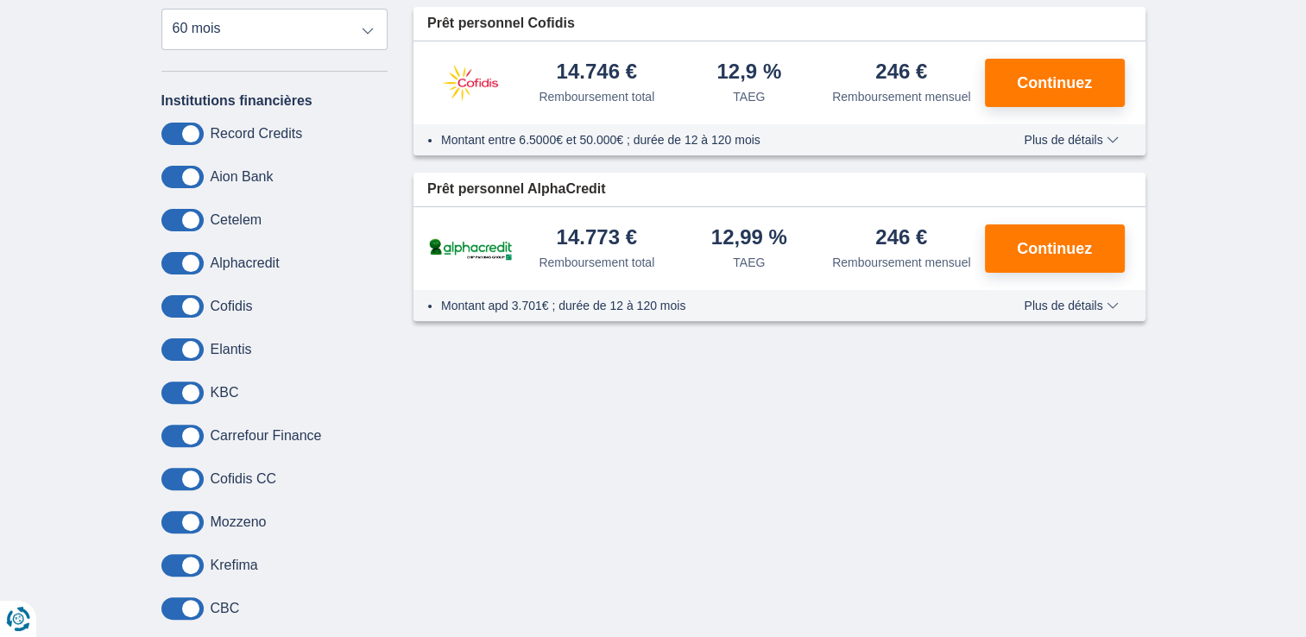
scroll to position [434, 0]
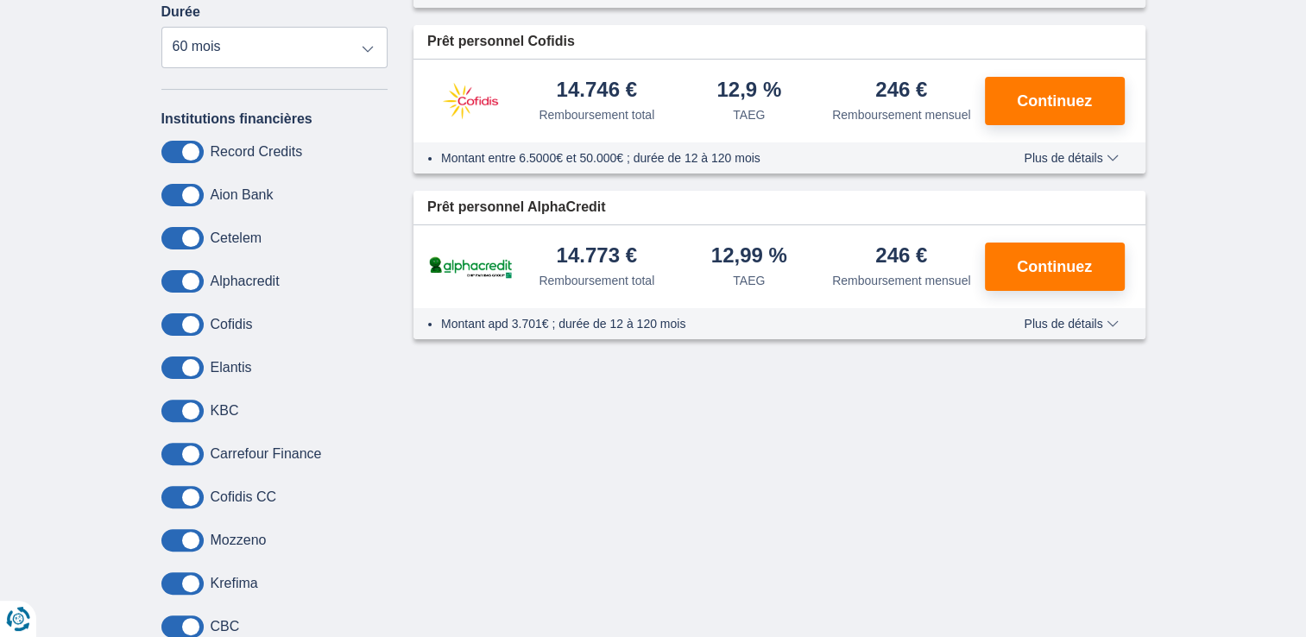
click at [190, 276] on span at bounding box center [182, 281] width 42 height 22
click at [0, 0] on input "checkbox" at bounding box center [0, 0] width 0 height 0
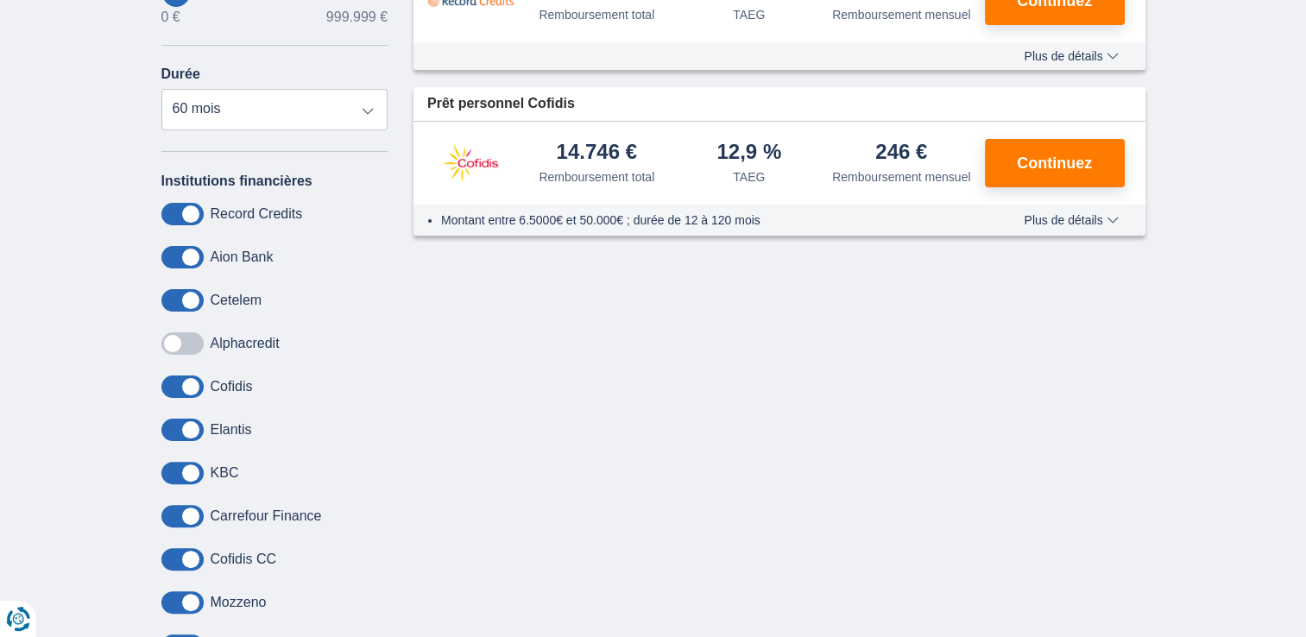
scroll to position [387, 0]
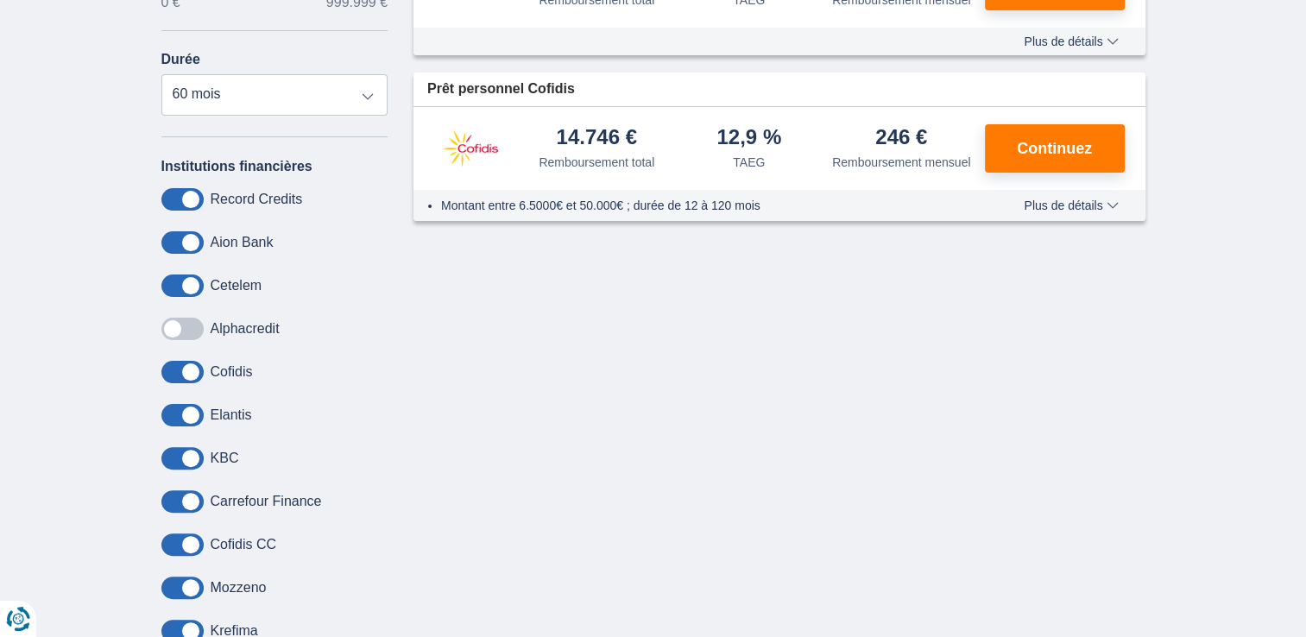
click at [194, 282] on span at bounding box center [182, 285] width 42 height 22
click at [0, 0] on input "checkbox" at bounding box center [0, 0] width 0 height 0
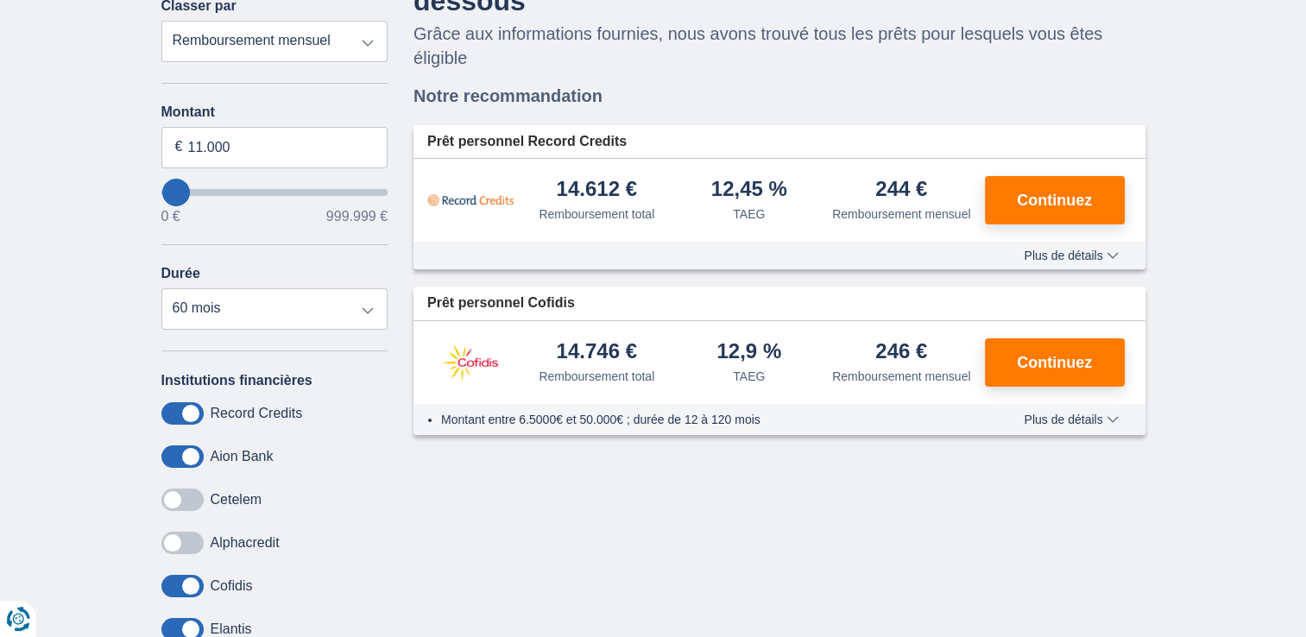
scroll to position [177, 0]
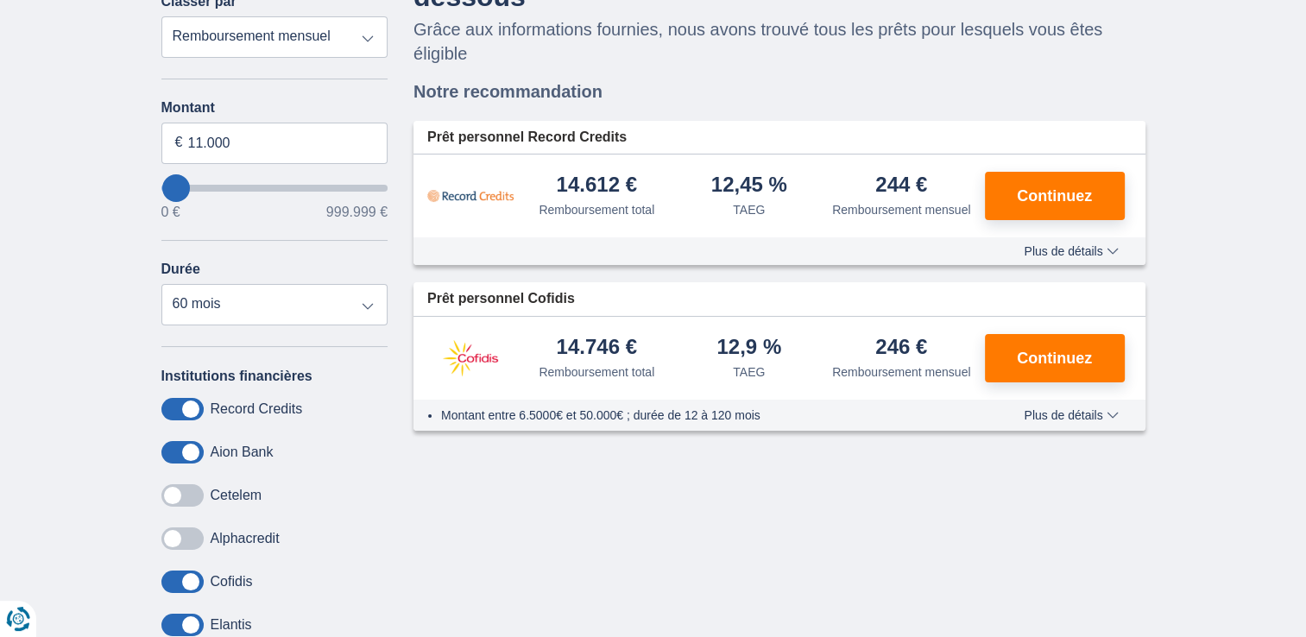
click at [196, 447] on span at bounding box center [182, 452] width 42 height 22
click at [0, 0] on input "checkbox" at bounding box center [0, 0] width 0 height 0
click at [184, 400] on span at bounding box center [182, 409] width 42 height 22
click at [0, 0] on input "checkbox" at bounding box center [0, 0] width 0 height 0
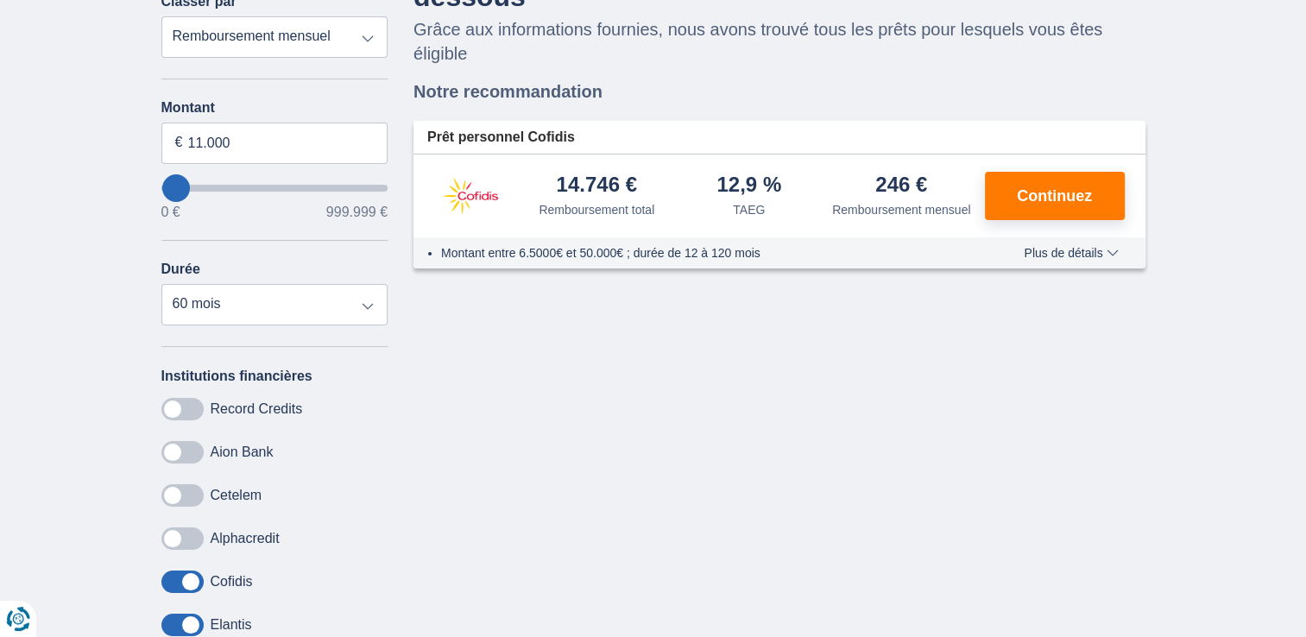
click at [190, 623] on span at bounding box center [182, 625] width 42 height 22
click at [0, 0] on input "checkbox" at bounding box center [0, 0] width 0 height 0
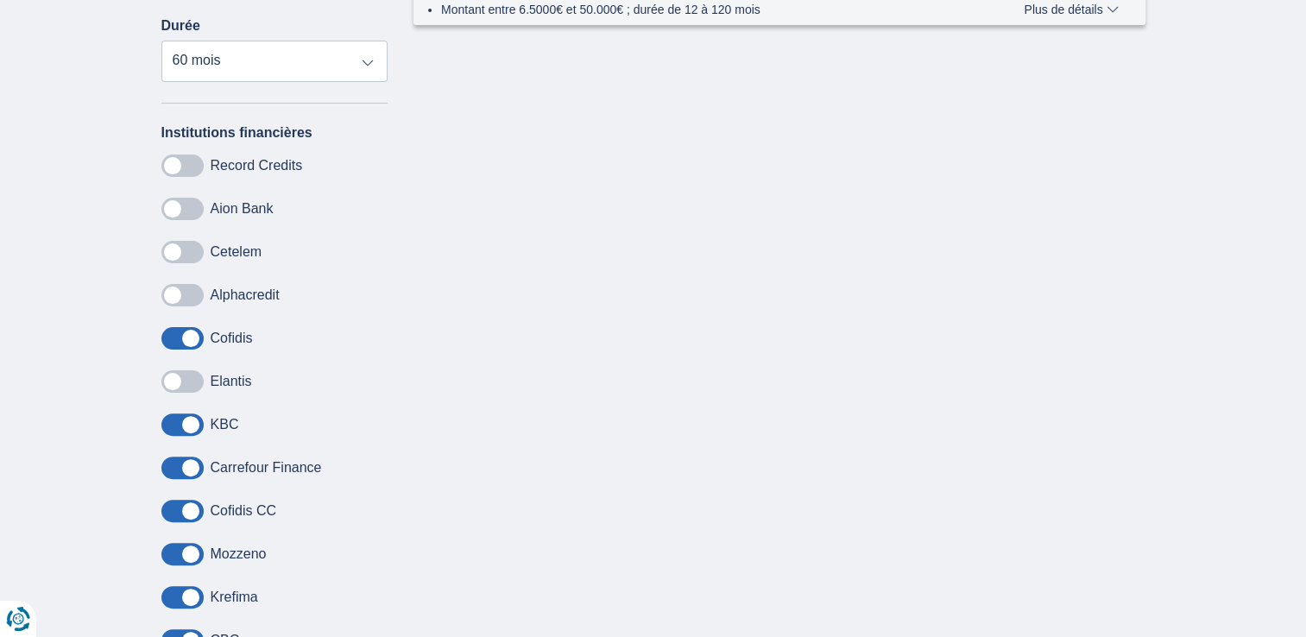
scroll to position [432, 0]
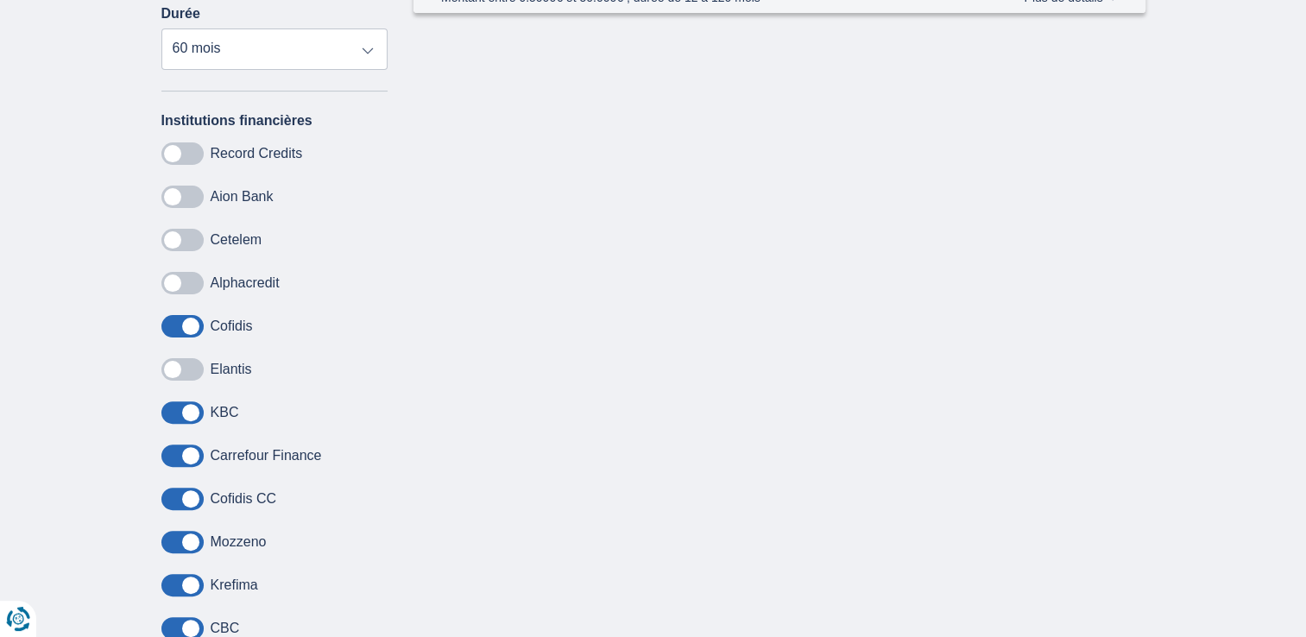
click at [190, 404] on span at bounding box center [182, 412] width 42 height 22
click at [0, 0] on input "checkbox" at bounding box center [0, 0] width 0 height 0
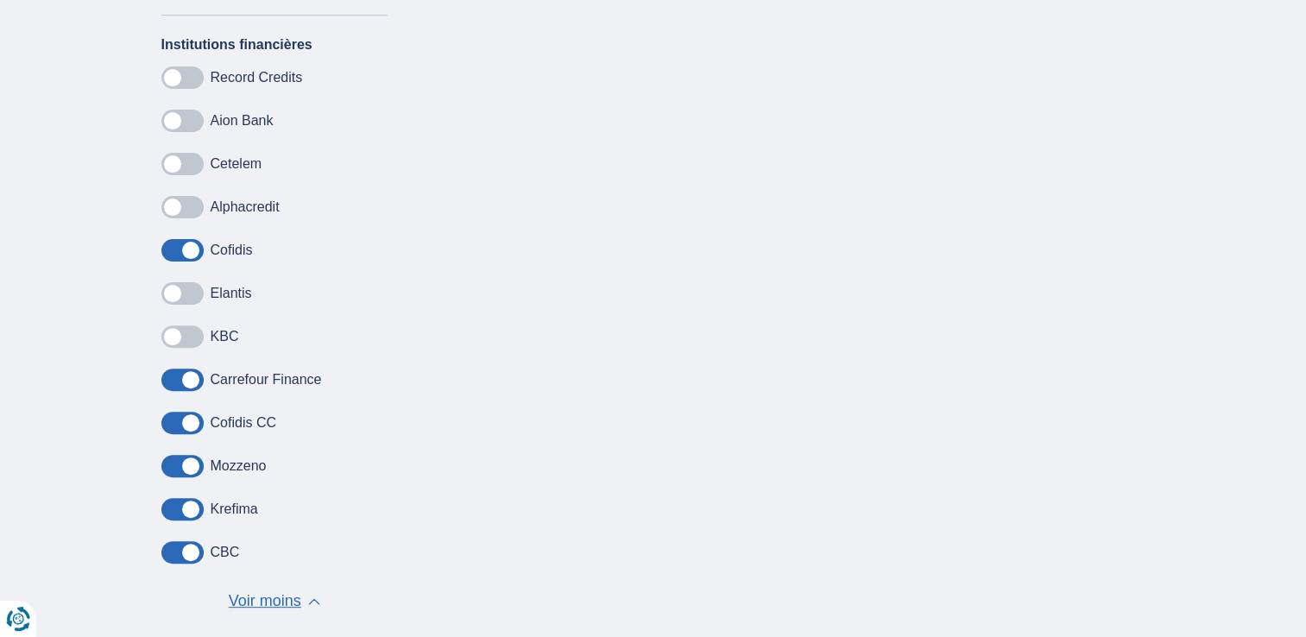
scroll to position [511, 0]
click at [187, 502] on span at bounding box center [182, 506] width 42 height 22
click at [0, 0] on input "checkbox" at bounding box center [0, 0] width 0 height 0
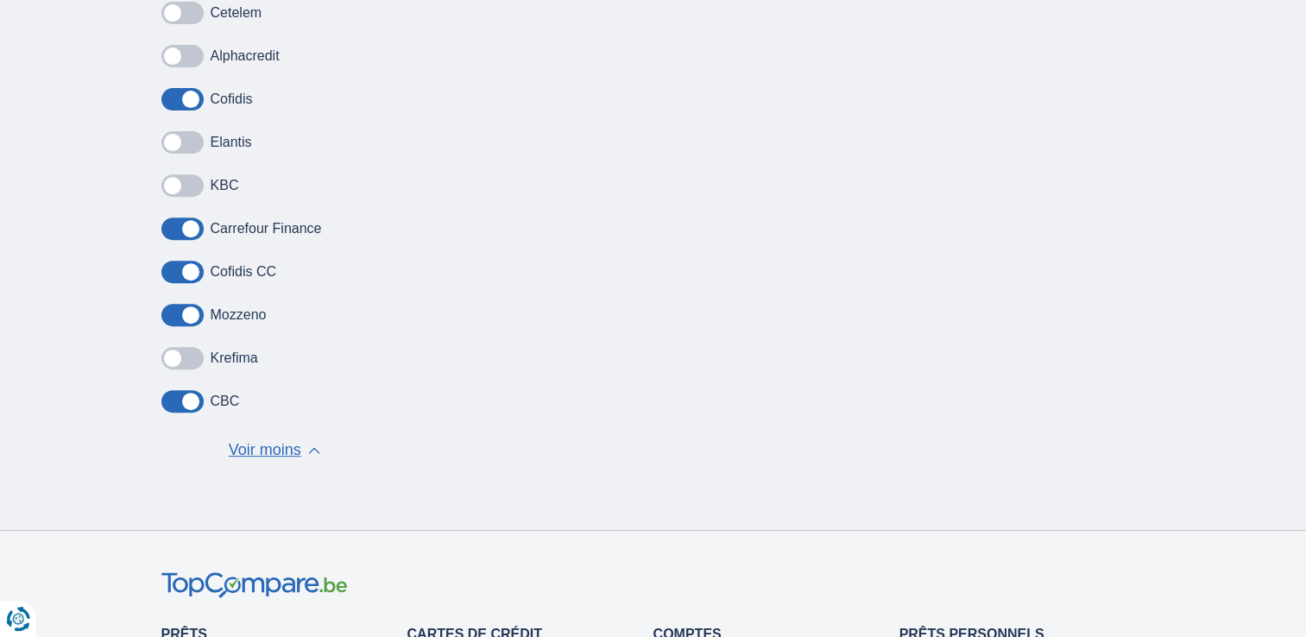
scroll to position [663, 0]
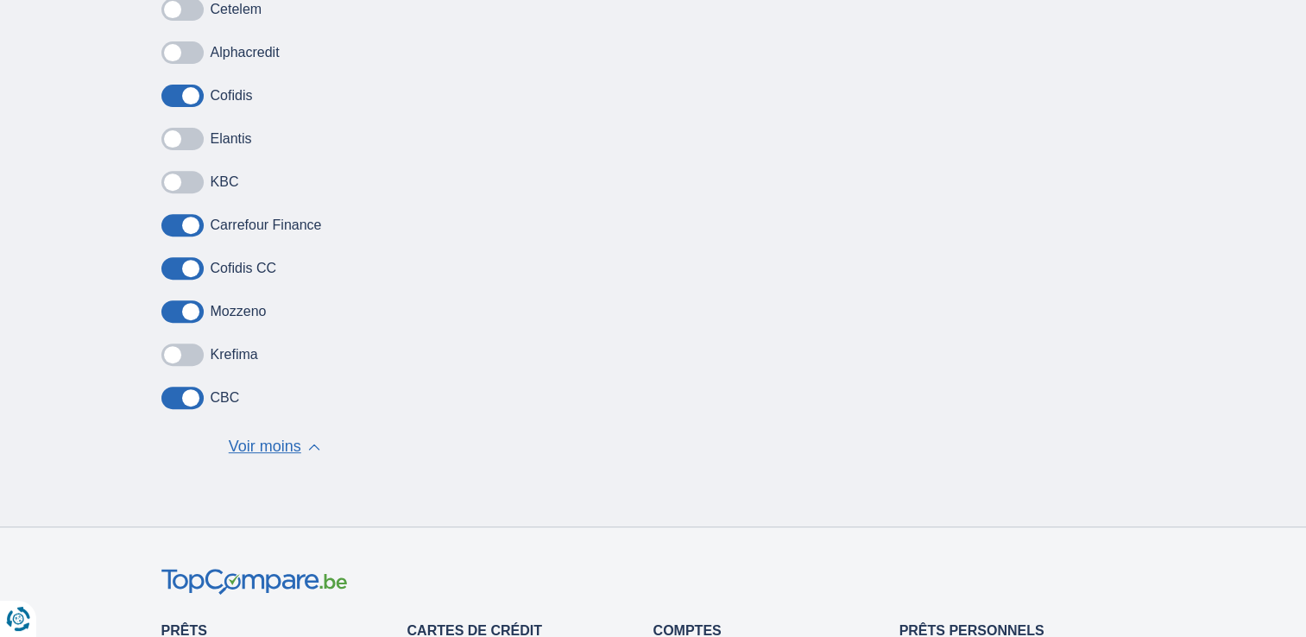
click at [186, 394] on span at bounding box center [182, 398] width 42 height 22
click at [0, 0] on input "checkbox" at bounding box center [0, 0] width 0 height 0
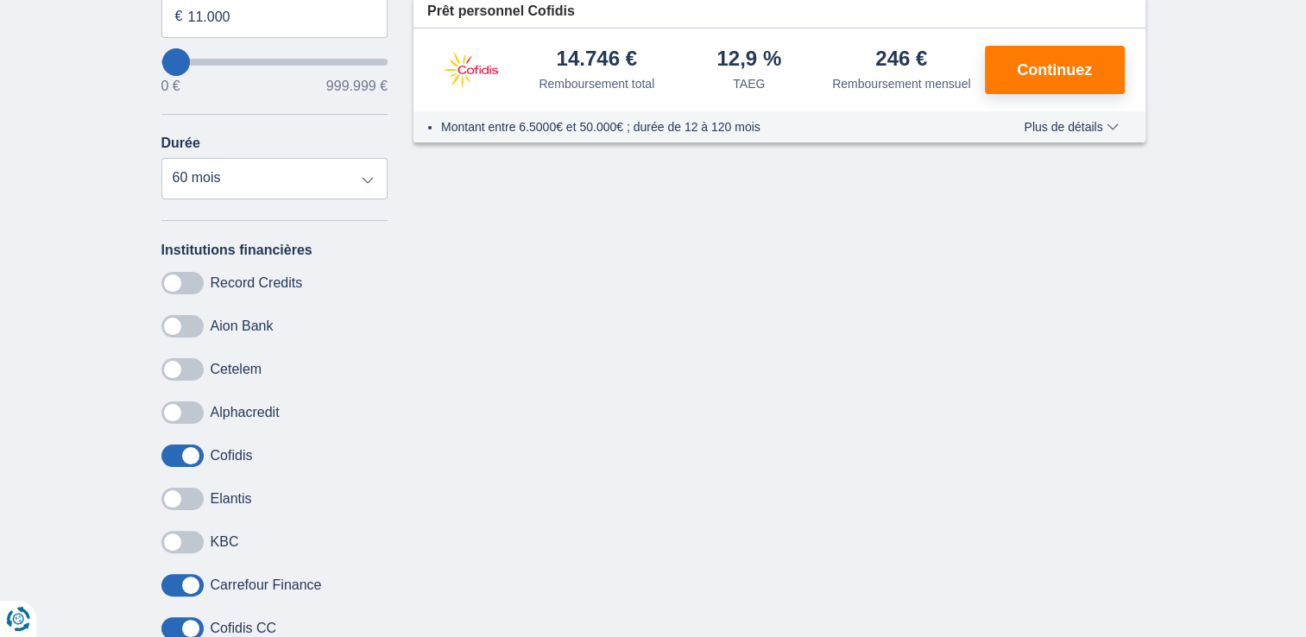
scroll to position [311, 0]
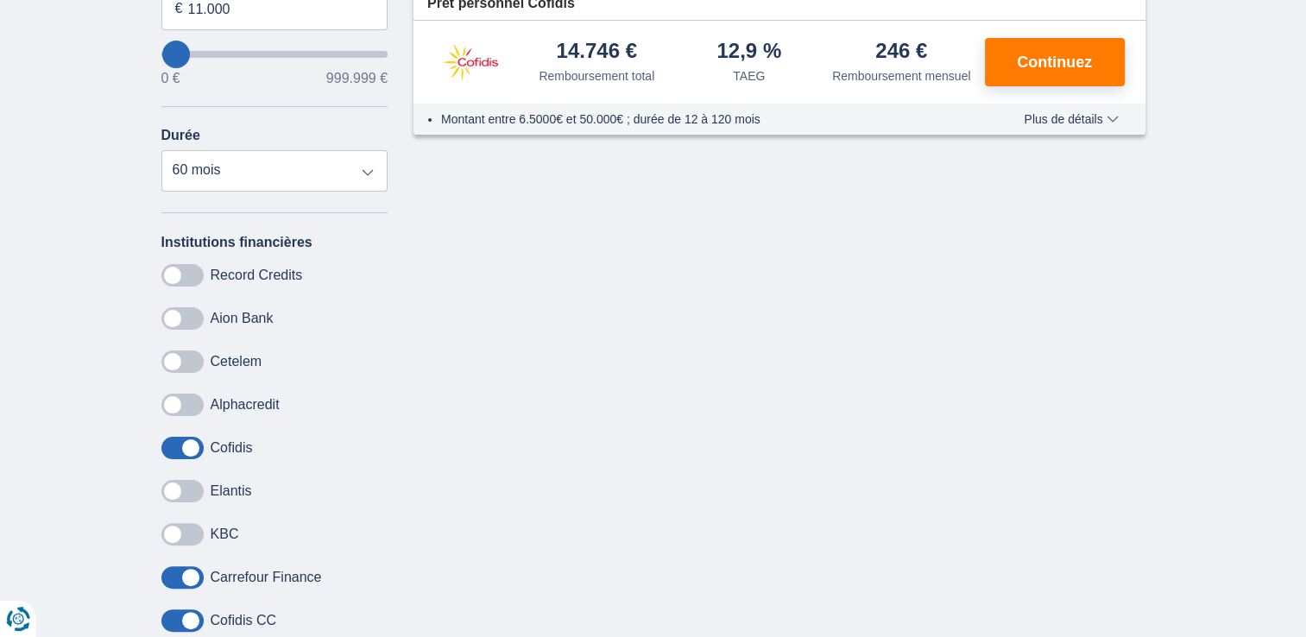
click at [169, 356] on span at bounding box center [182, 361] width 42 height 22
click at [0, 0] on input "checkbox" at bounding box center [0, 0] width 0 height 0
click at [173, 402] on span at bounding box center [182, 405] width 42 height 22
click at [0, 0] on input "checkbox" at bounding box center [0, 0] width 0 height 0
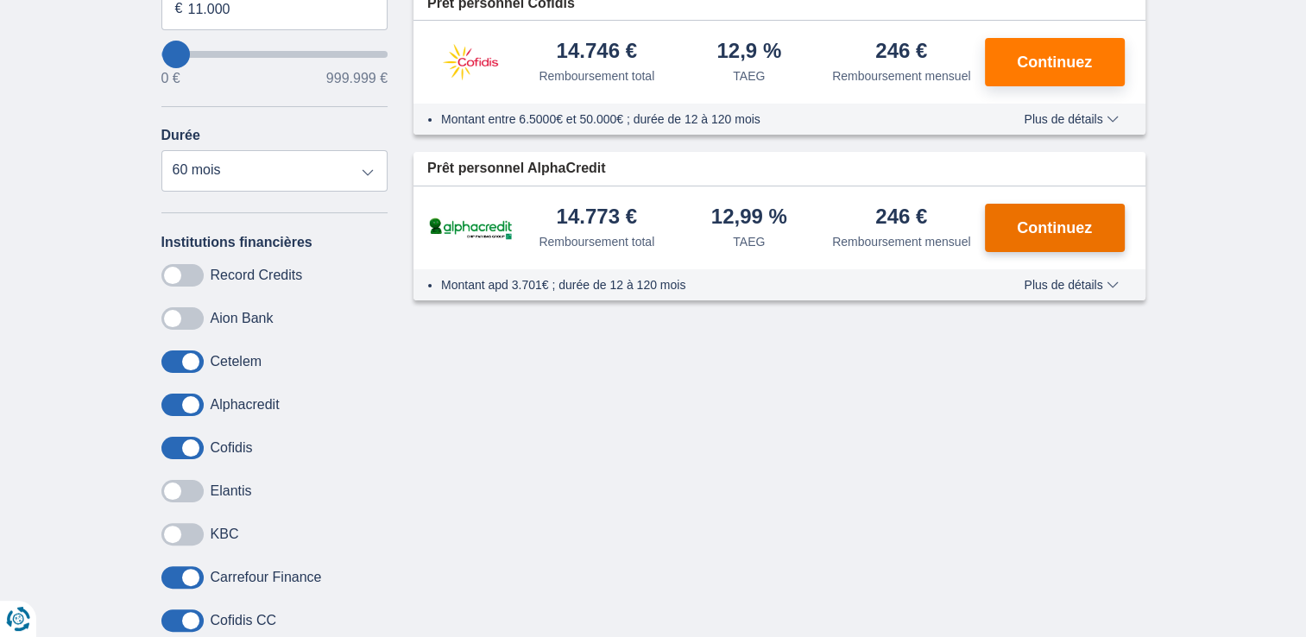
click at [1030, 220] on span "Continuez" at bounding box center [1054, 228] width 75 height 16
